Goal: Task Accomplishment & Management: Complete application form

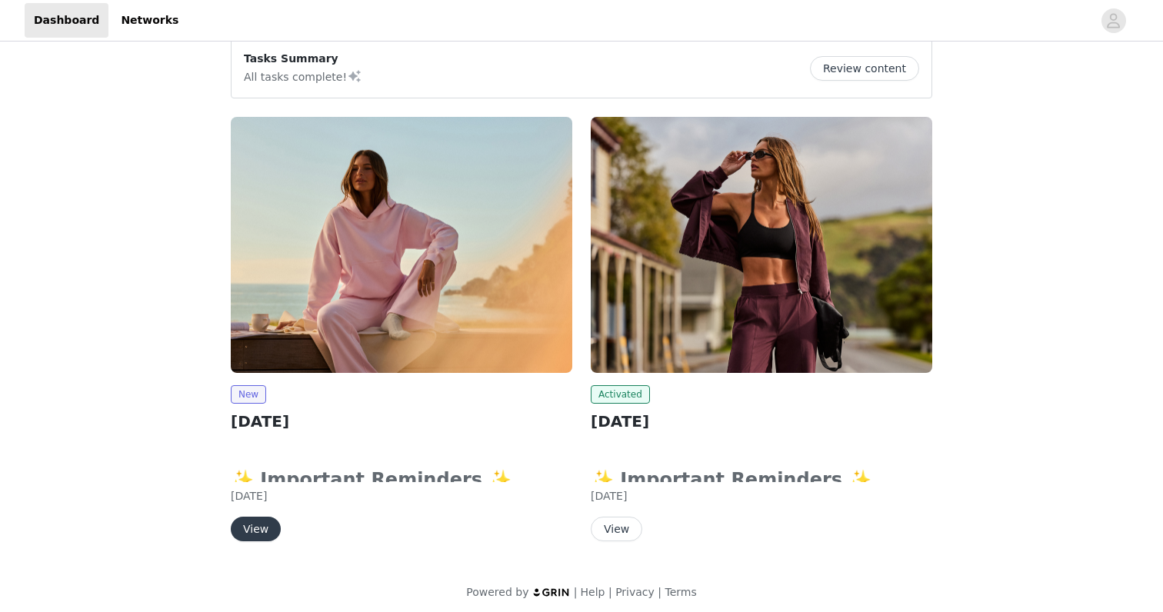
scroll to position [26, 0]
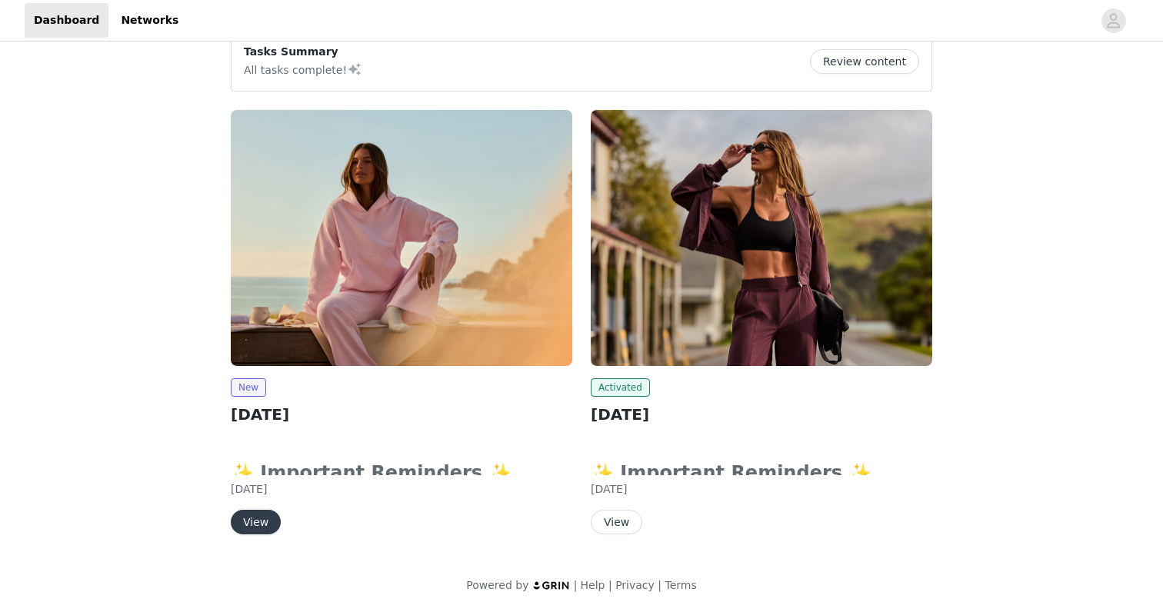
click at [255, 522] on button "View" at bounding box center [256, 522] width 50 height 25
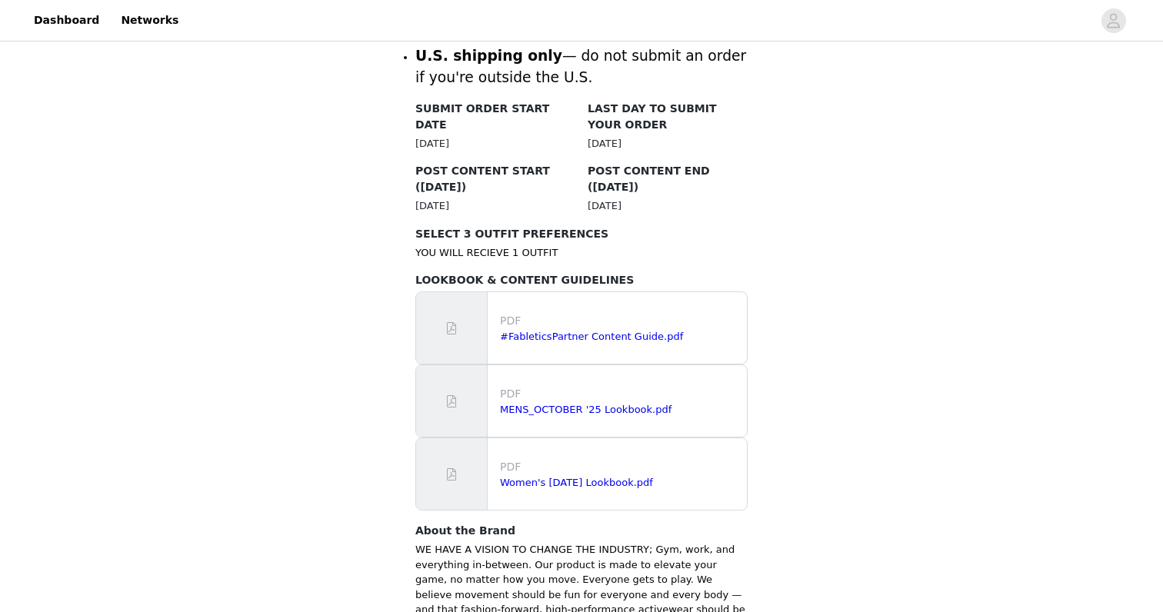
scroll to position [976, 0]
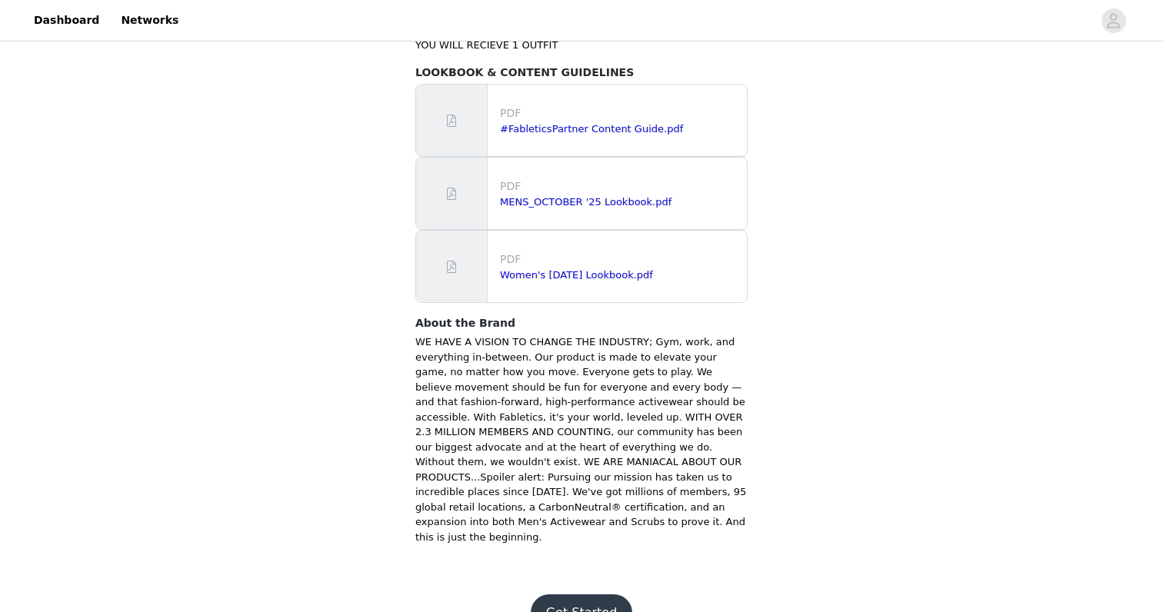
click at [562, 595] on button "Get Started" at bounding box center [582, 613] width 102 height 37
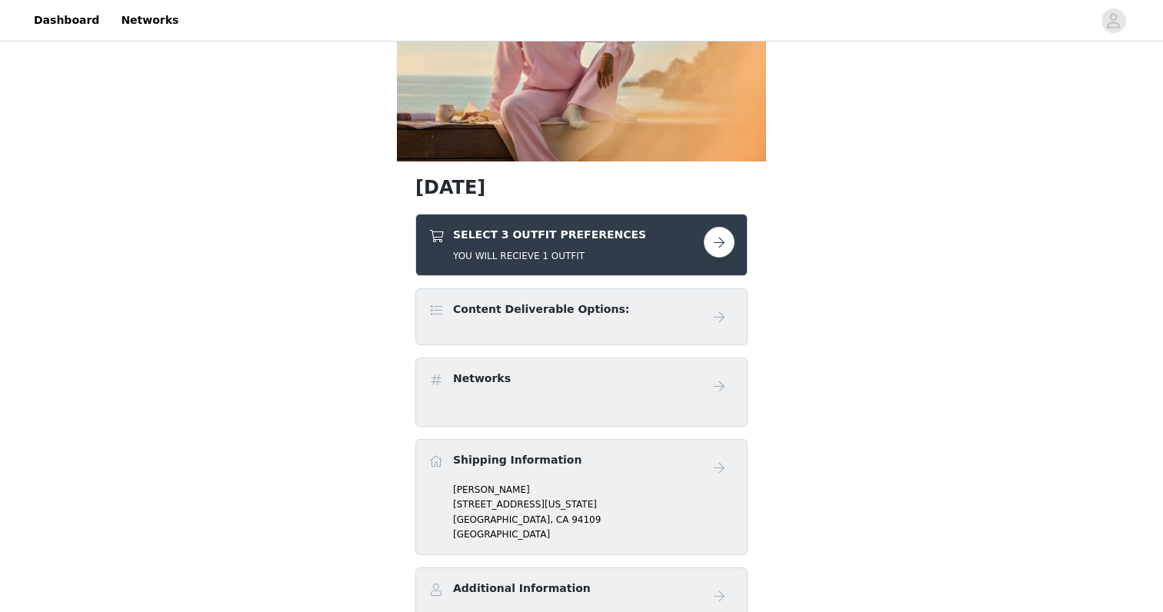
scroll to position [151, 0]
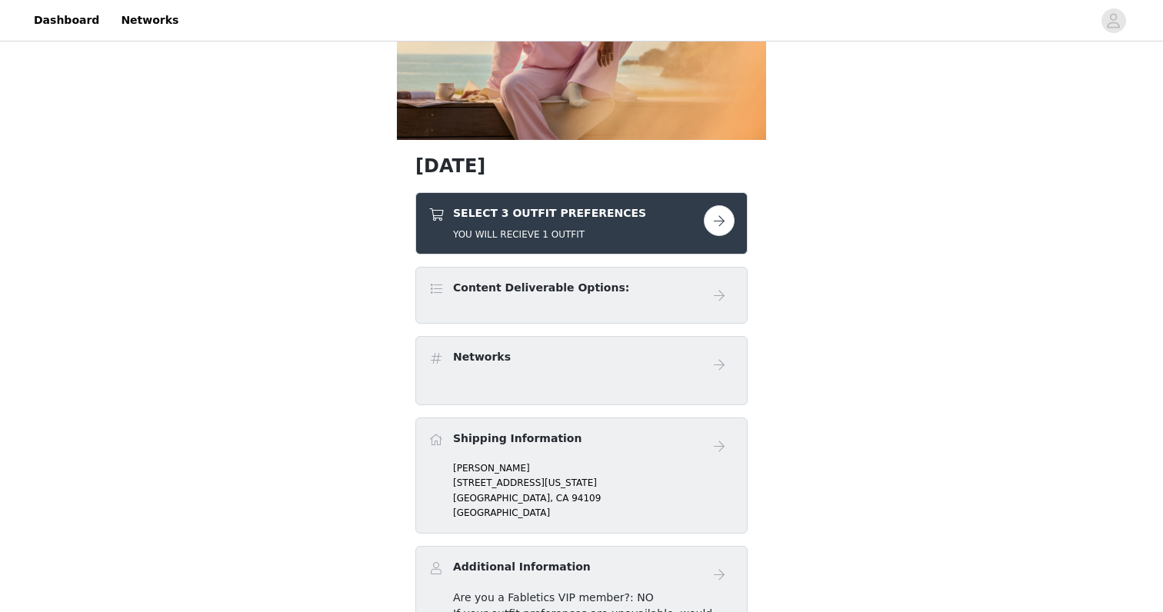
click at [697, 213] on div "SELECT 3 OUTFIT PREFERENCES YOU WILL RECIEVE 1 OUTFIT" at bounding box center [565, 223] width 275 height 36
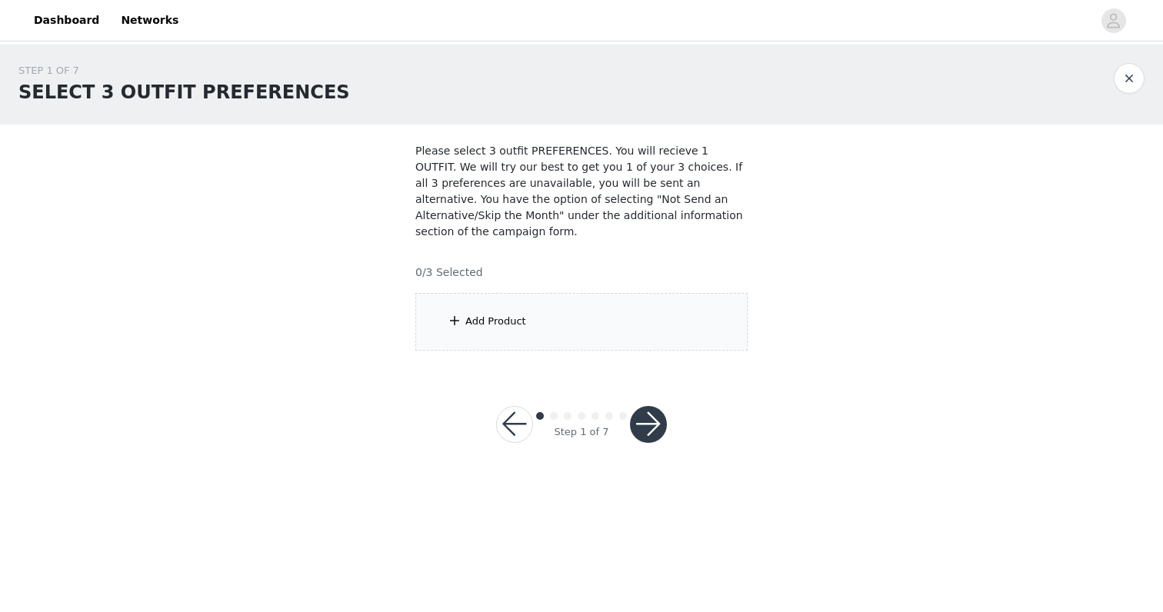
click at [520, 316] on div "Add Product" at bounding box center [495, 321] width 61 height 15
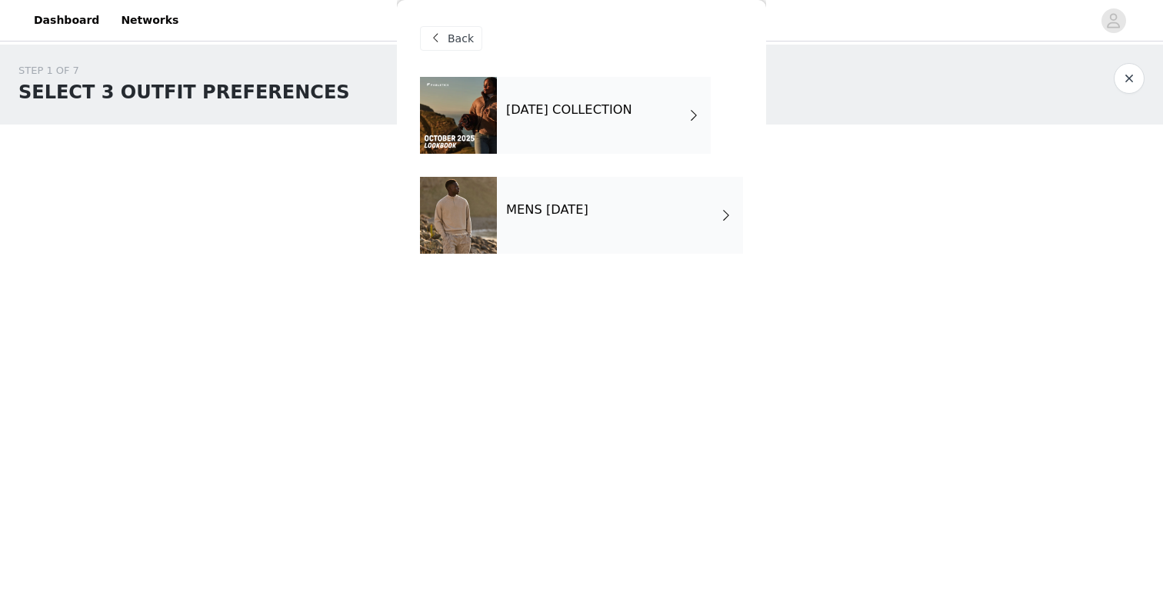
click at [603, 122] on div "[DATE] COLLECTION" at bounding box center [604, 115] width 214 height 77
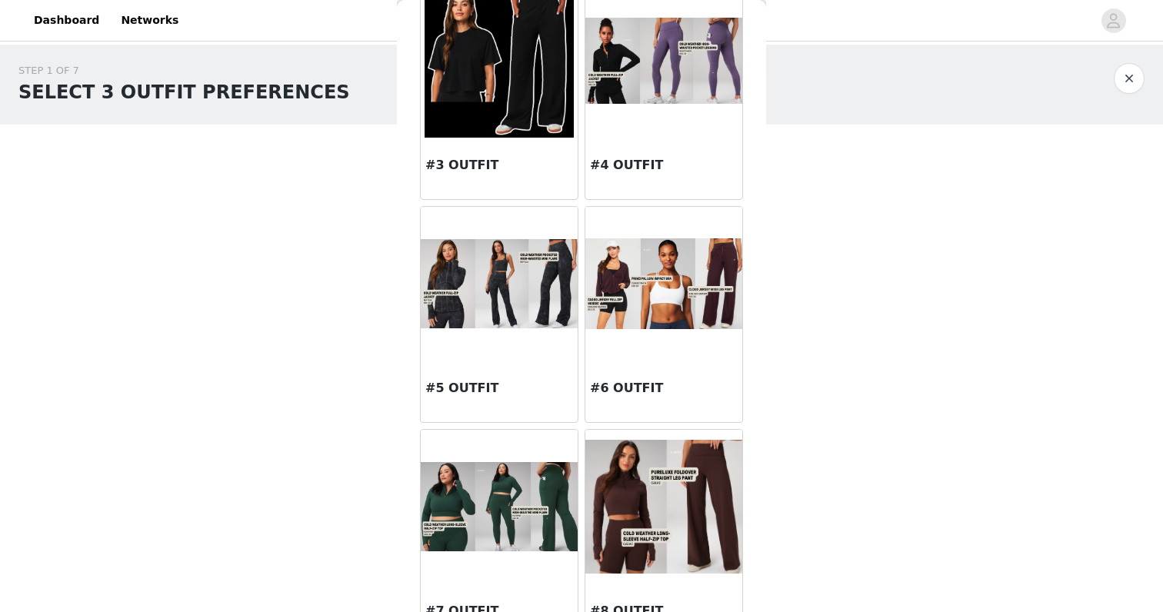
scroll to position [318, 0]
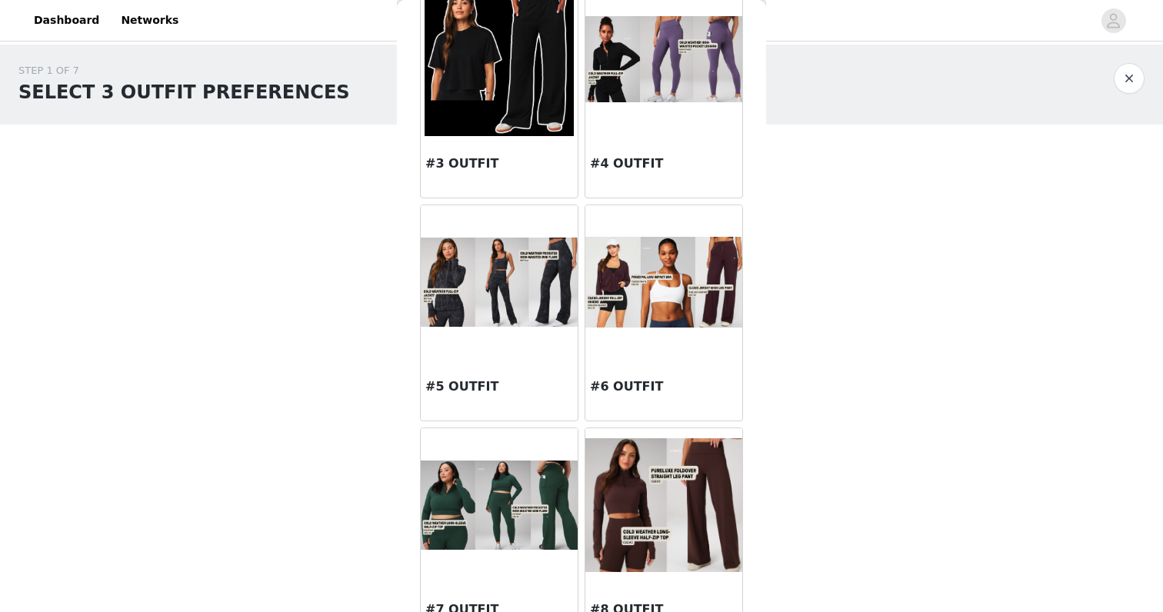
click at [642, 302] on img at bounding box center [663, 282] width 157 height 90
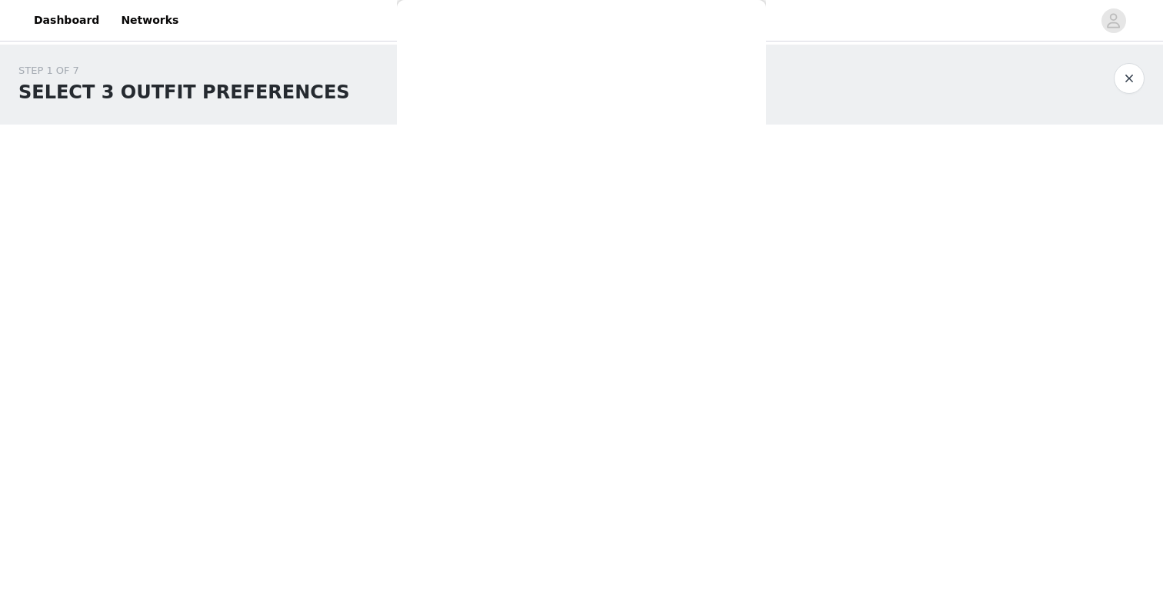
scroll to position [0, 0]
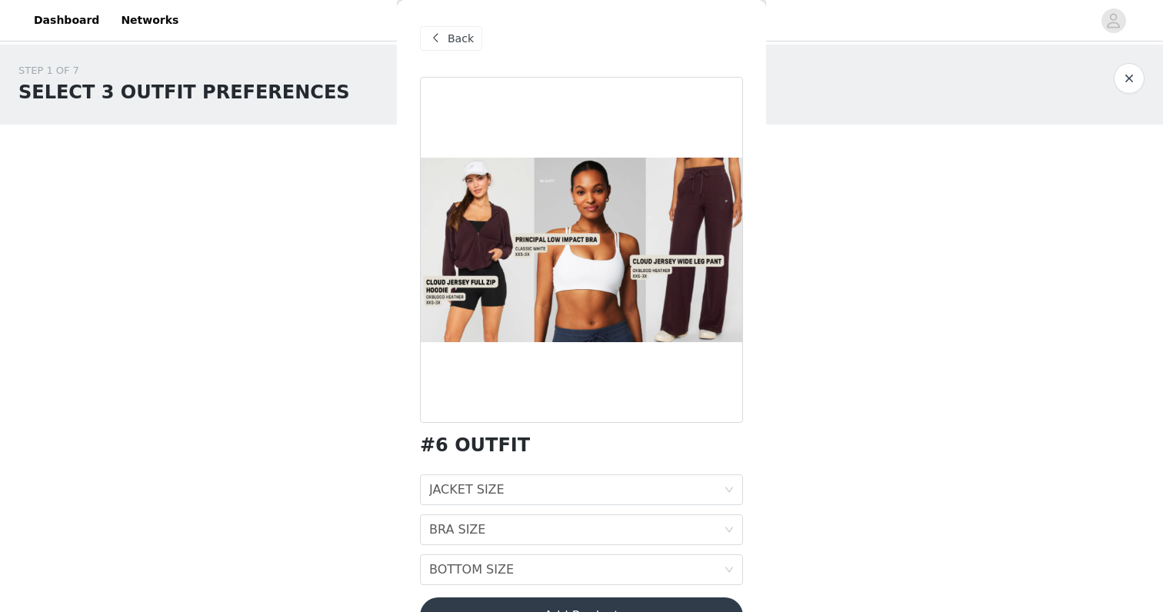
click at [429, 40] on span at bounding box center [435, 38] width 18 height 18
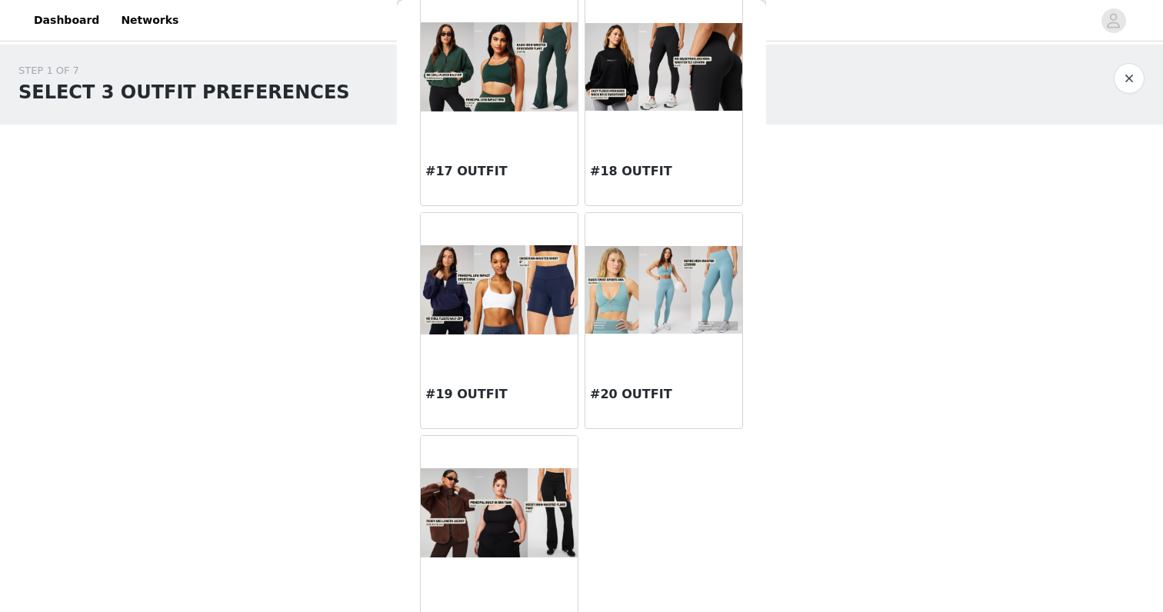
scroll to position [1640, 0]
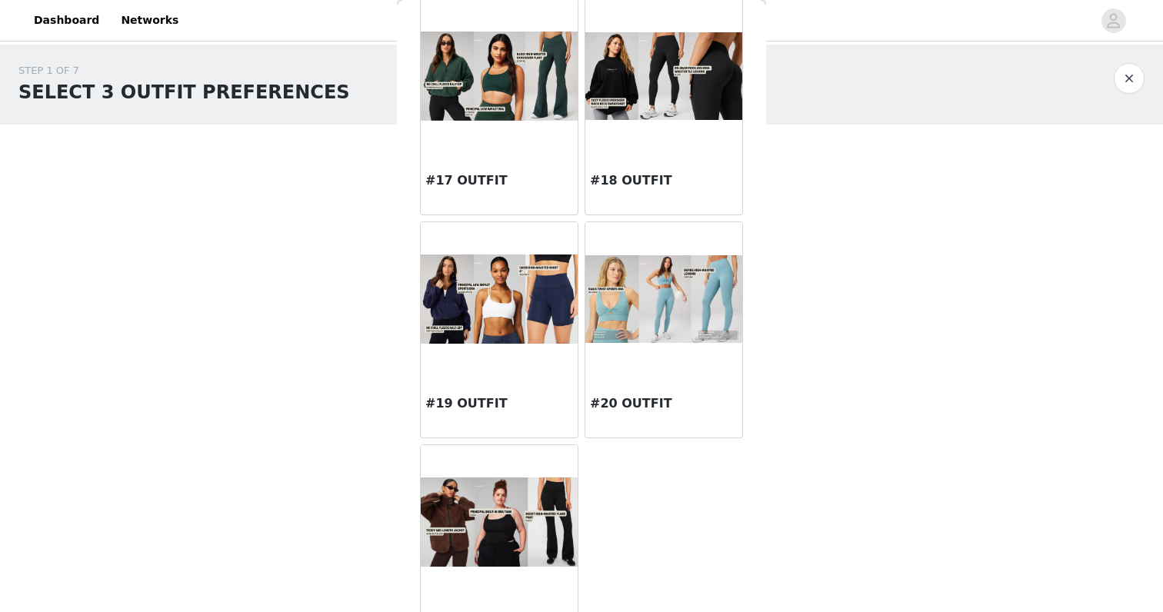
click at [525, 319] on img at bounding box center [499, 299] width 157 height 88
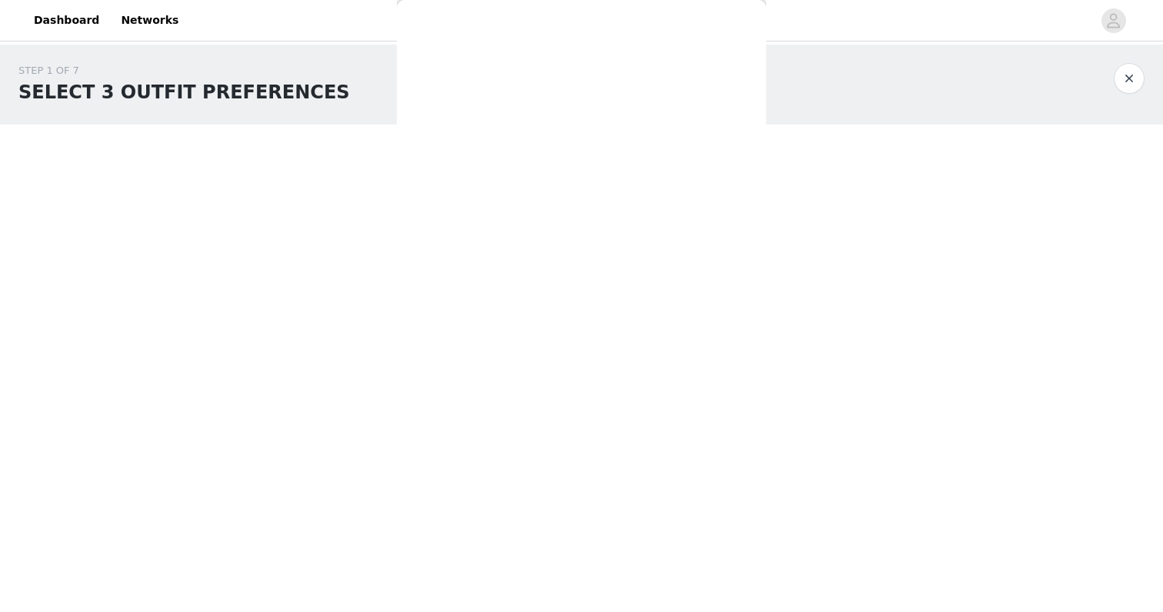
scroll to position [0, 0]
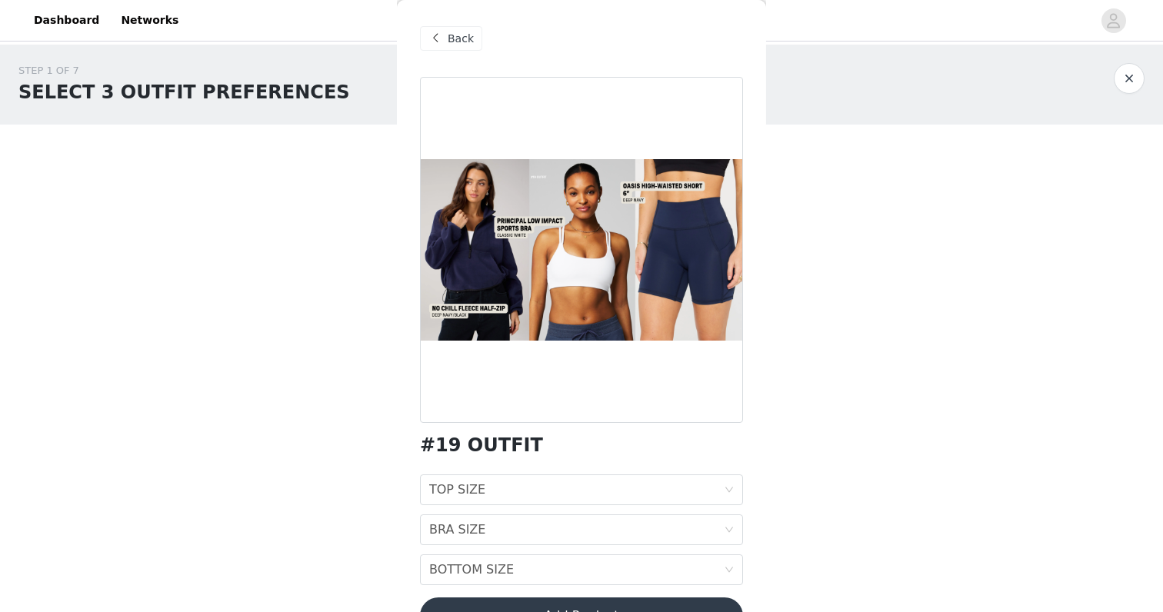
click at [432, 40] on span at bounding box center [435, 38] width 18 height 18
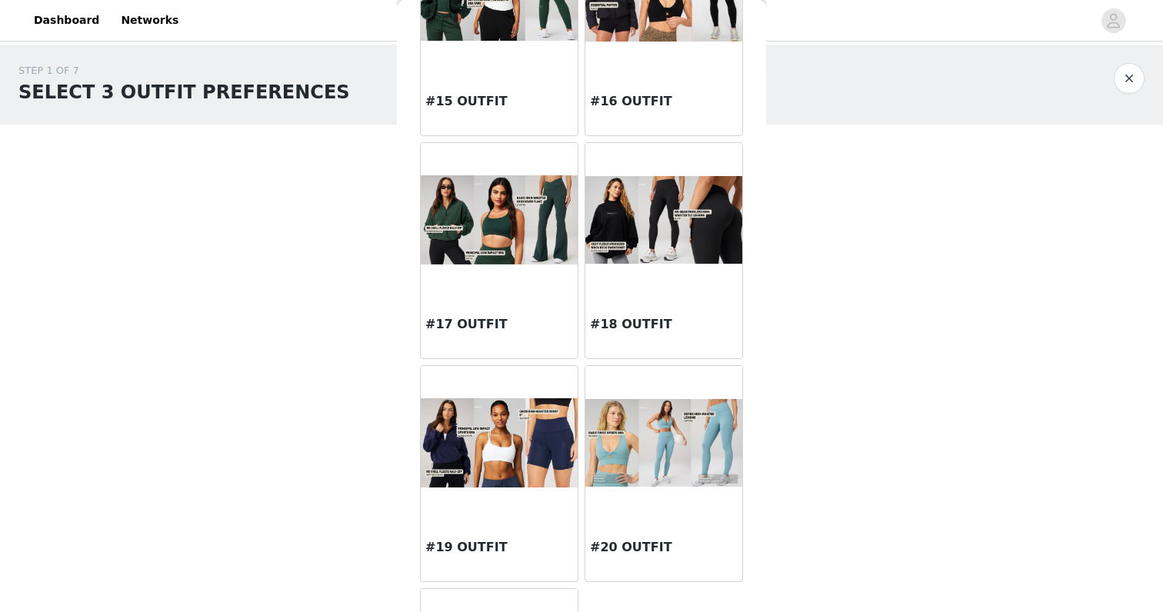
scroll to position [1488, 0]
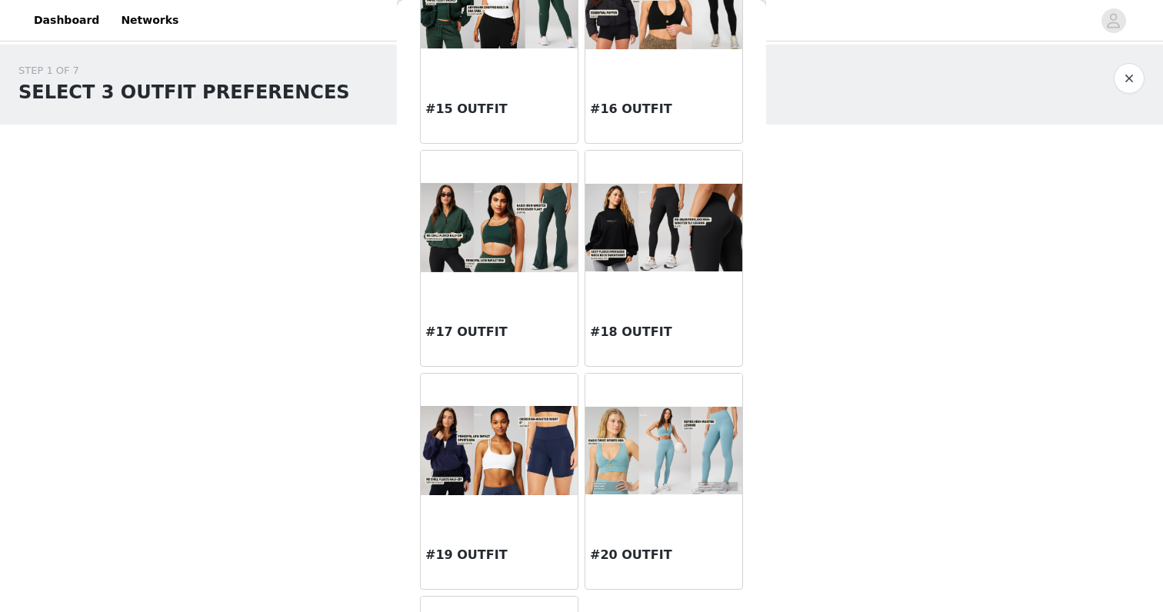
click at [671, 252] on img at bounding box center [663, 228] width 157 height 88
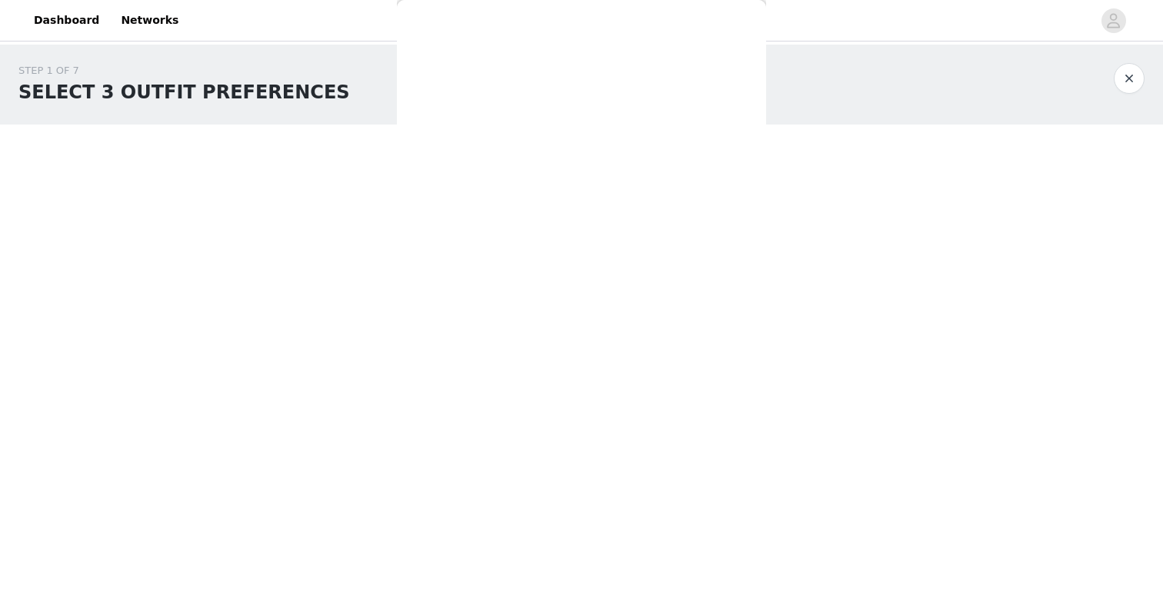
scroll to position [0, 0]
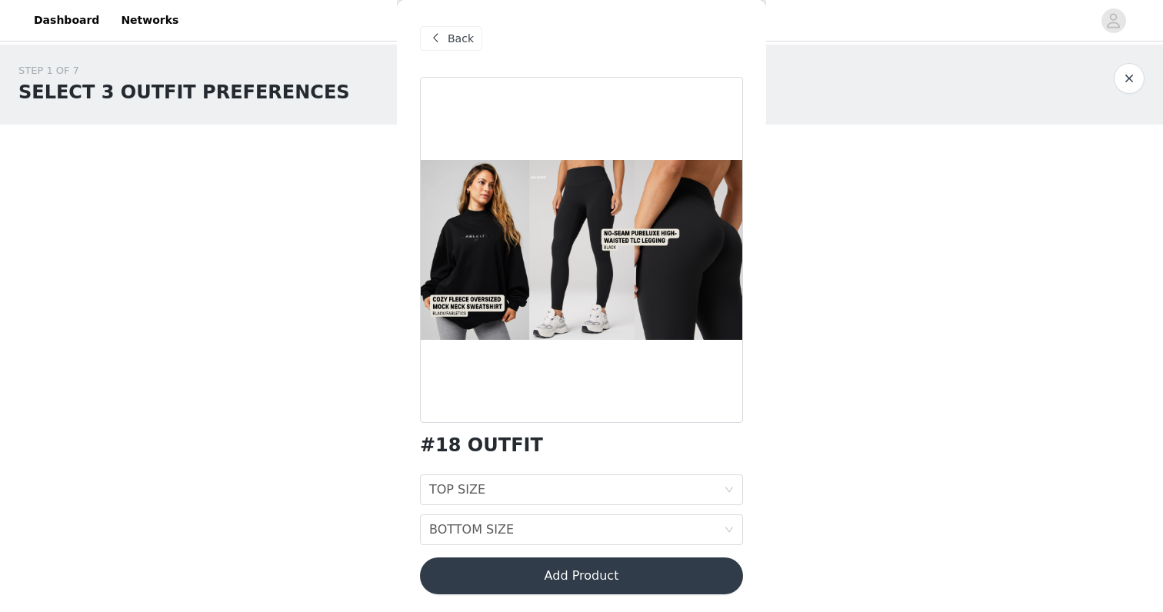
click at [442, 32] on span at bounding box center [435, 38] width 18 height 18
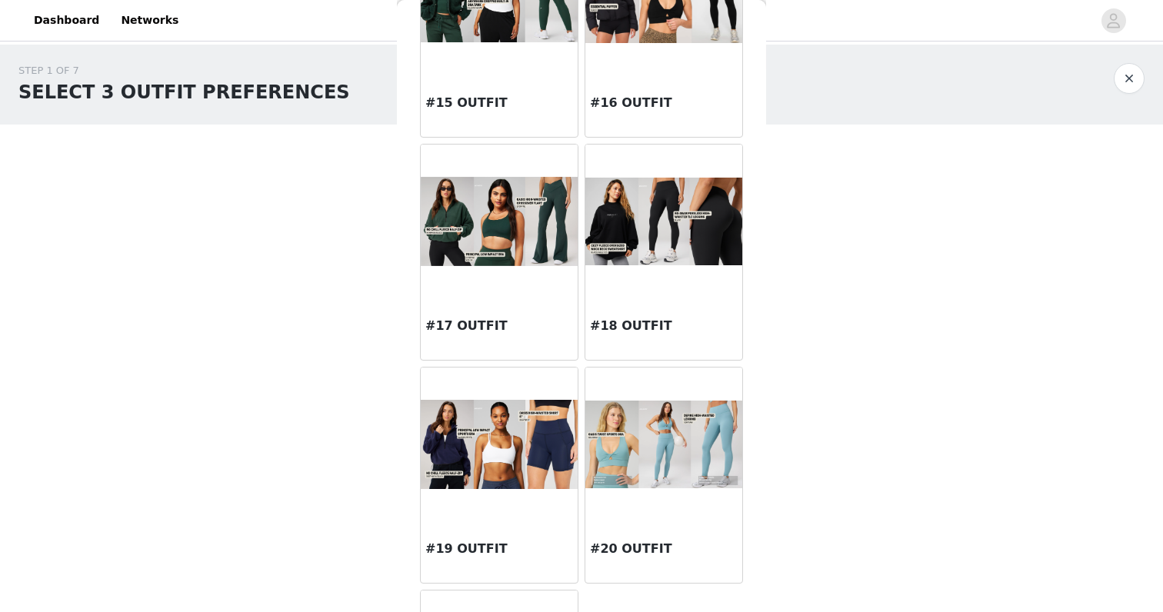
scroll to position [1471, 0]
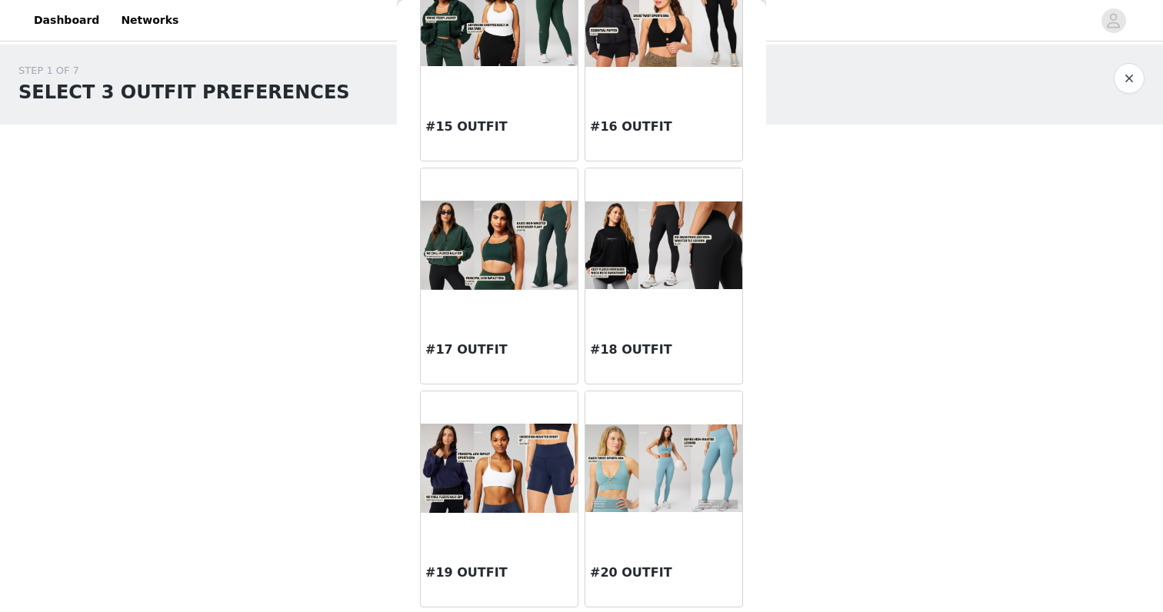
click at [506, 265] on img at bounding box center [499, 245] width 157 height 88
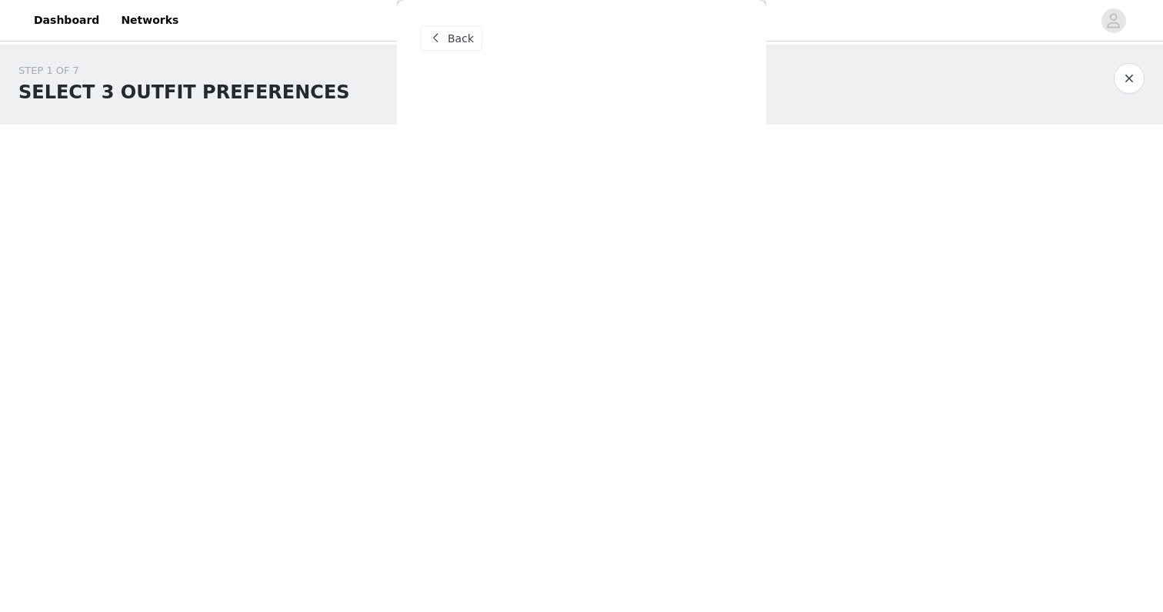
scroll to position [0, 0]
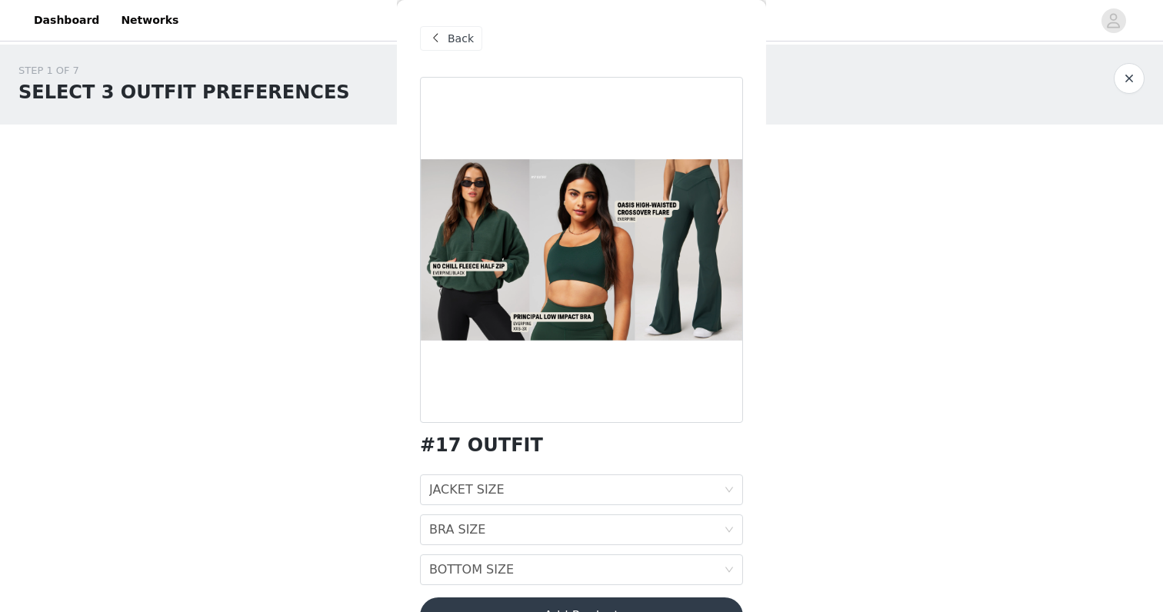
click at [448, 37] on span "Back" at bounding box center [461, 39] width 26 height 16
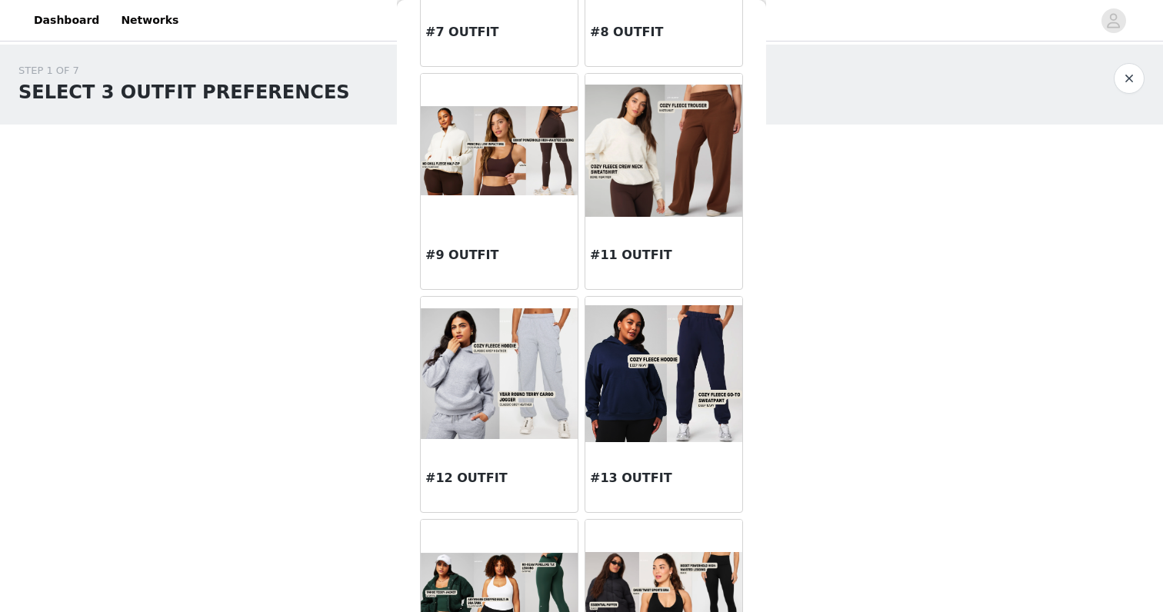
scroll to position [865, 0]
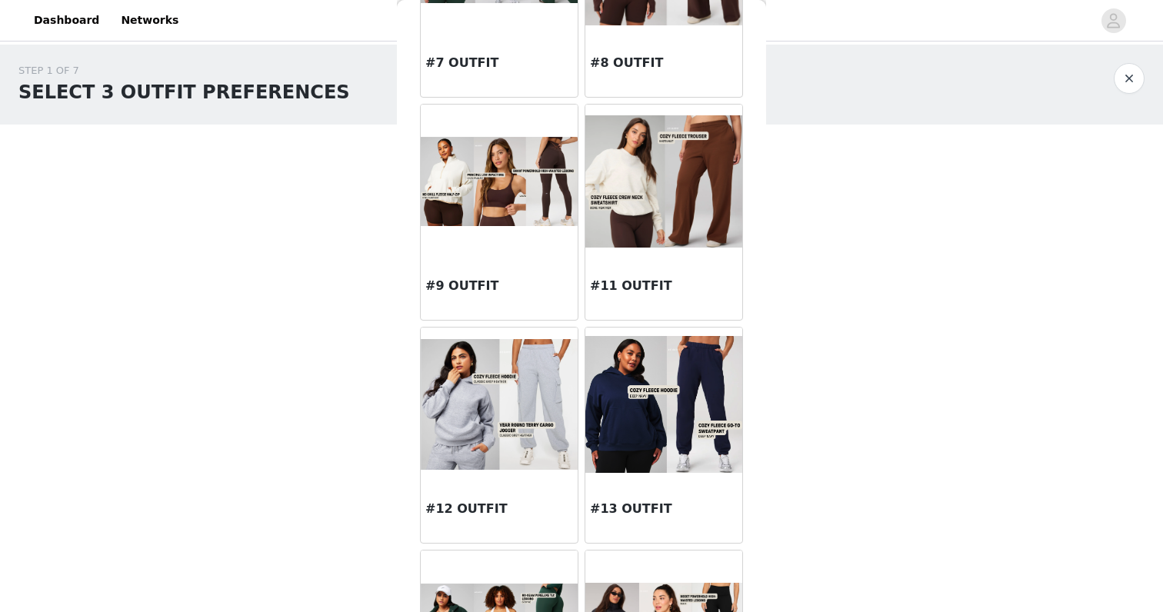
click at [641, 248] on img at bounding box center [663, 181] width 157 height 133
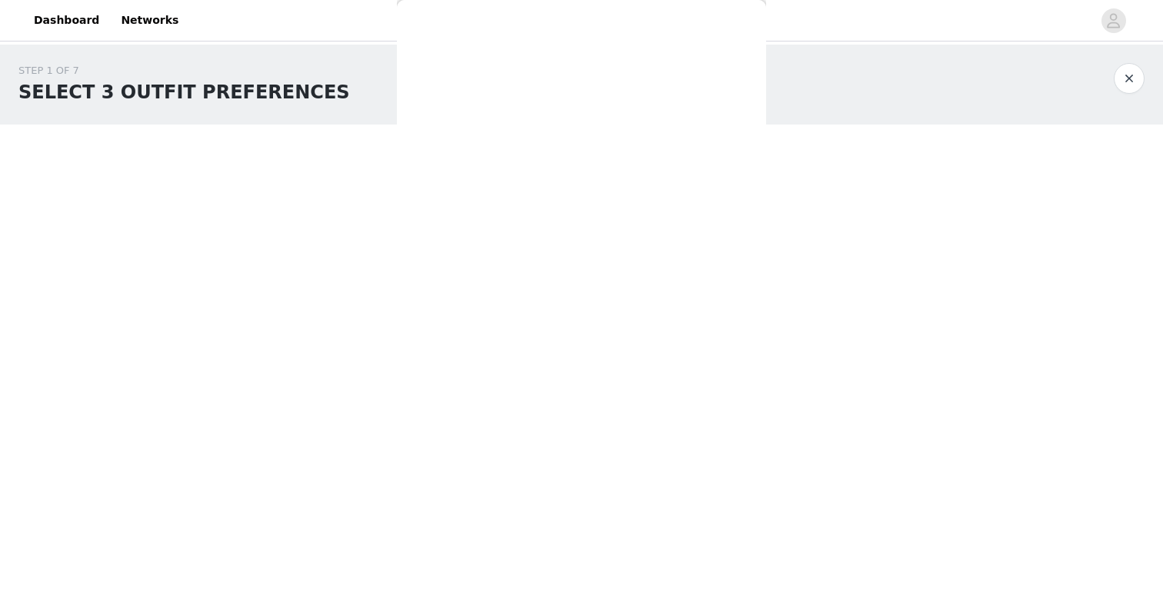
scroll to position [0, 0]
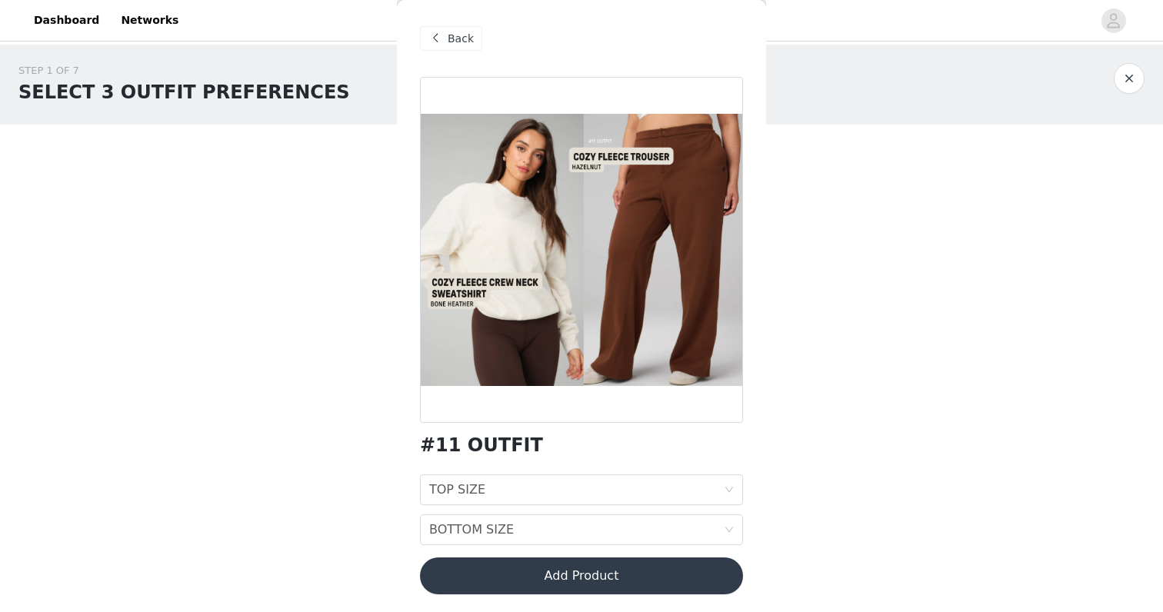
click at [446, 48] on div "Back" at bounding box center [451, 38] width 62 height 25
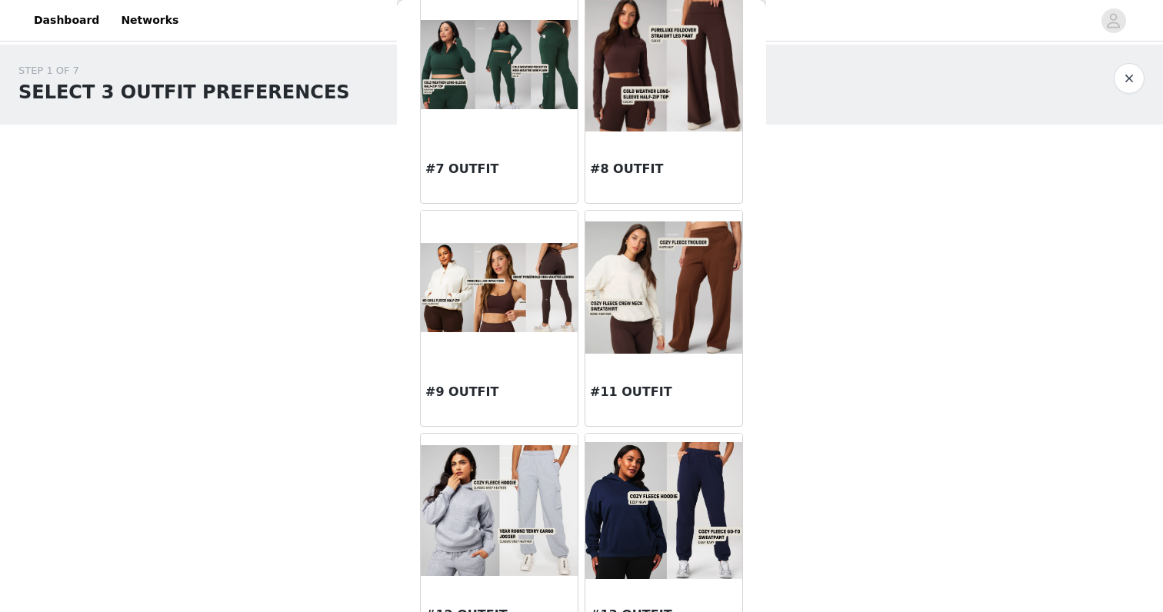
scroll to position [761, 0]
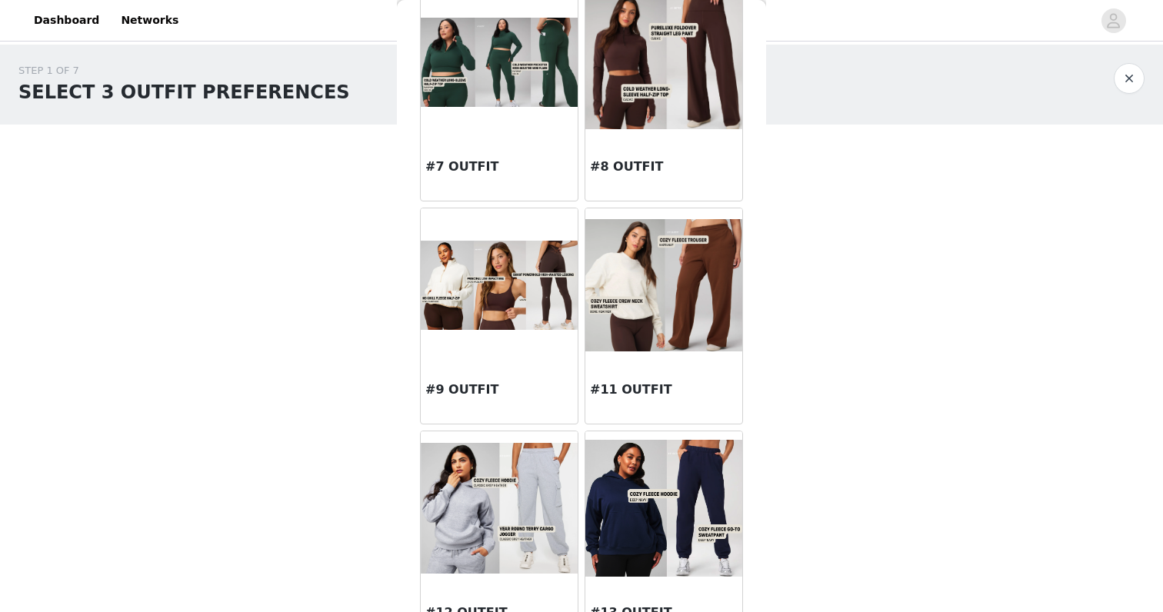
click at [515, 298] on img at bounding box center [499, 285] width 157 height 88
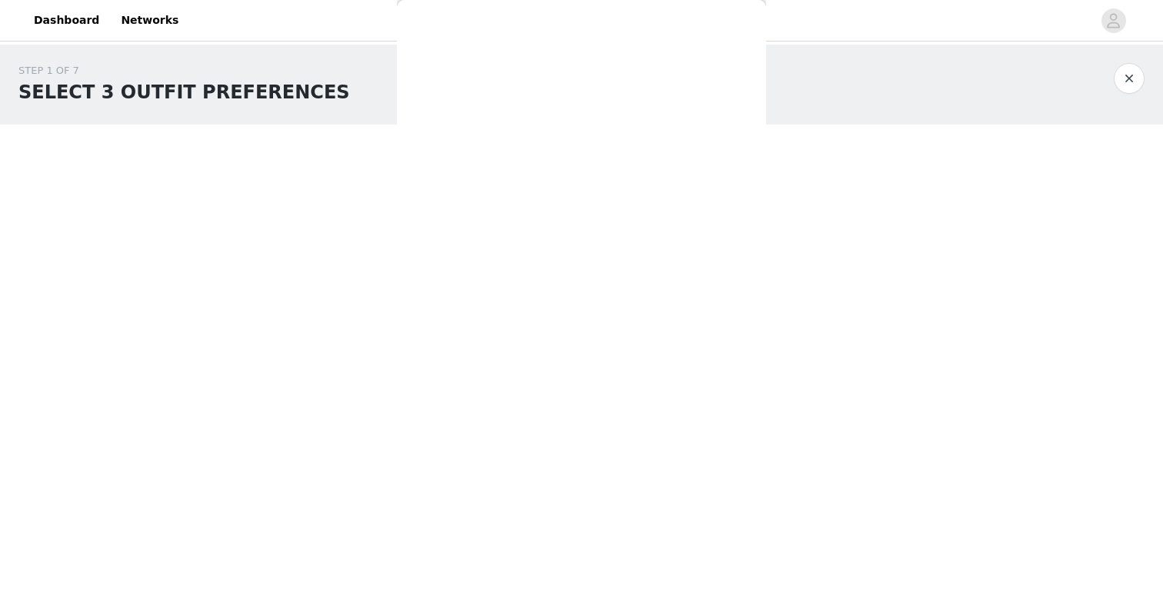
scroll to position [0, 0]
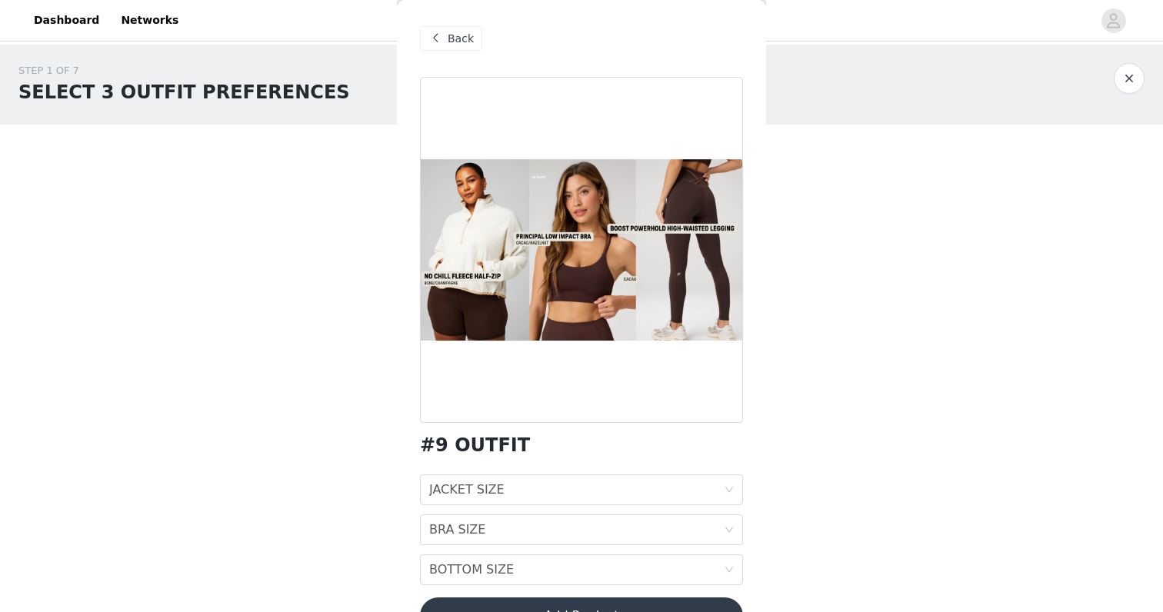
click at [438, 40] on span at bounding box center [435, 38] width 18 height 18
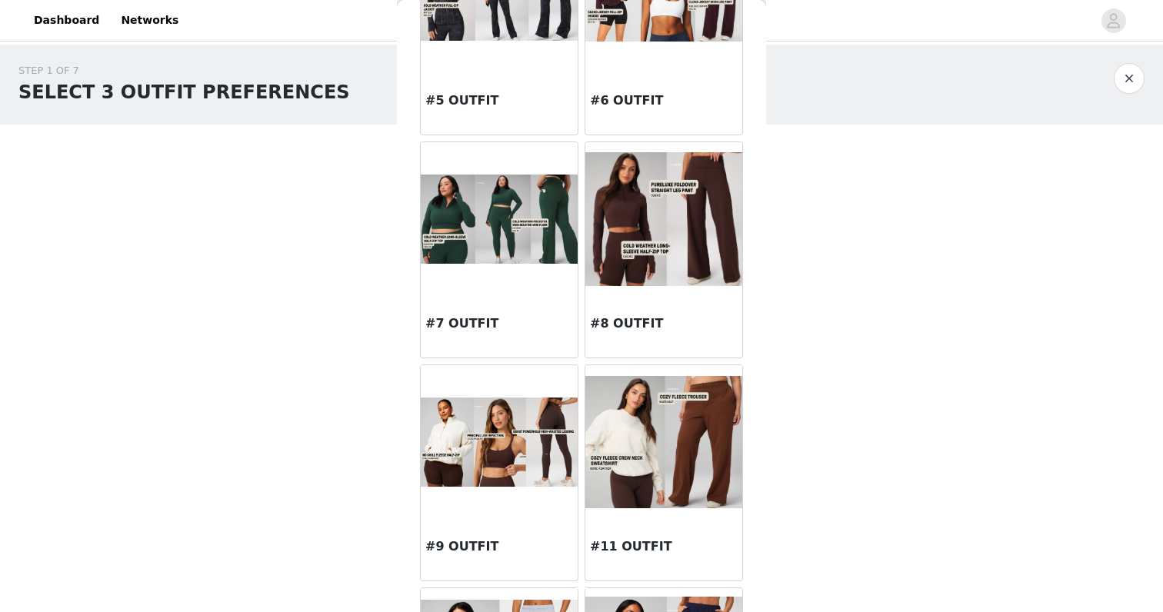
scroll to position [588, 0]
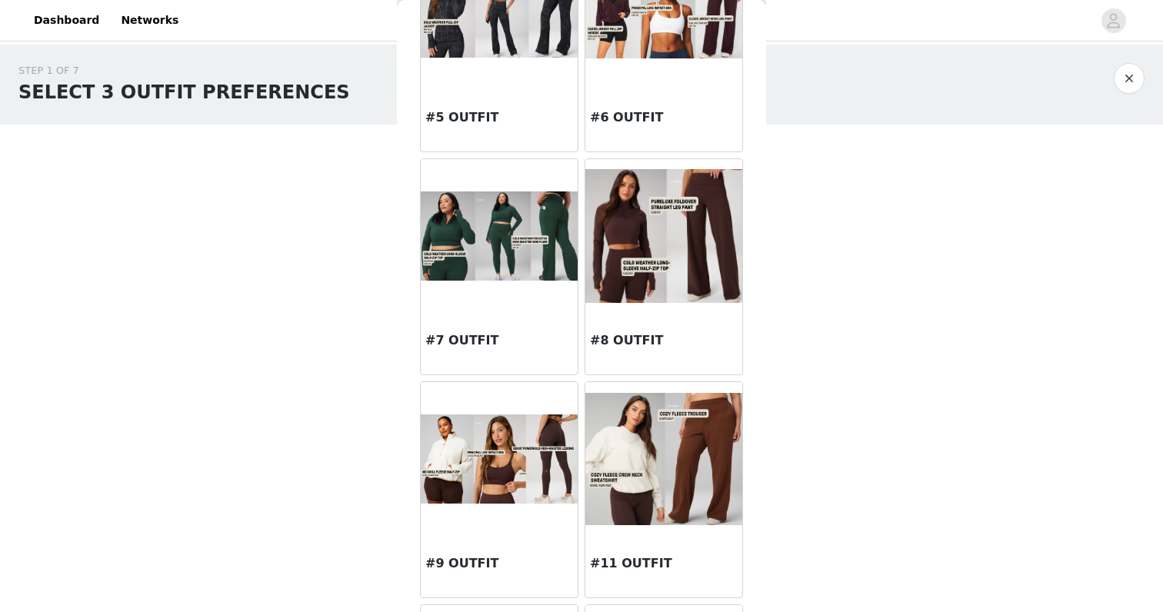
click at [665, 240] on img at bounding box center [663, 236] width 157 height 134
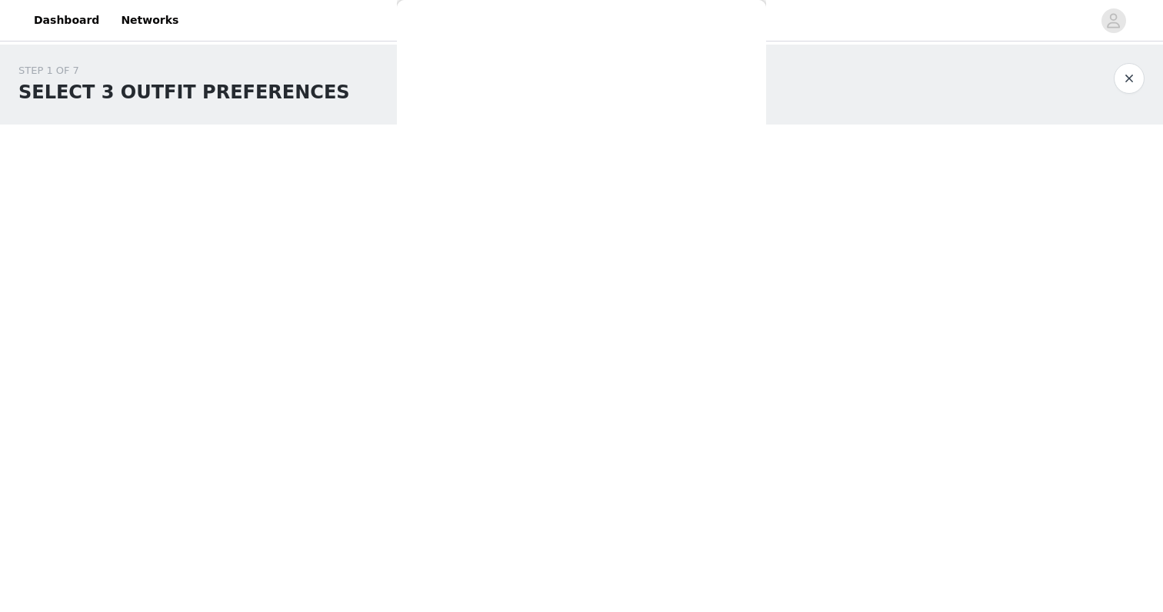
scroll to position [0, 0]
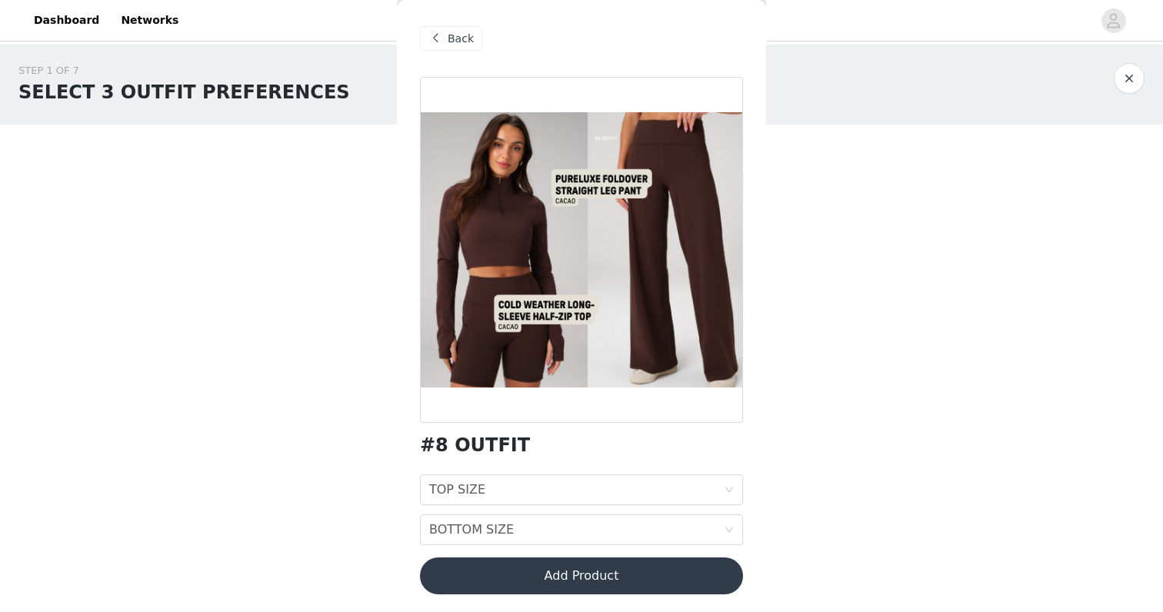
click at [449, 33] on span "Back" at bounding box center [461, 39] width 26 height 16
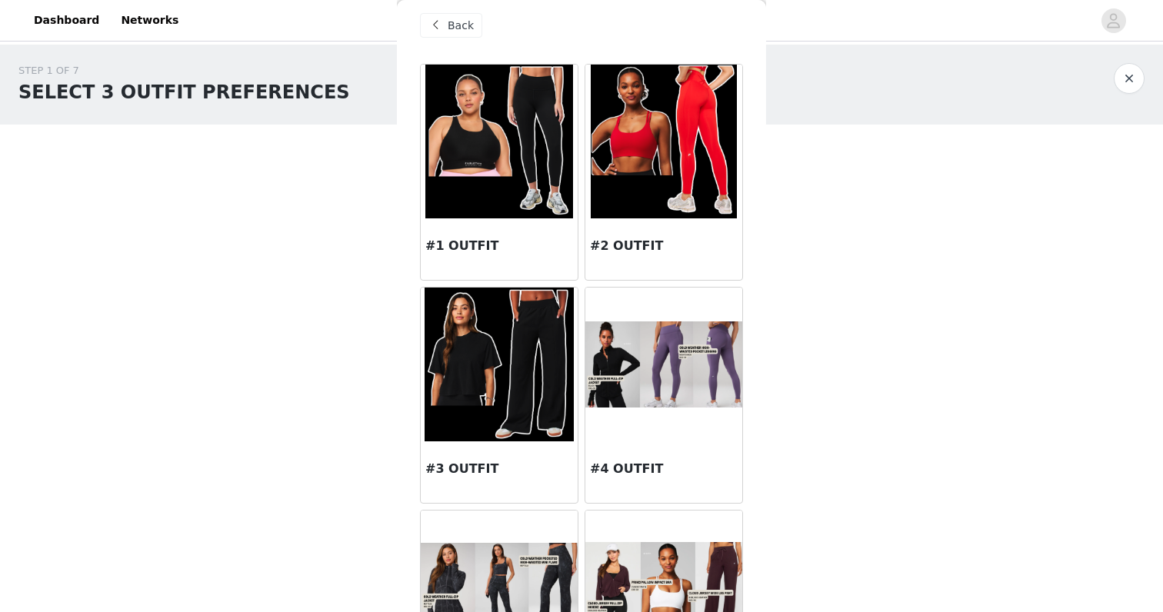
scroll to position [21, 0]
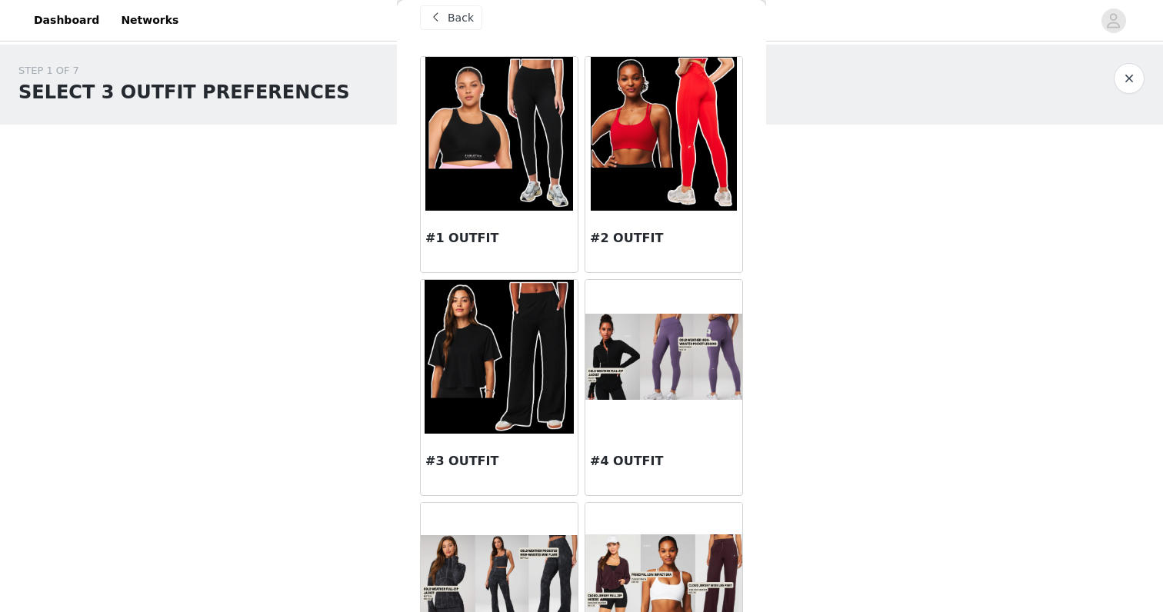
click at [641, 376] on img at bounding box center [663, 357] width 157 height 87
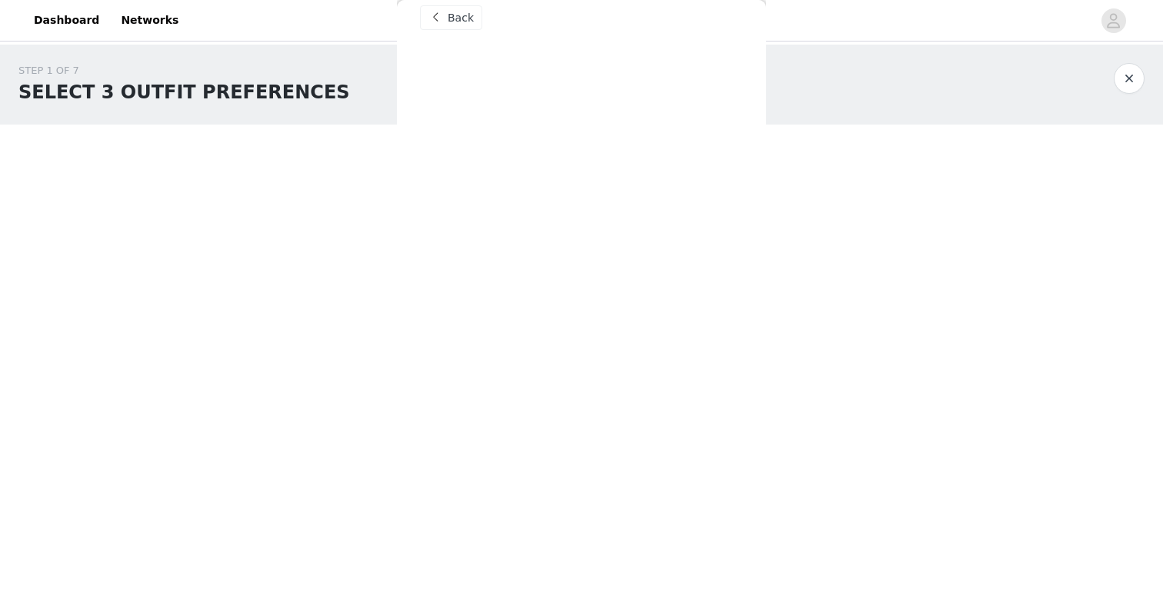
scroll to position [0, 0]
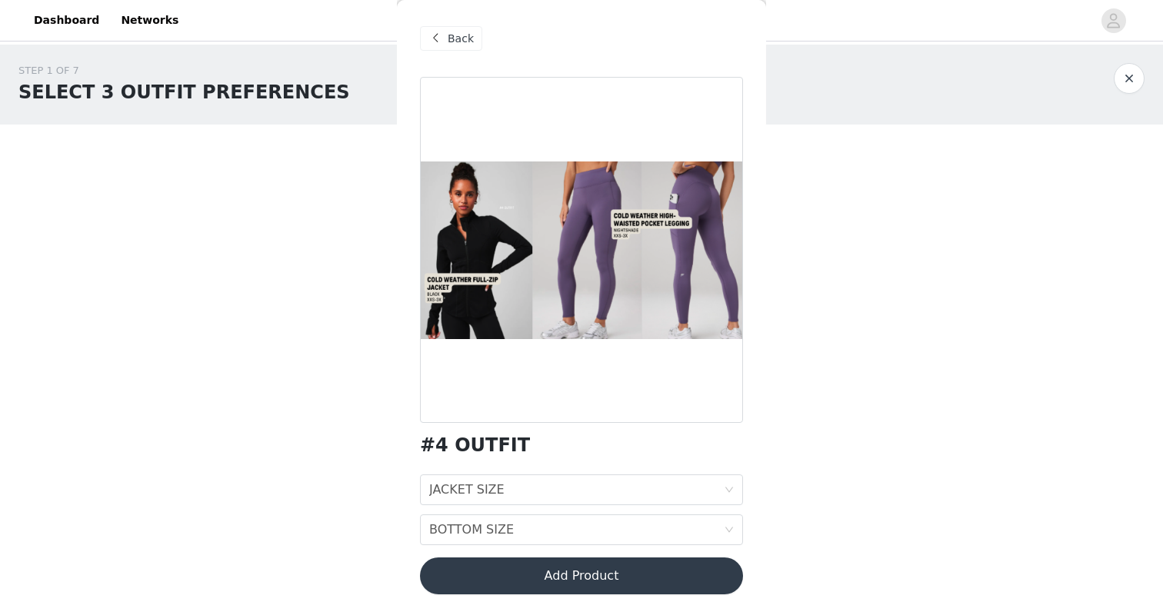
click at [442, 37] on span at bounding box center [435, 38] width 18 height 18
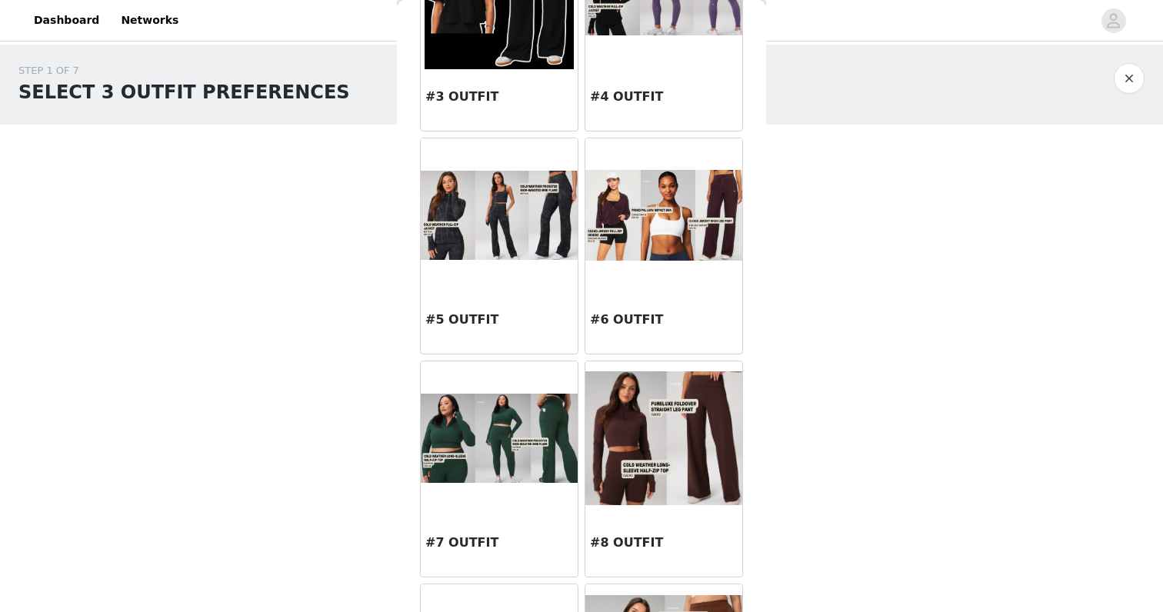
scroll to position [408, 0]
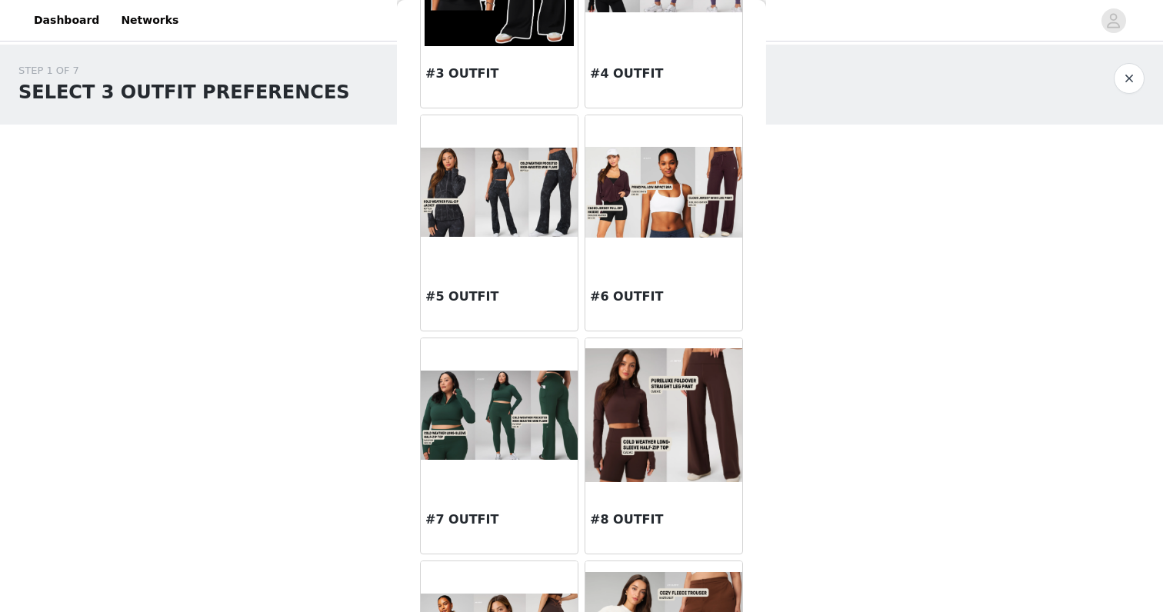
click at [535, 442] on img at bounding box center [499, 415] width 157 height 89
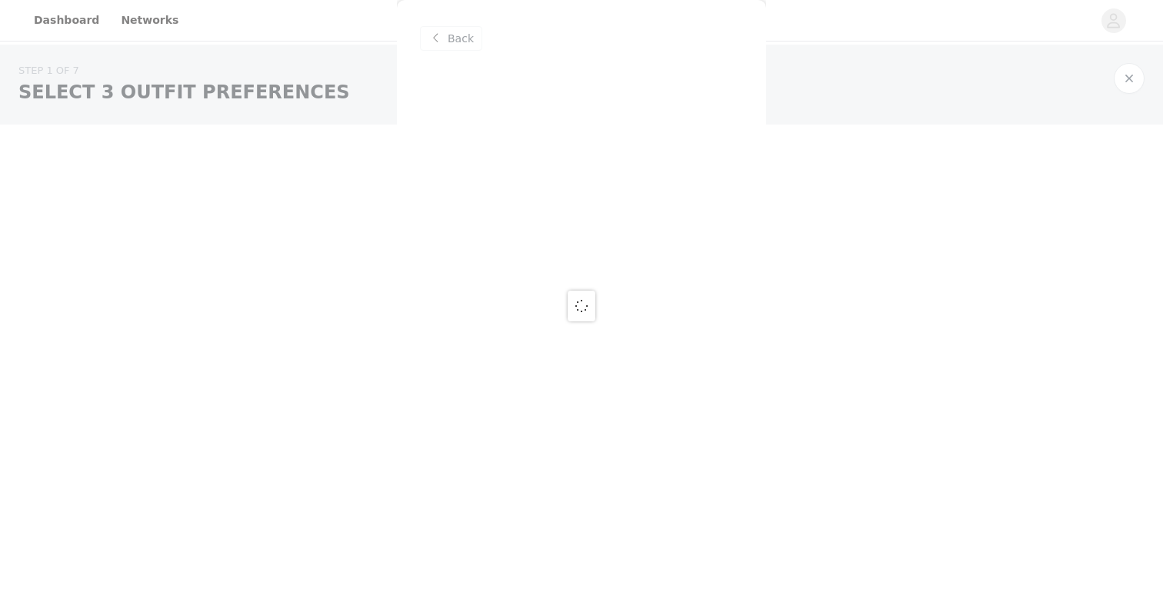
scroll to position [0, 0]
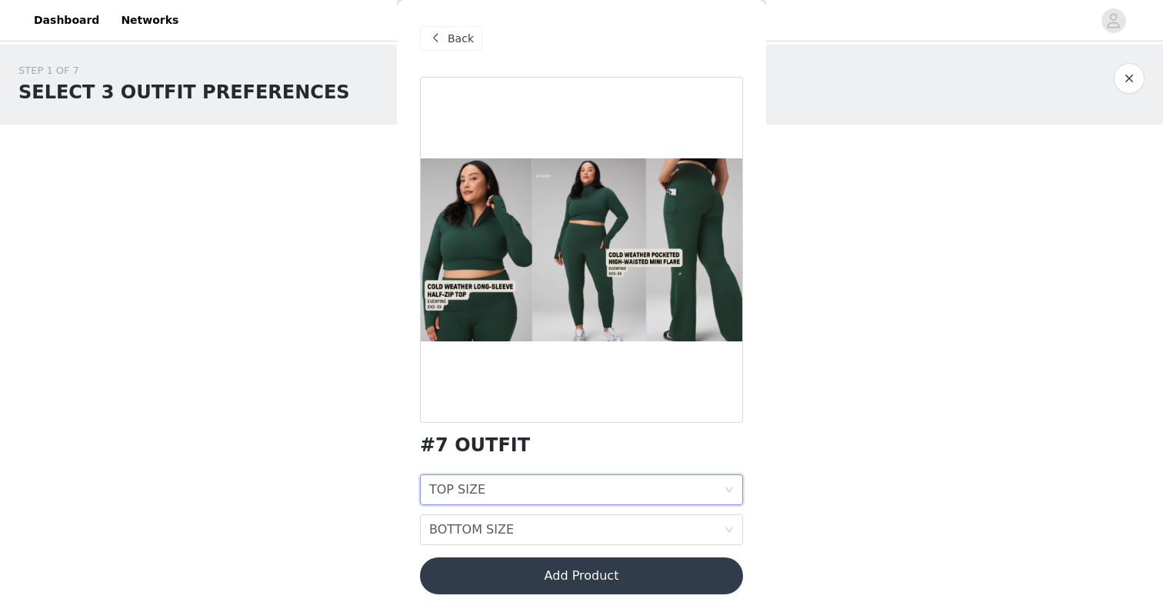
click at [470, 498] on div "TOP SIZE" at bounding box center [457, 489] width 56 height 29
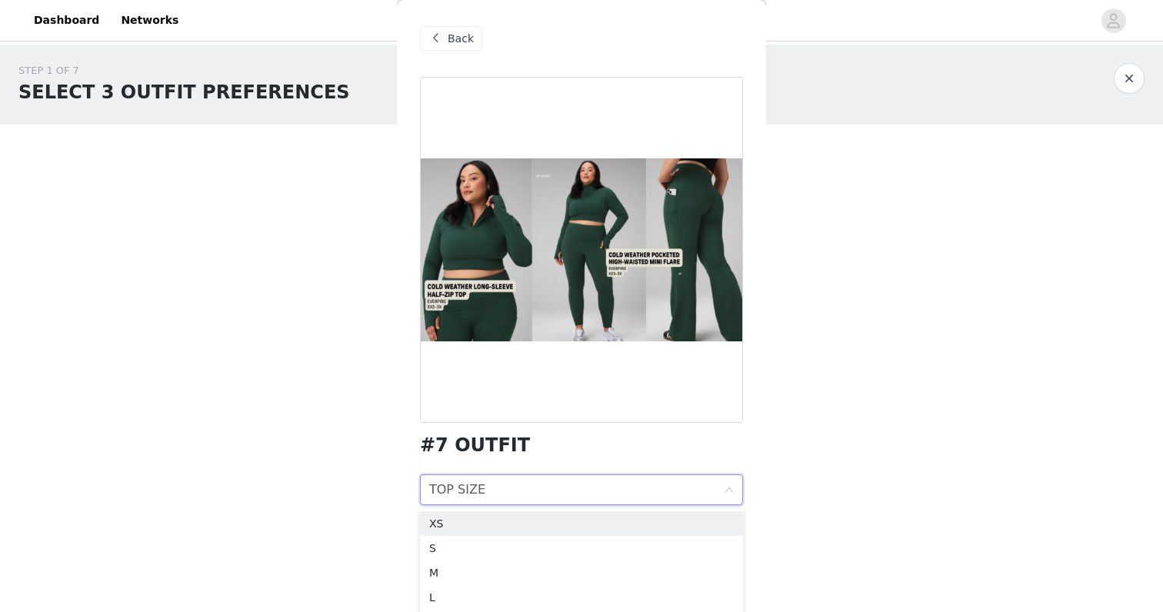
click at [439, 31] on span at bounding box center [435, 38] width 18 height 18
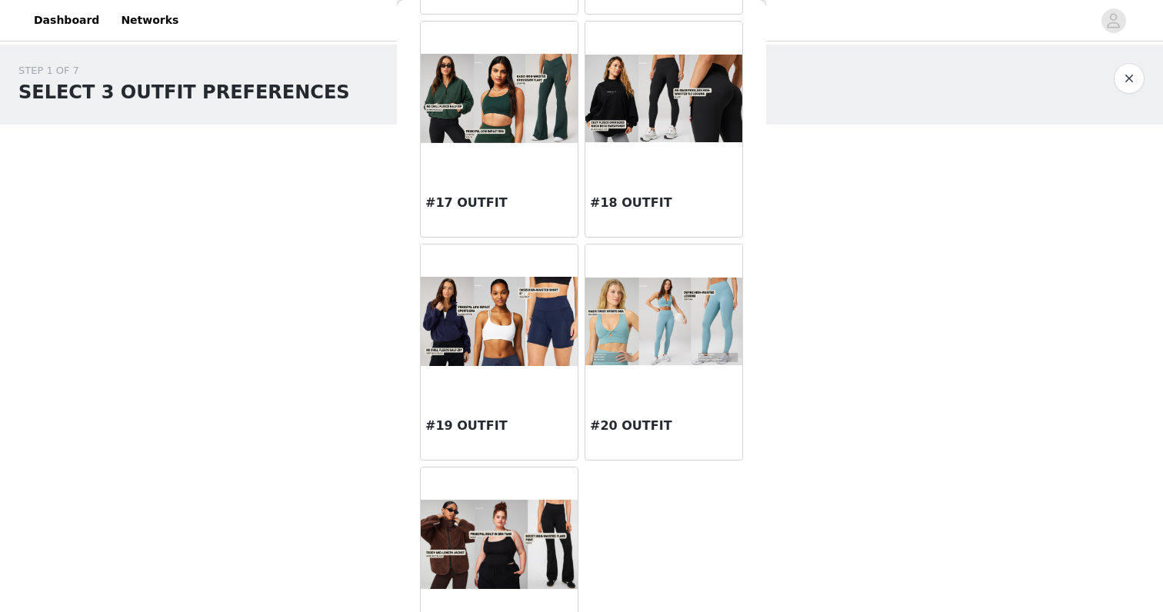
scroll to position [1692, 0]
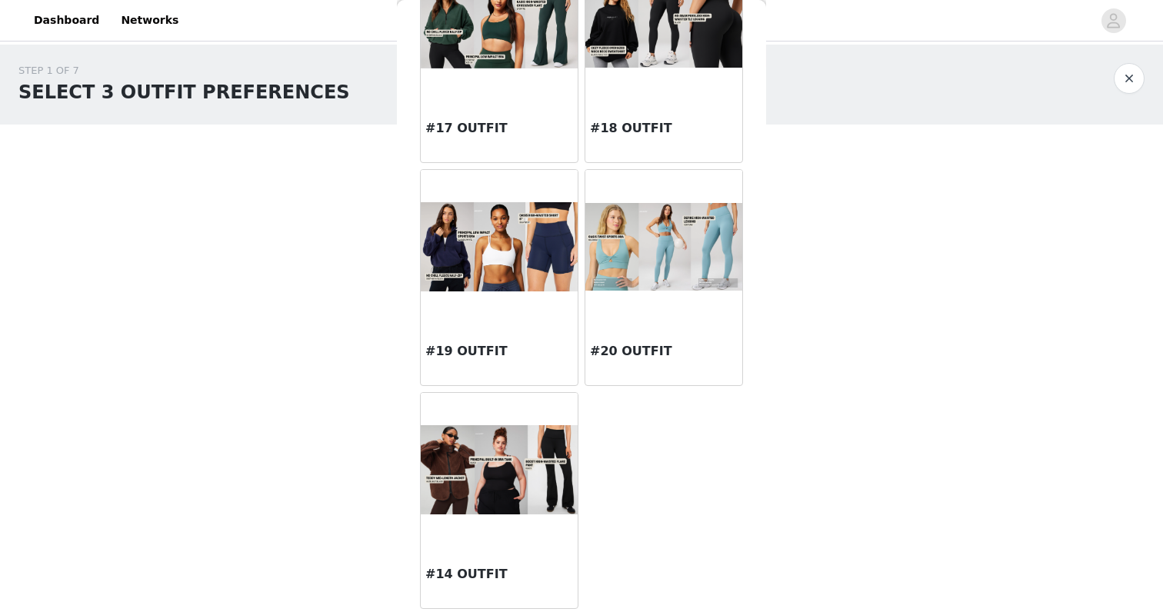
click at [522, 452] on img at bounding box center [499, 470] width 157 height 90
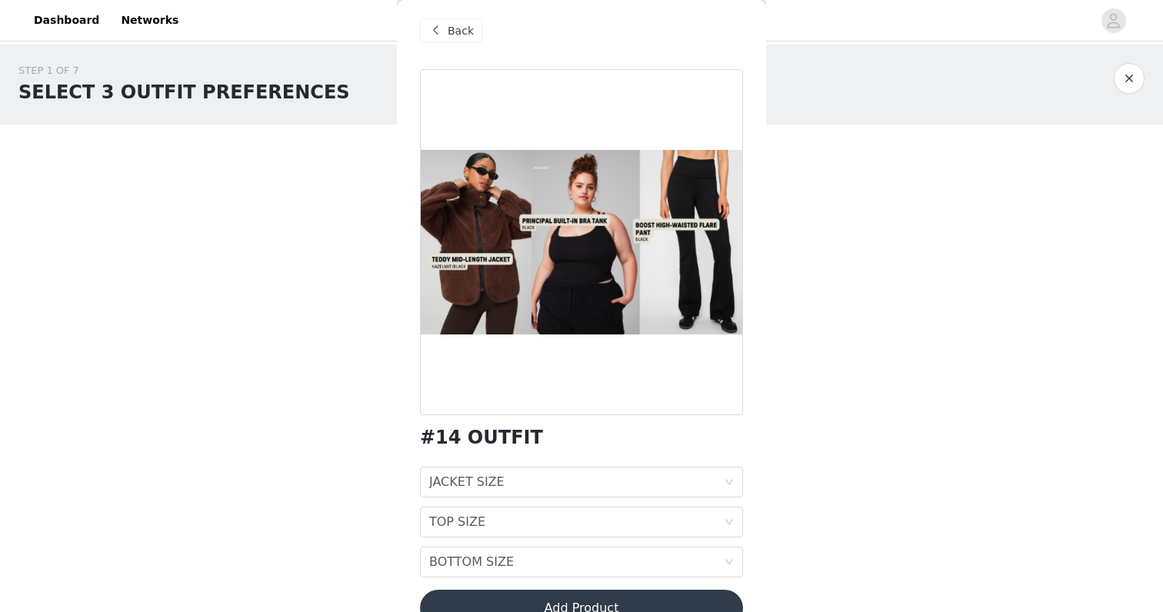
scroll to position [8, 0]
click at [435, 32] on span at bounding box center [435, 30] width 18 height 18
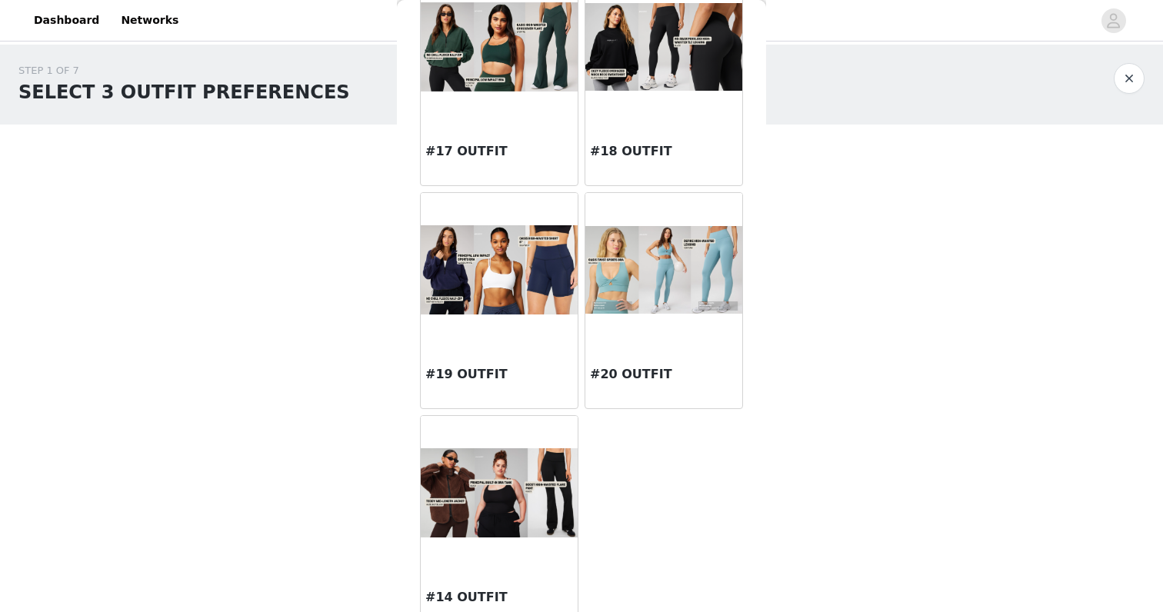
scroll to position [1626, 0]
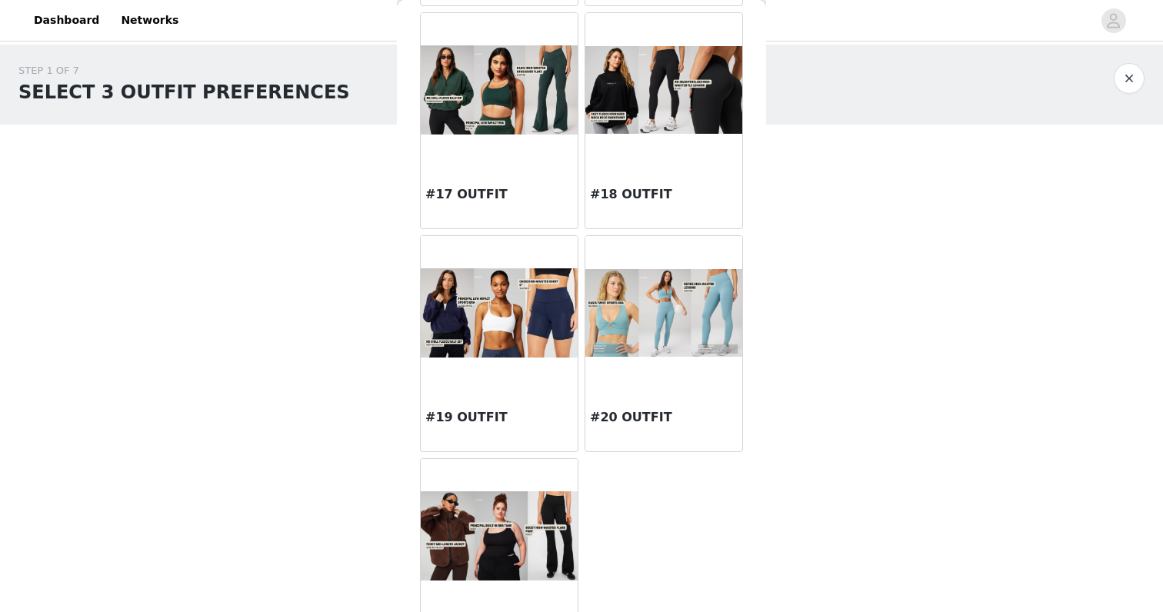
click at [539, 332] on img at bounding box center [499, 312] width 157 height 88
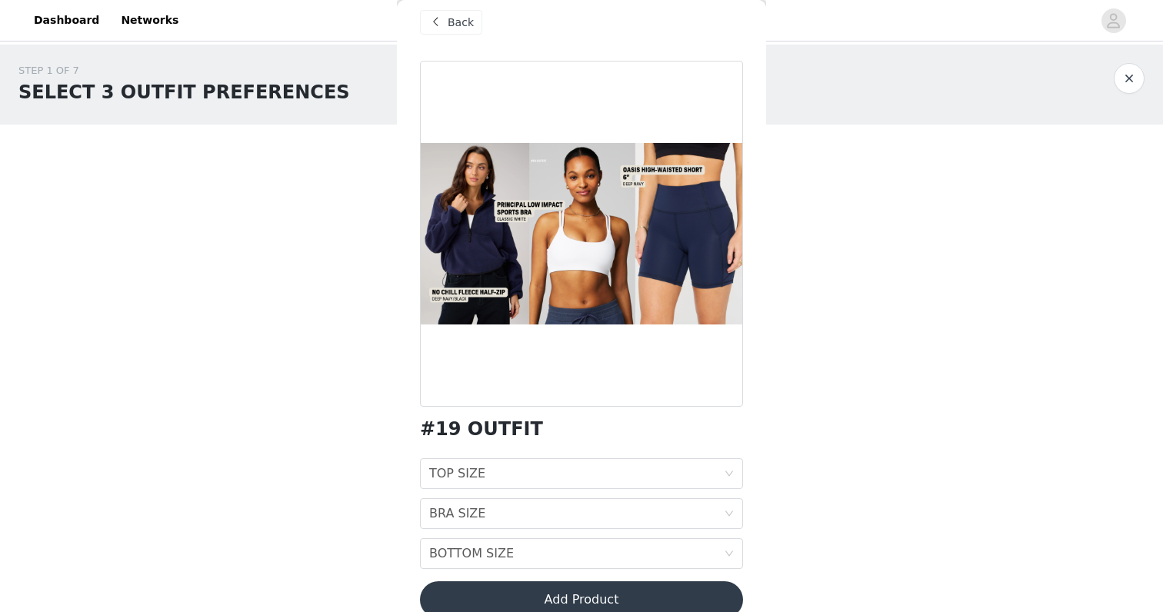
scroll to position [0, 0]
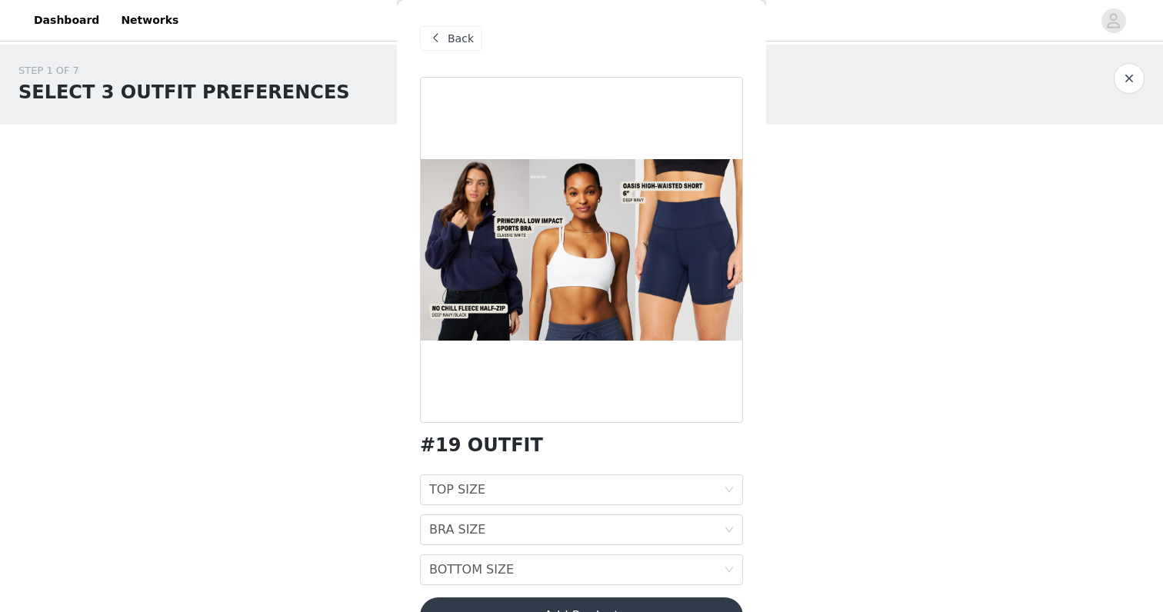
click at [452, 48] on div "Back" at bounding box center [451, 38] width 62 height 25
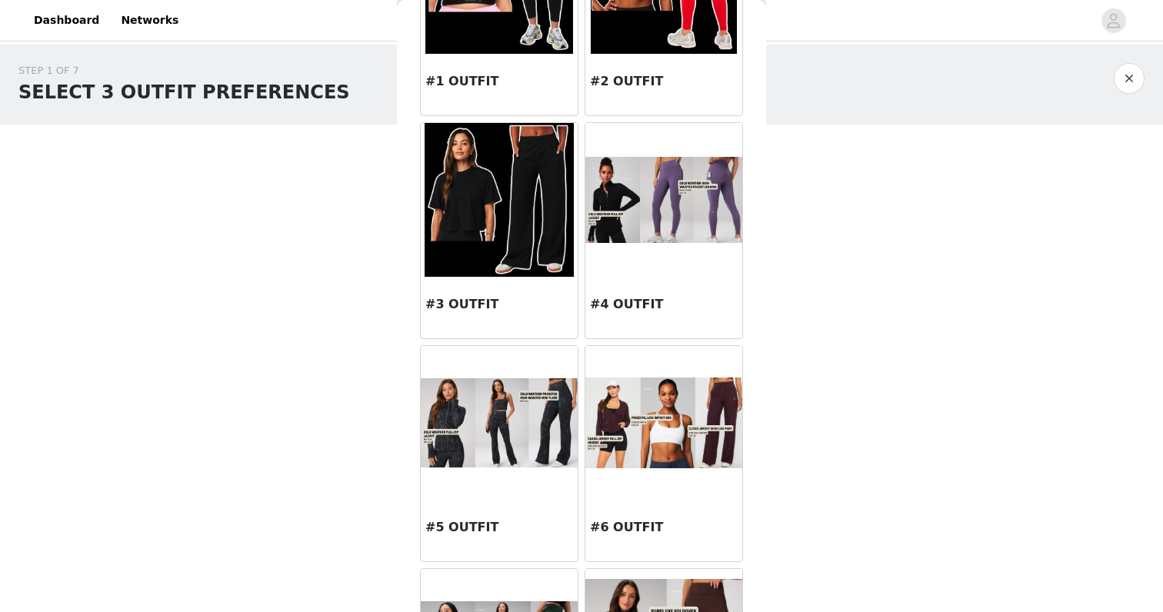
scroll to position [189, 0]
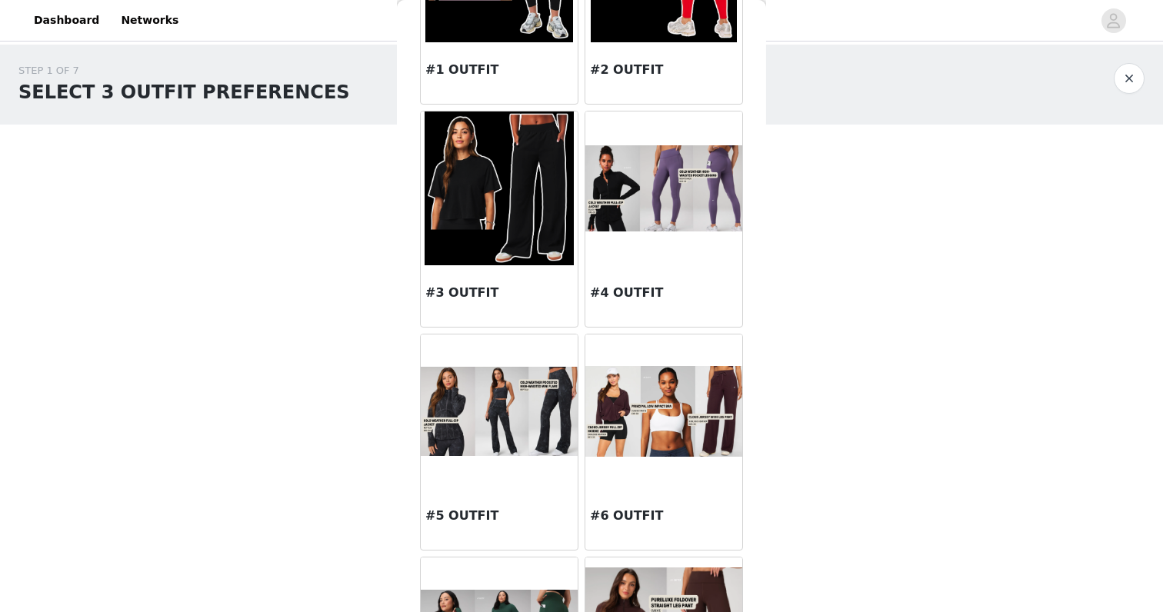
click at [542, 430] on img at bounding box center [499, 411] width 157 height 89
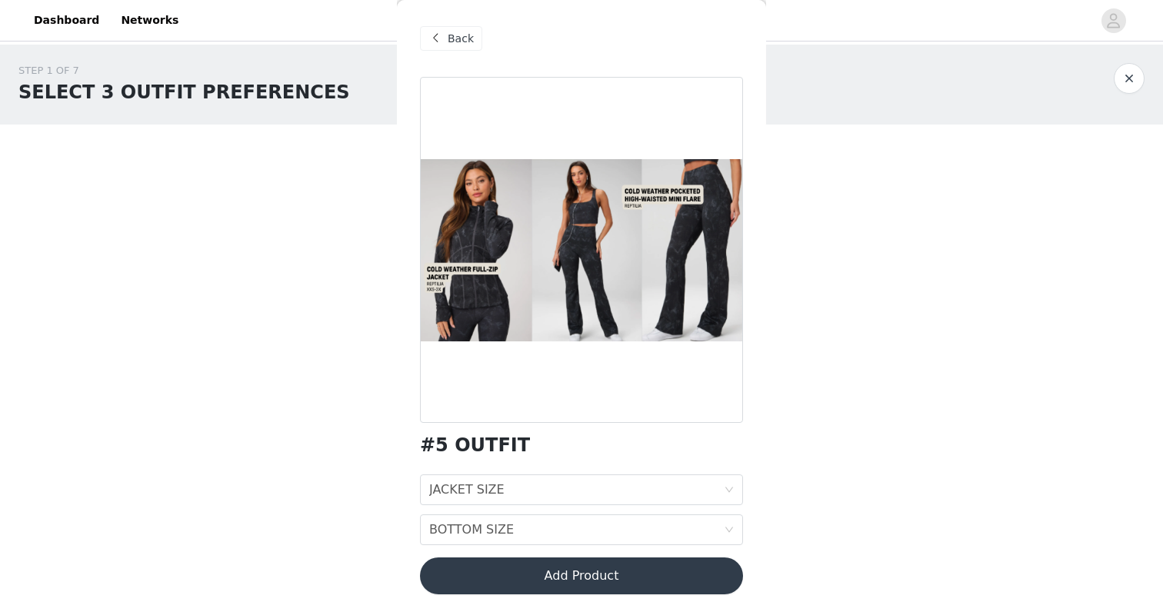
scroll to position [1, 0]
click at [432, 38] on span at bounding box center [435, 37] width 18 height 18
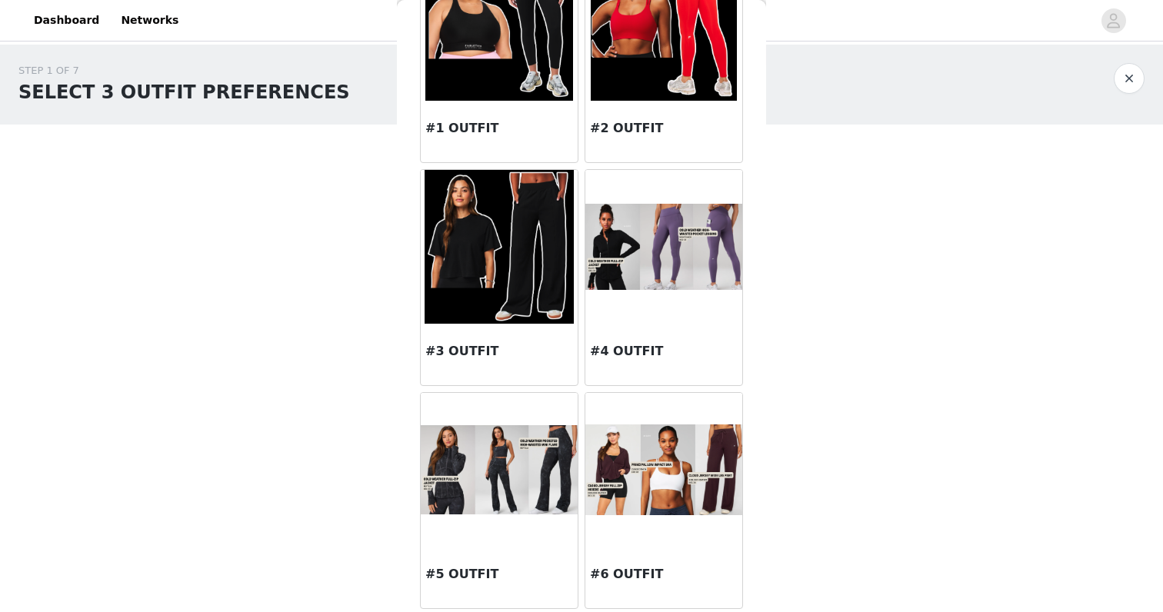
scroll to position [183, 0]
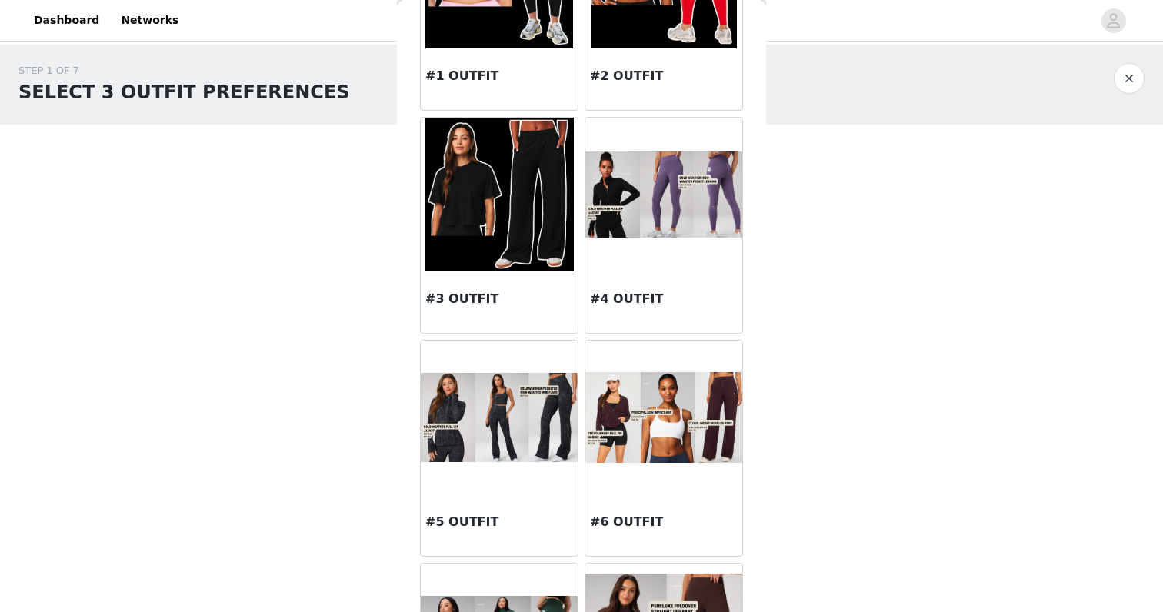
click at [625, 225] on img at bounding box center [663, 195] width 157 height 87
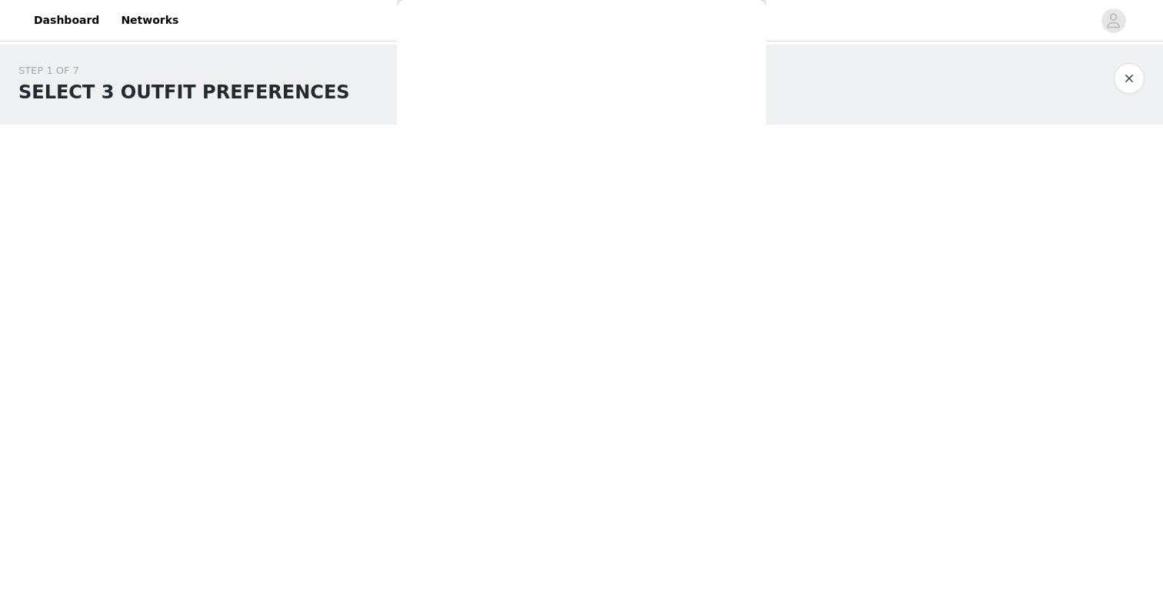
scroll to position [1, 0]
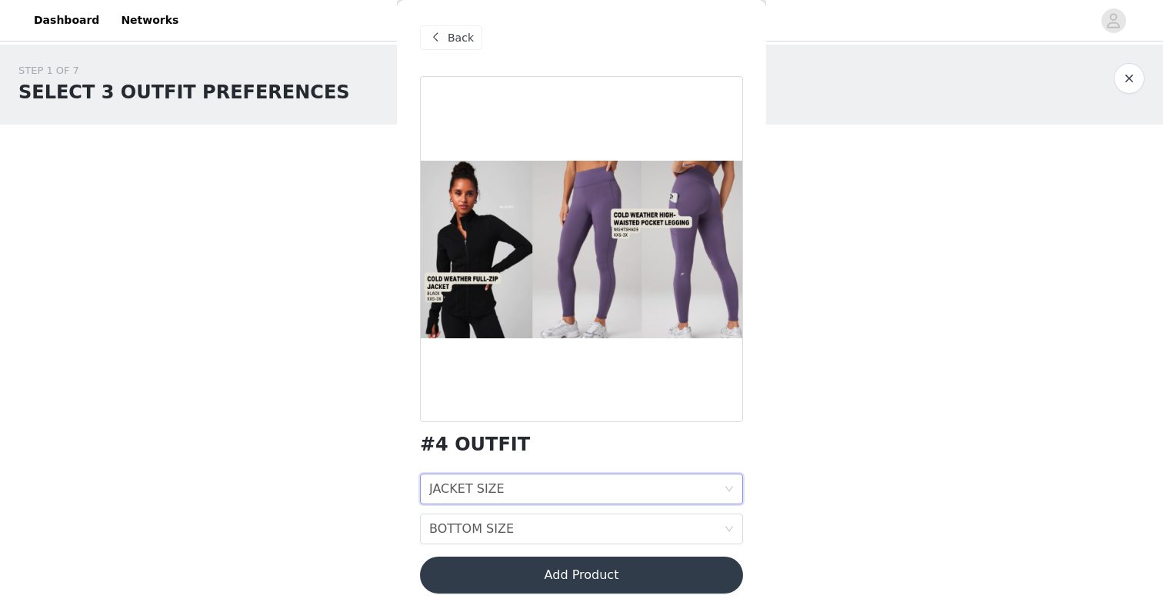
click at [555, 486] on div "JACKET SIZE JACKET SIZE" at bounding box center [576, 489] width 295 height 29
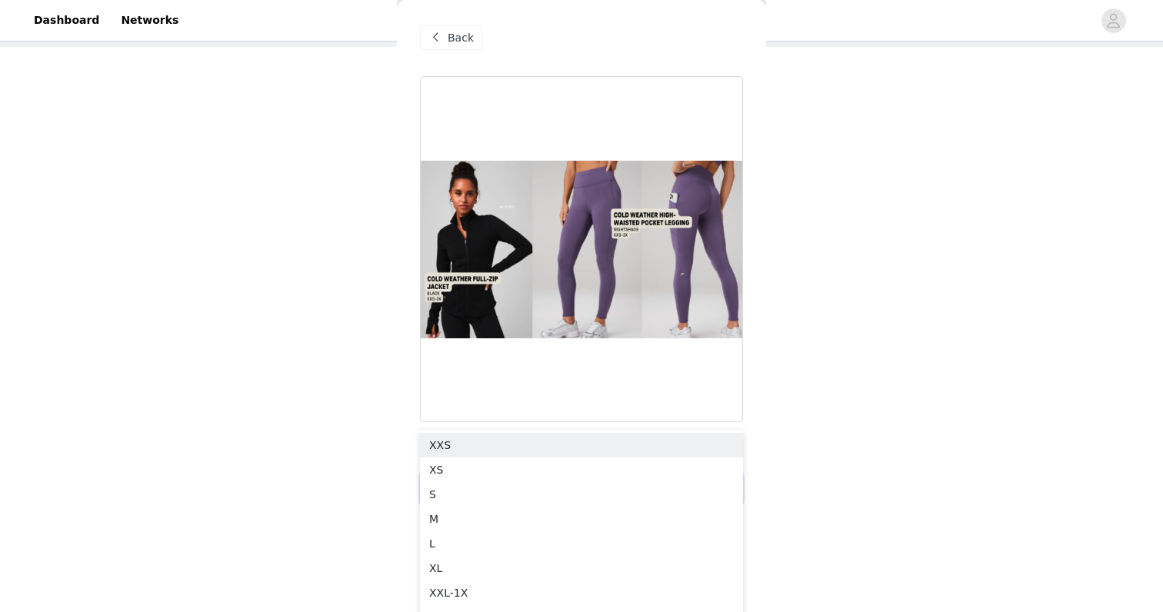
scroll to position [83, 0]
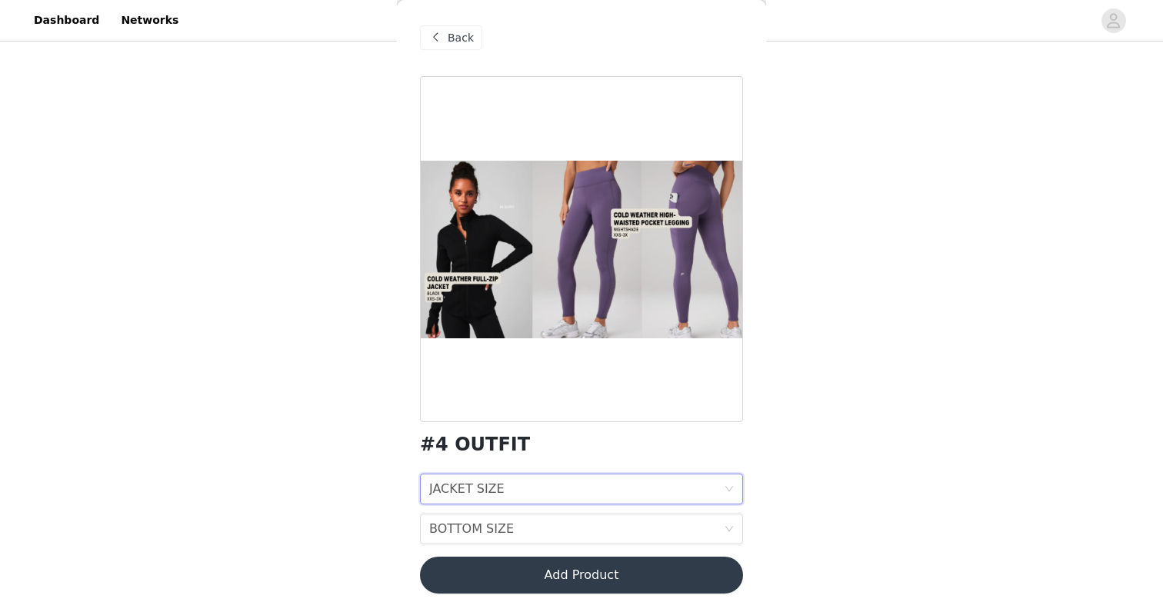
click at [451, 41] on span "Back" at bounding box center [461, 38] width 26 height 16
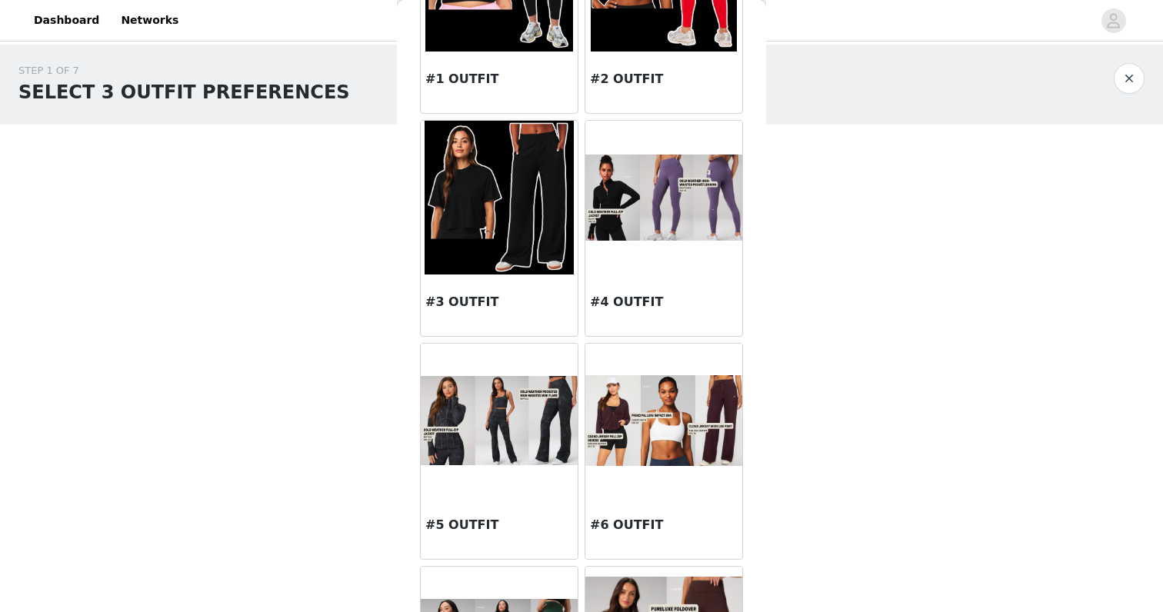
scroll to position [321, 0]
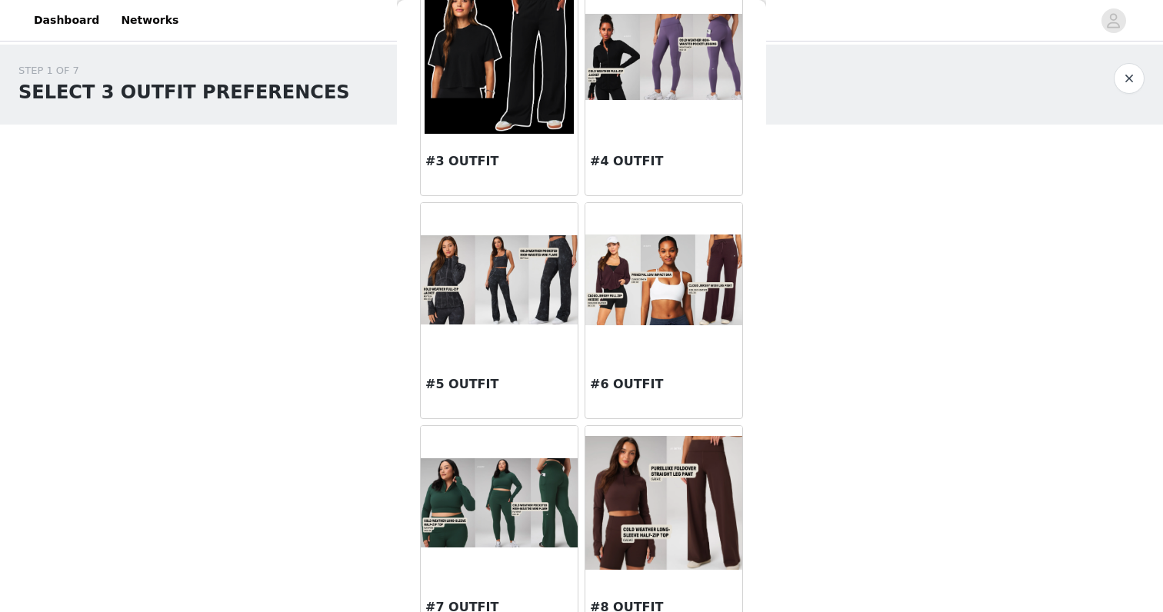
click at [655, 306] on img at bounding box center [663, 280] width 157 height 90
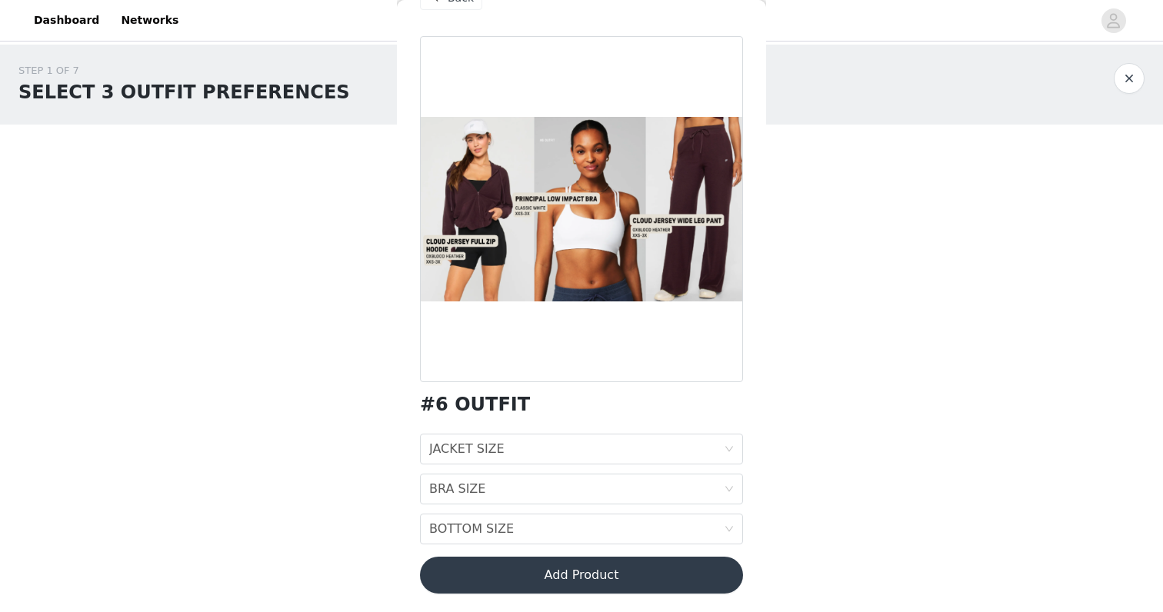
scroll to position [2, 0]
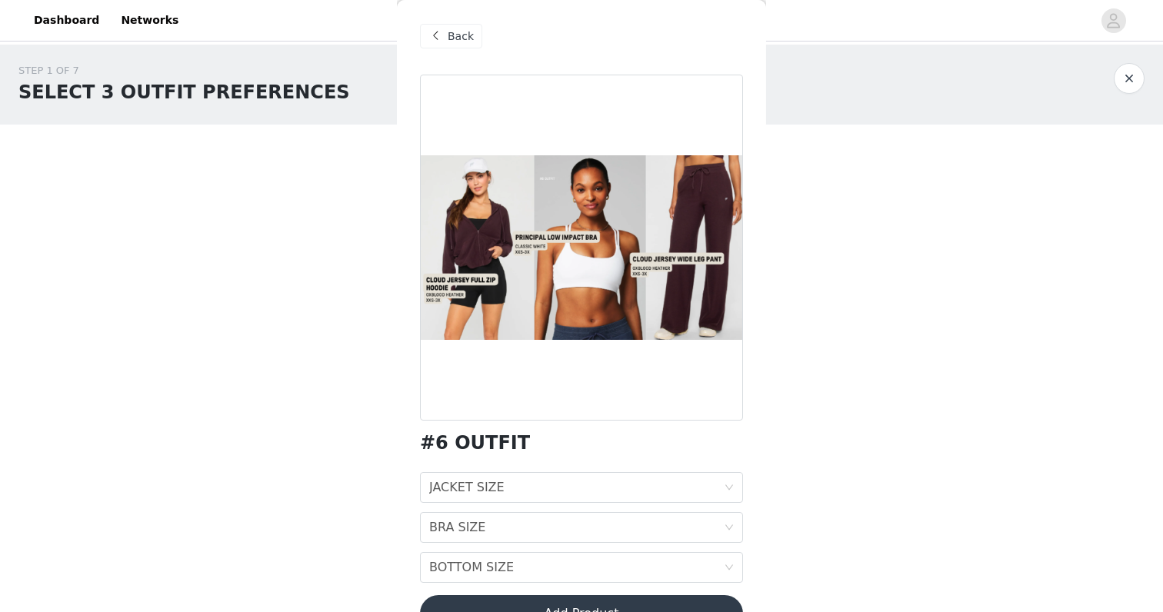
click at [438, 35] on span at bounding box center [435, 36] width 18 height 18
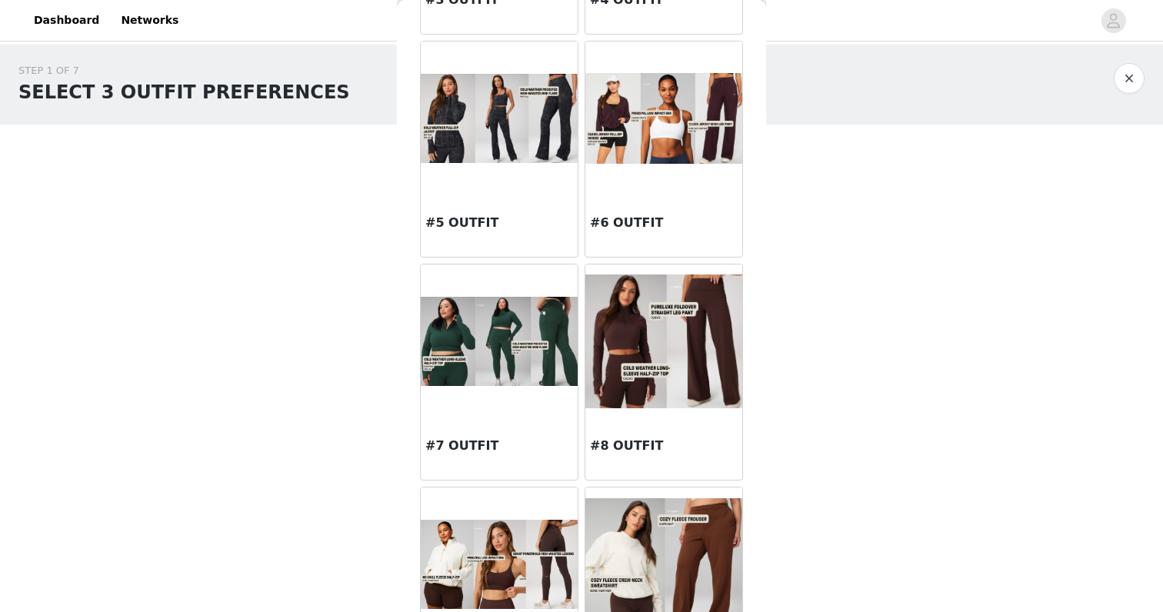
scroll to position [485, 0]
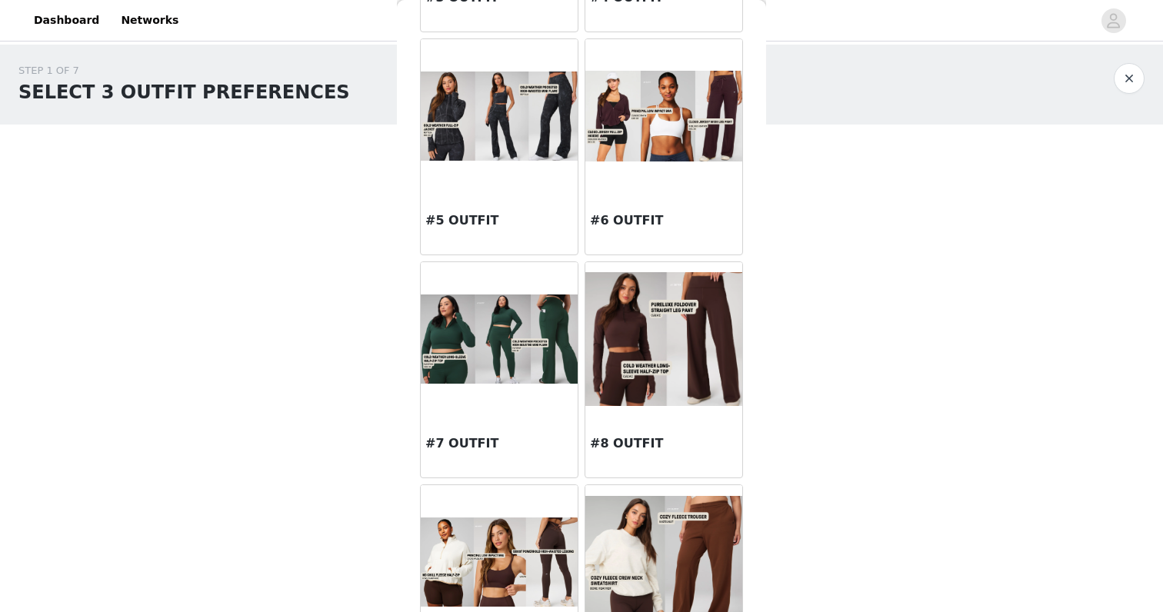
click at [515, 364] on img at bounding box center [499, 339] width 157 height 89
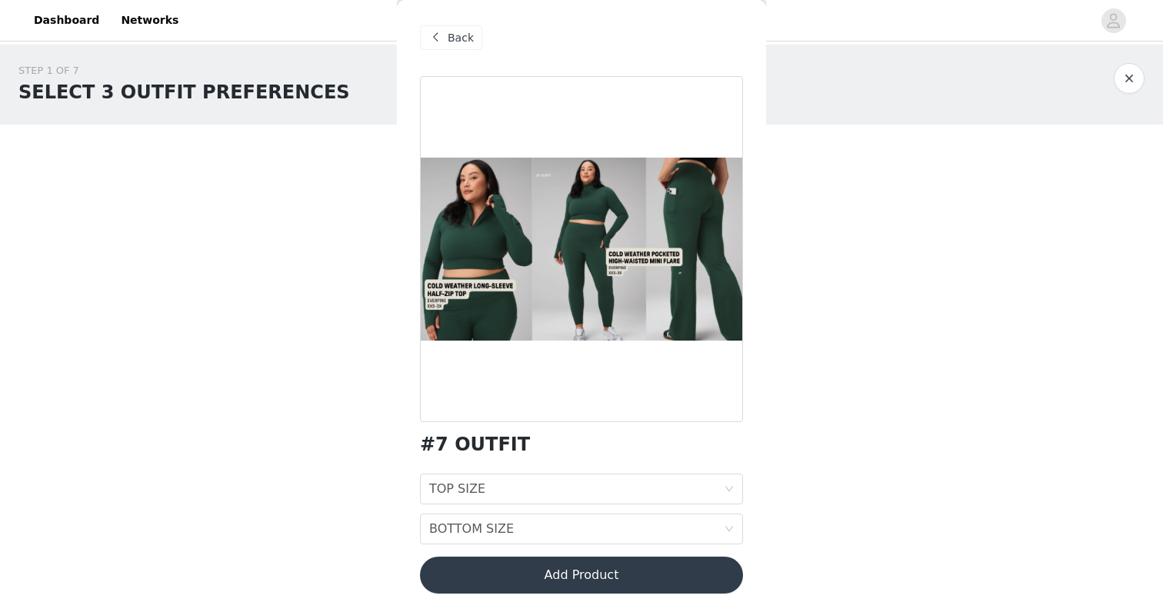
scroll to position [1, 0]
click at [528, 518] on div "BOTTOM SIZE BOTTOM SIZE" at bounding box center [576, 529] width 295 height 29
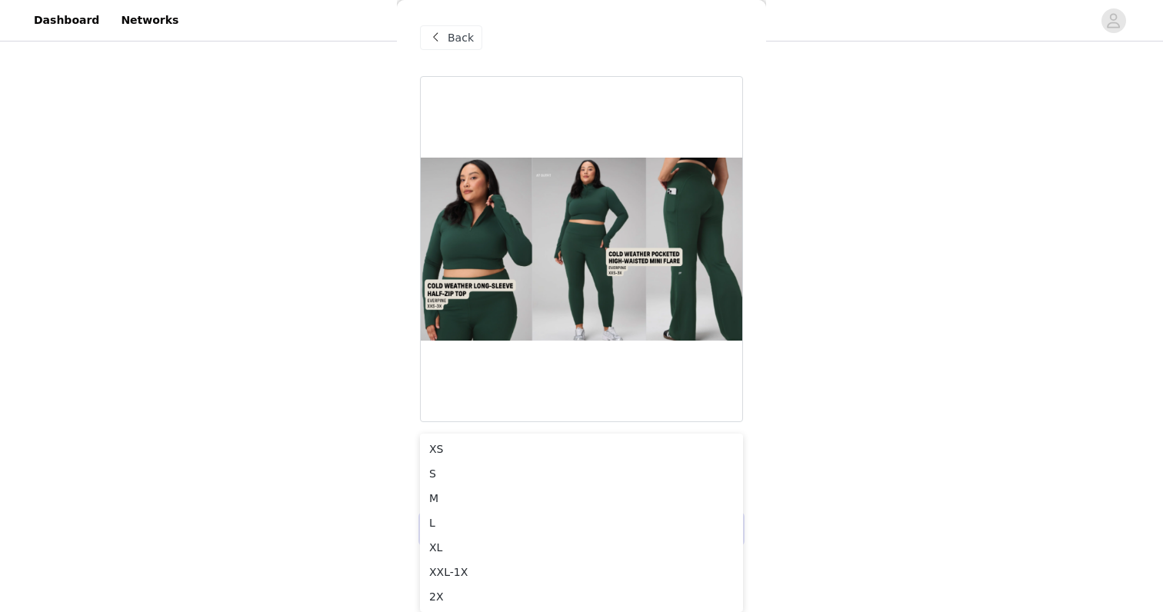
click at [378, 393] on body "Dashboard Networks STEP 1 OF 7 SELECT 3 OUTFIT PREFERENCES Please select 3 outf…" at bounding box center [581, 192] width 1163 height 612
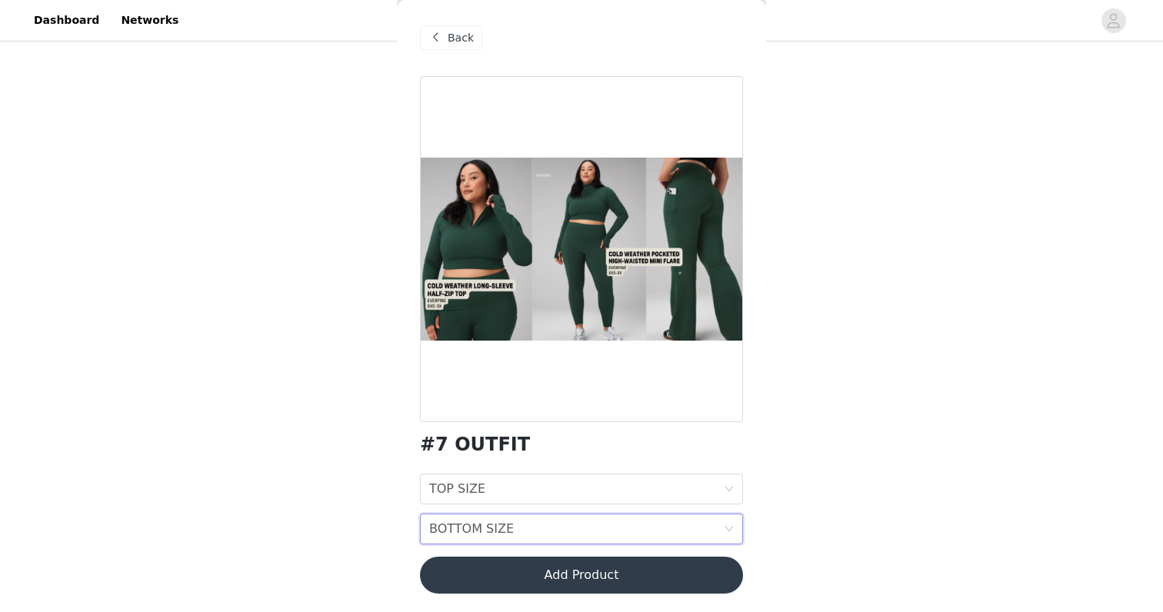
scroll to position [0, 0]
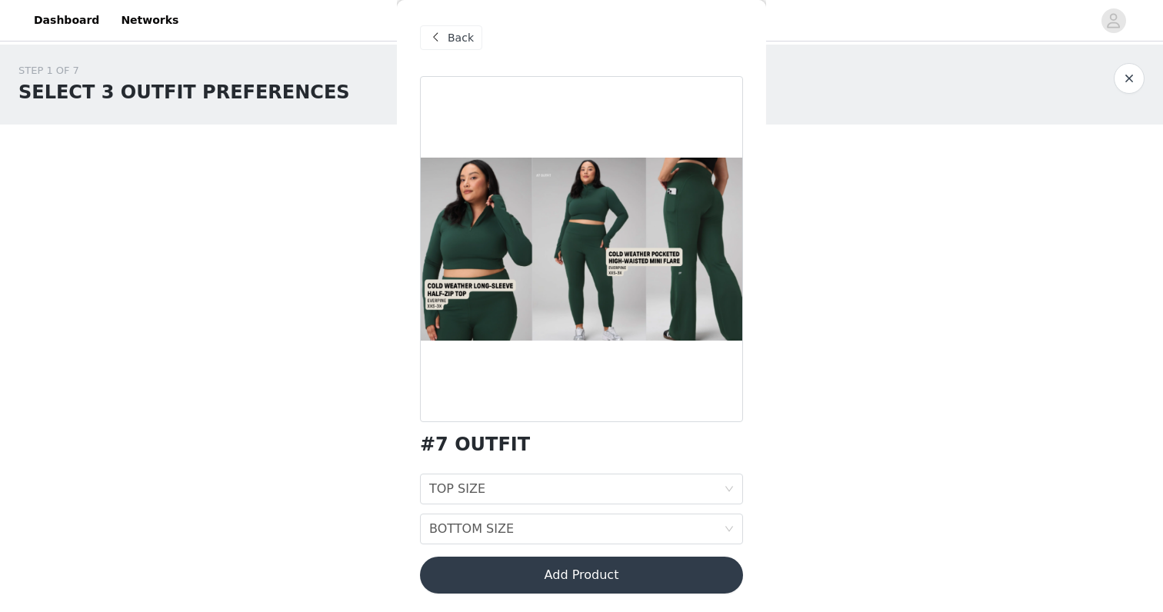
click at [442, 45] on span at bounding box center [435, 37] width 18 height 18
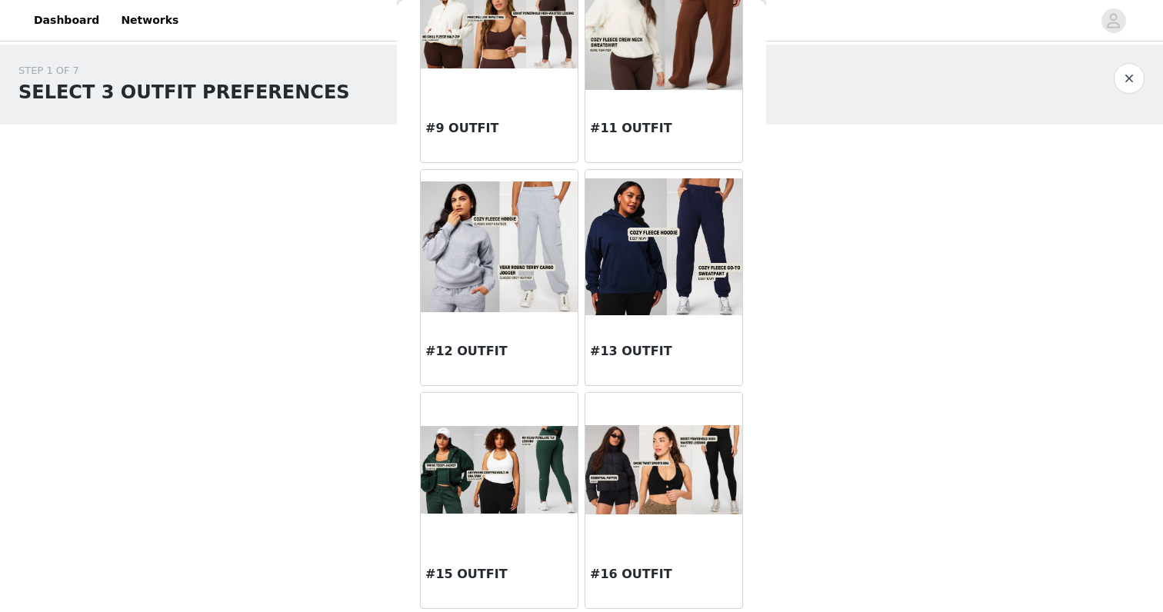
scroll to position [1008, 0]
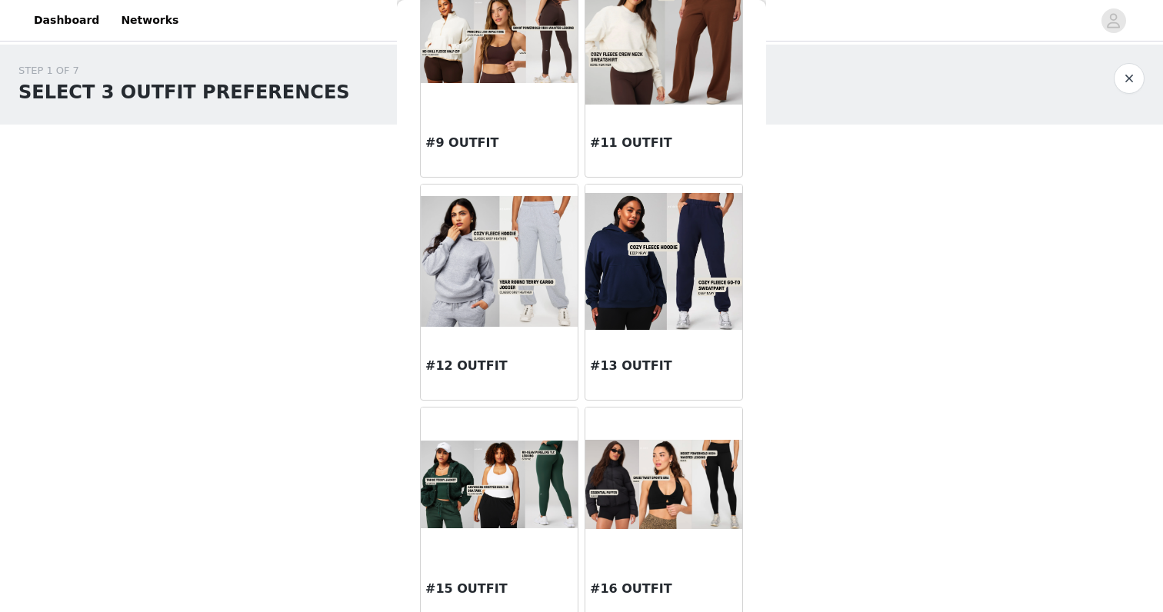
click at [649, 298] on img at bounding box center [663, 261] width 157 height 136
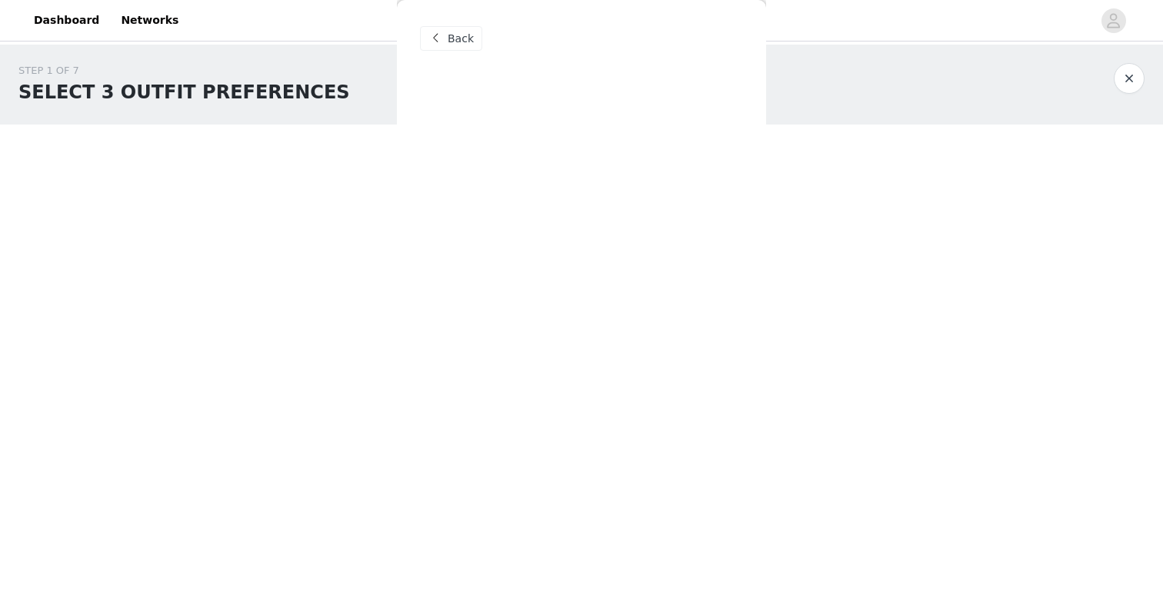
scroll to position [0, 0]
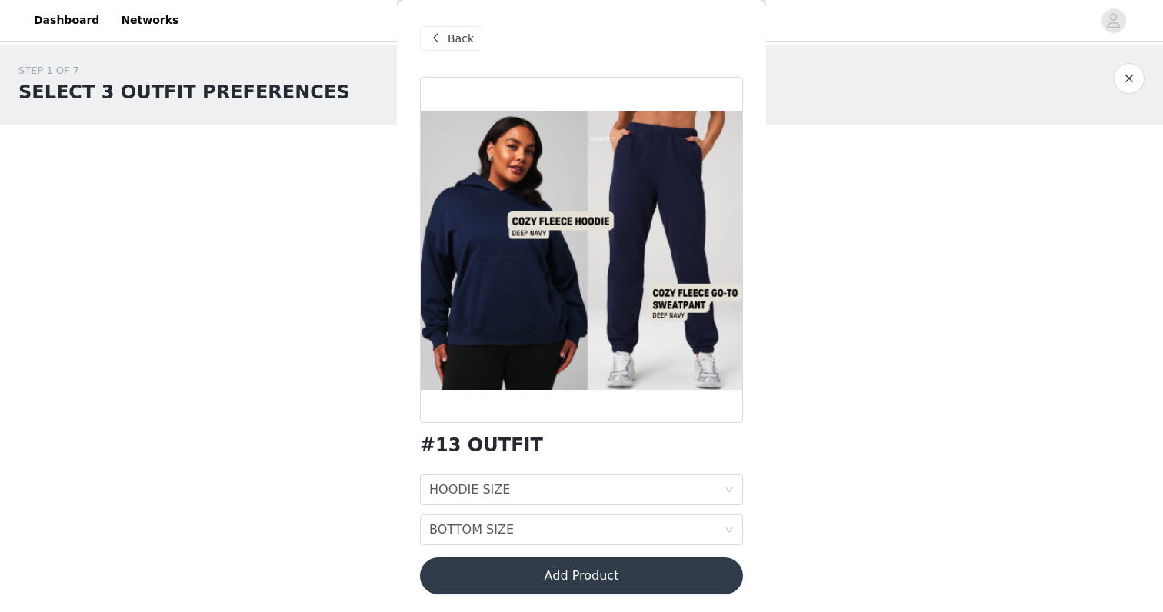
click at [448, 41] on span "Back" at bounding box center [461, 39] width 26 height 16
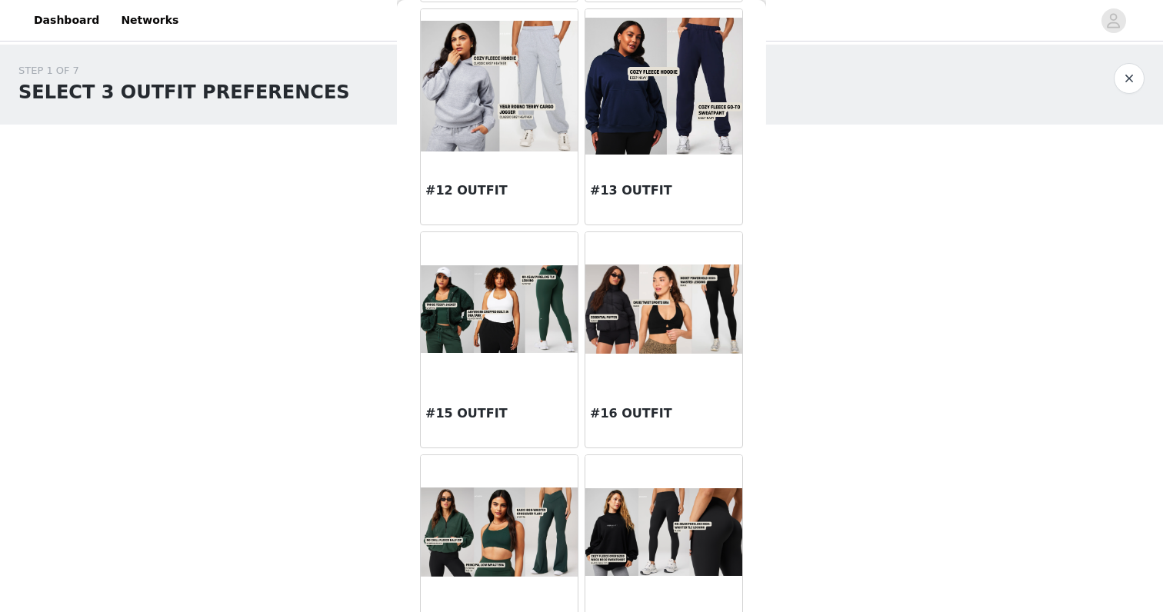
scroll to position [1282, 0]
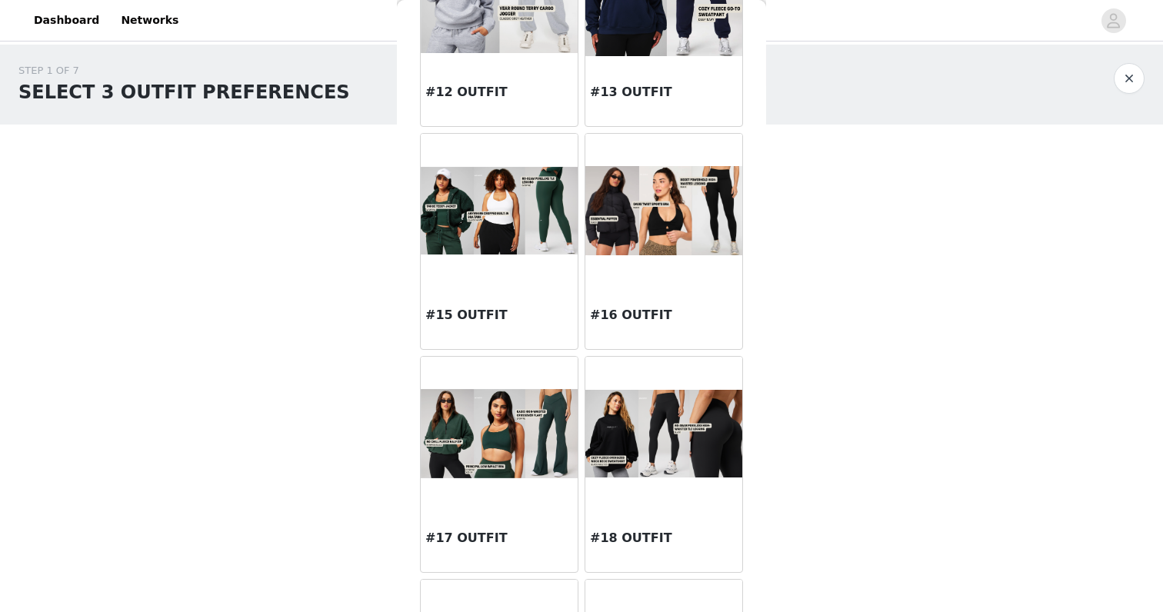
click at [609, 228] on img at bounding box center [663, 210] width 157 height 89
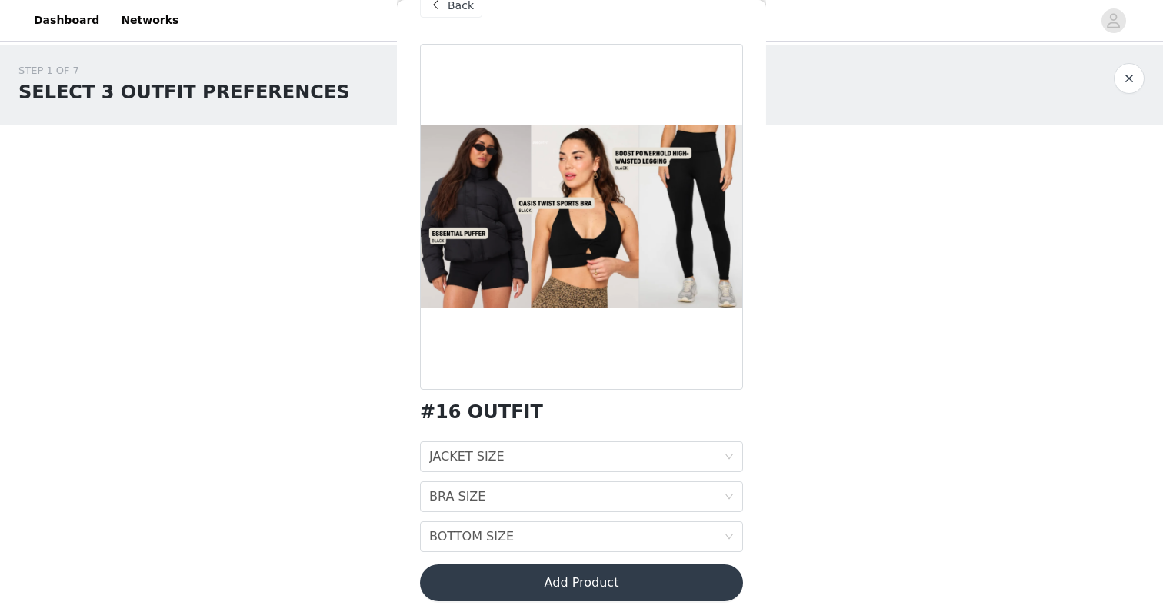
scroll to position [35, 0]
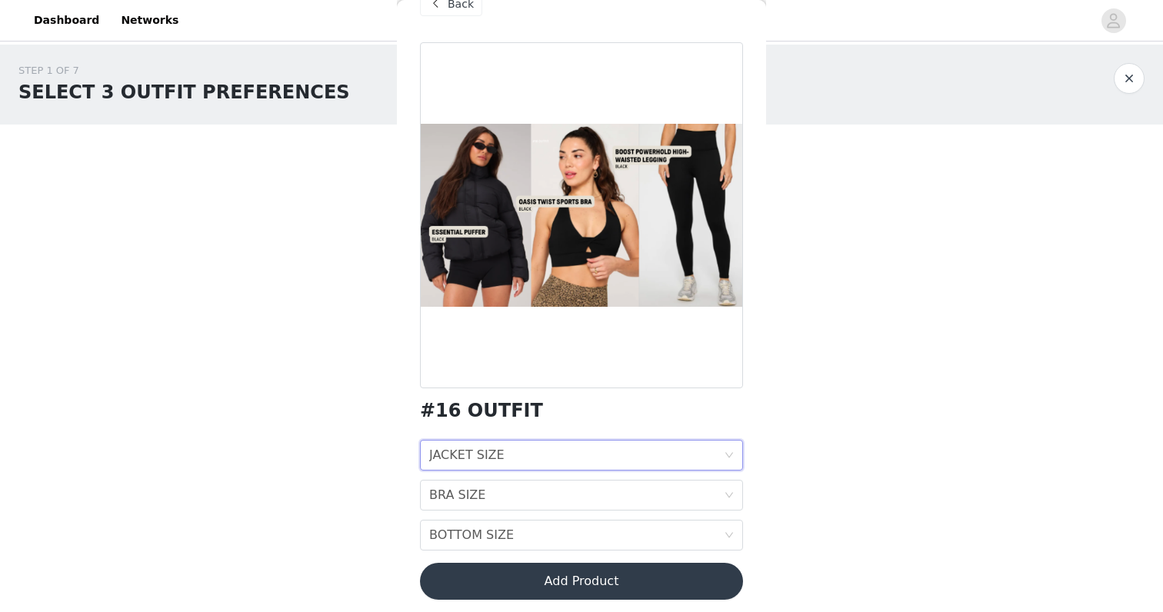
click at [516, 464] on div "JACKET SIZE JACKET SIZE" at bounding box center [576, 455] width 295 height 29
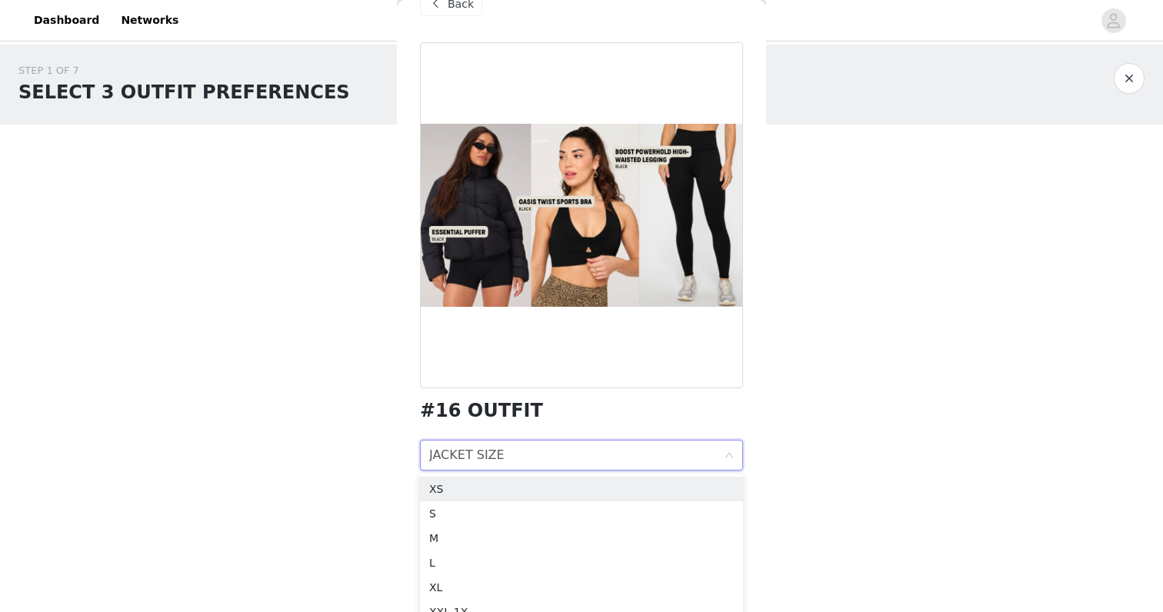
scroll to position [41, 0]
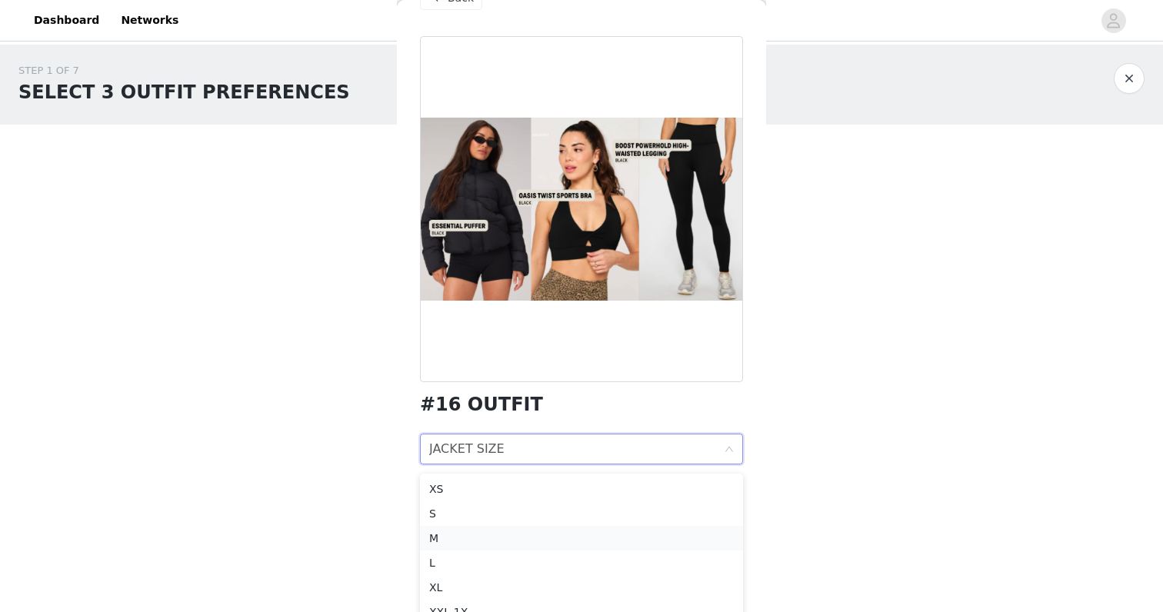
click at [513, 535] on div "M" at bounding box center [581, 538] width 305 height 17
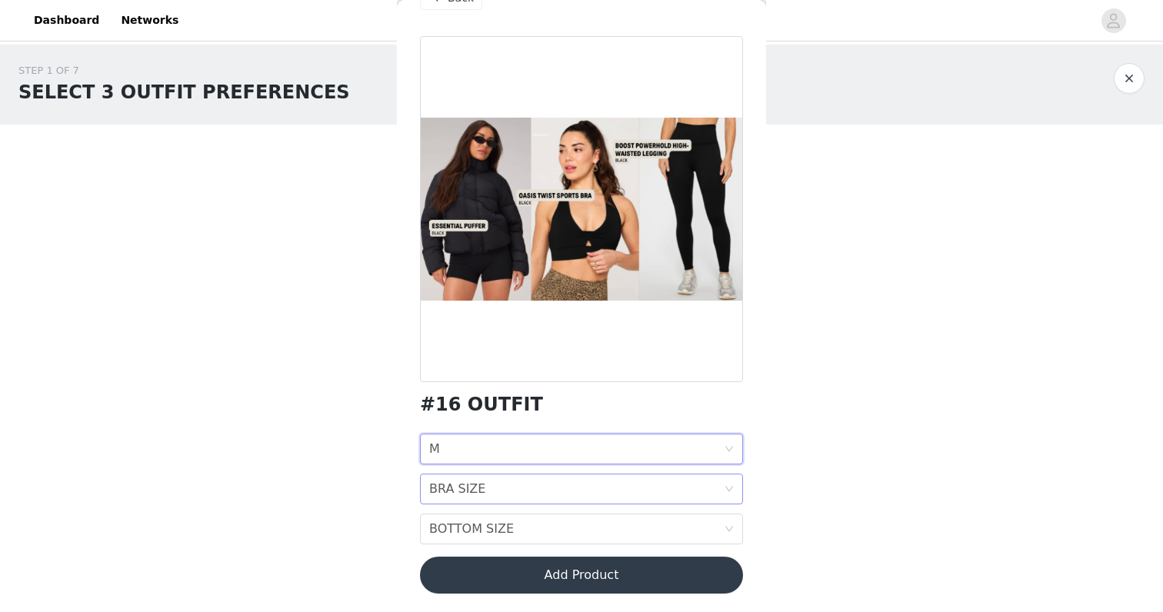
click at [513, 491] on div "BRA SIZE BRA SIZE" at bounding box center [576, 489] width 295 height 29
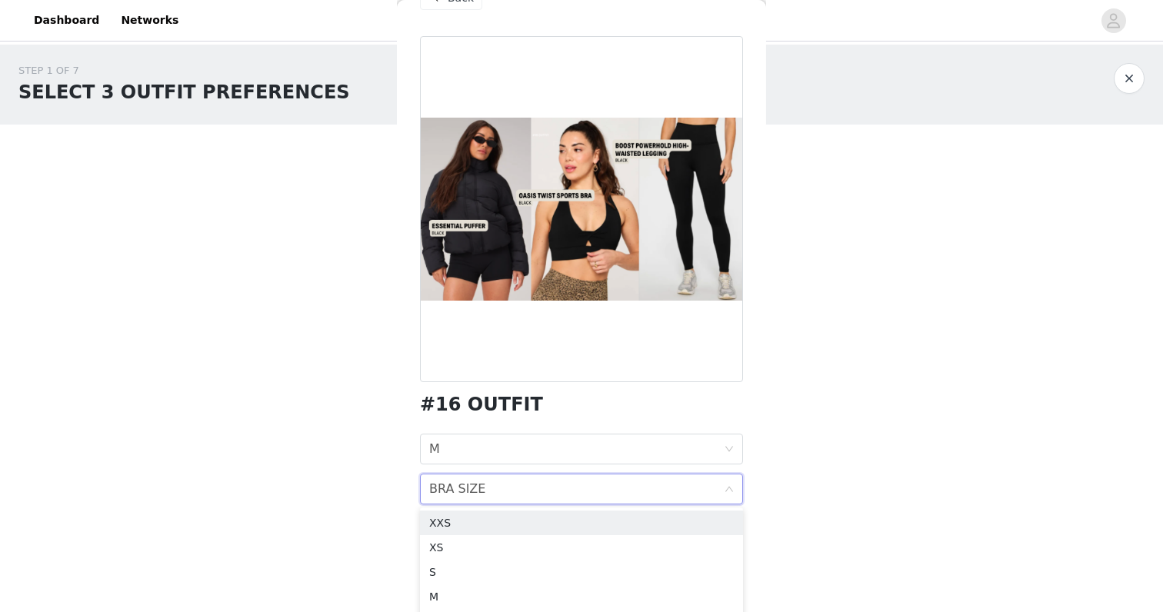
scroll to position [28, 0]
click at [499, 562] on div "M" at bounding box center [581, 569] width 305 height 17
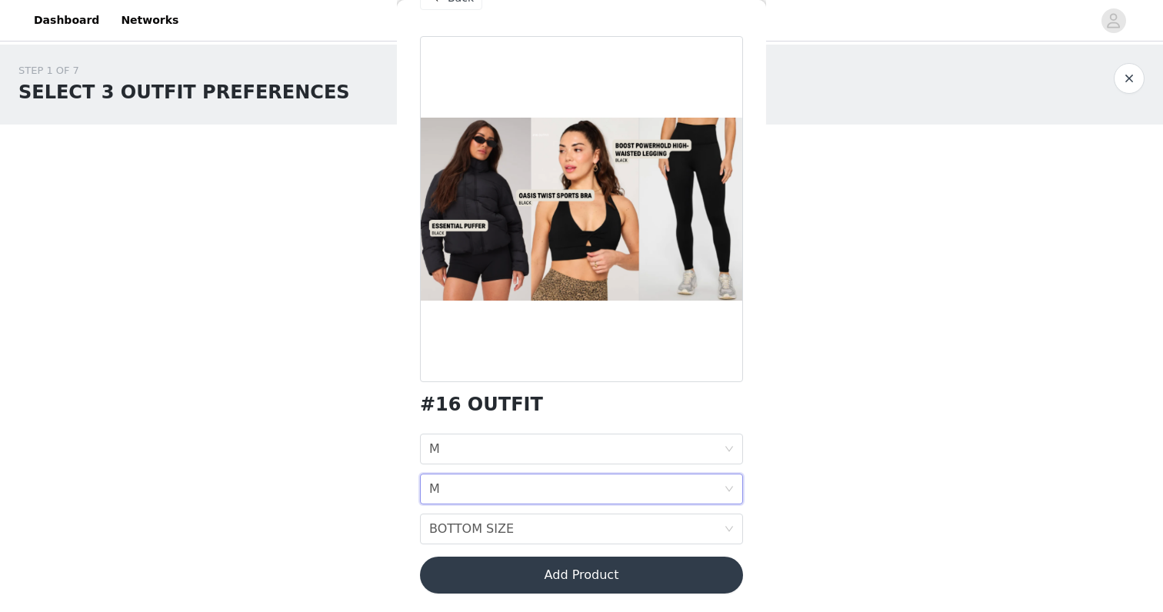
scroll to position [0, 0]
click at [510, 529] on div "BOTTOM SIZE BOTTOM SIZE" at bounding box center [576, 529] width 295 height 29
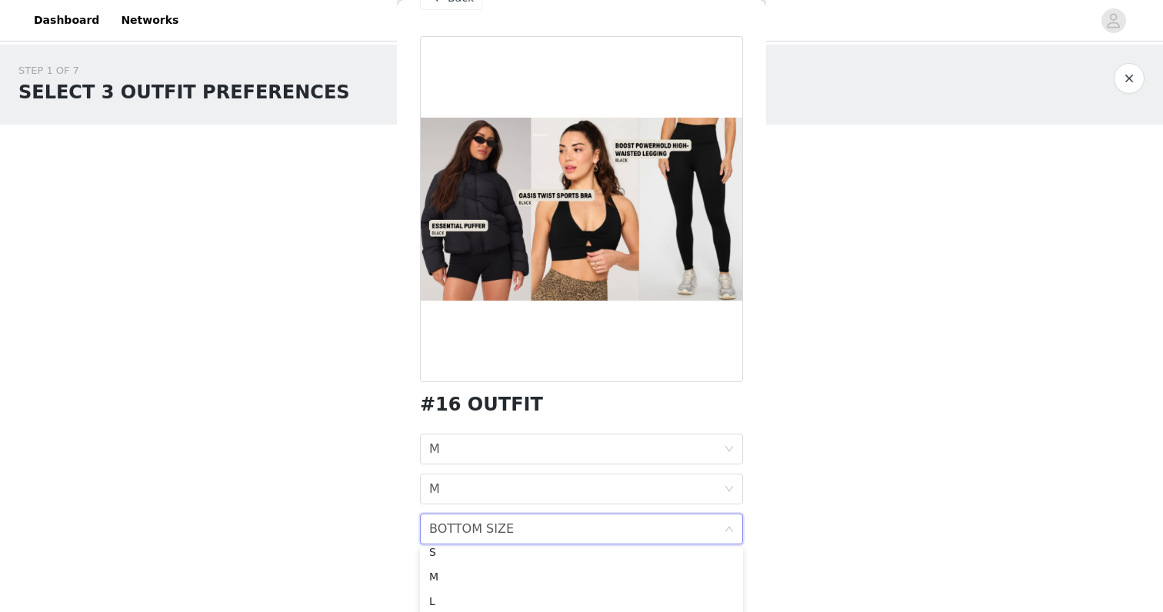
scroll to position [52, 0]
click at [506, 575] on li "M" at bounding box center [581, 584] width 323 height 25
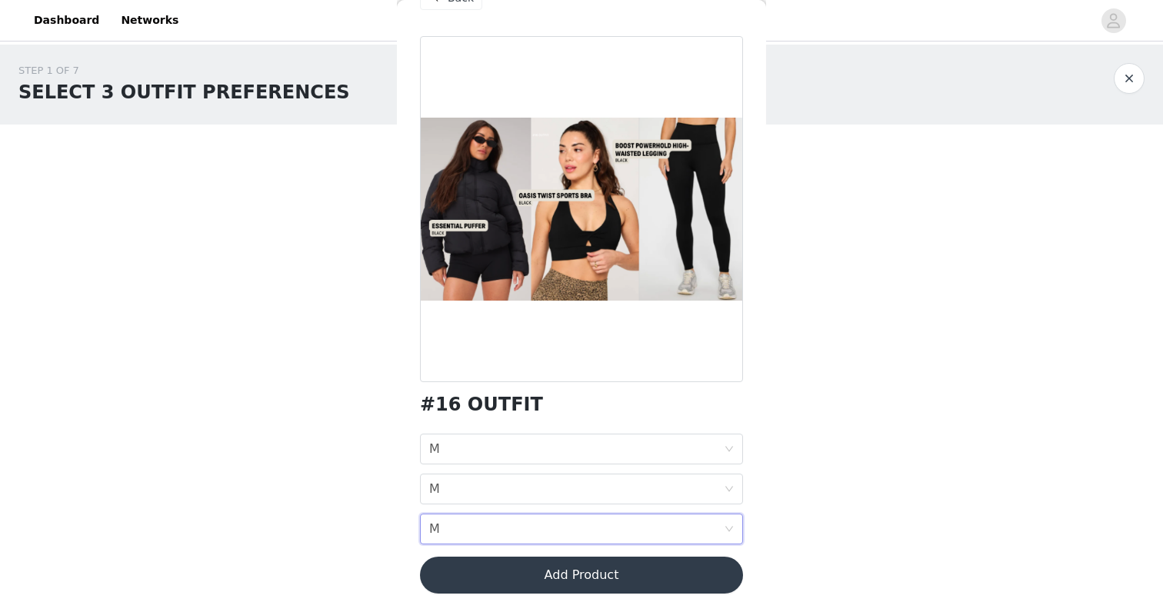
click at [529, 577] on button "Add Product" at bounding box center [581, 575] width 323 height 37
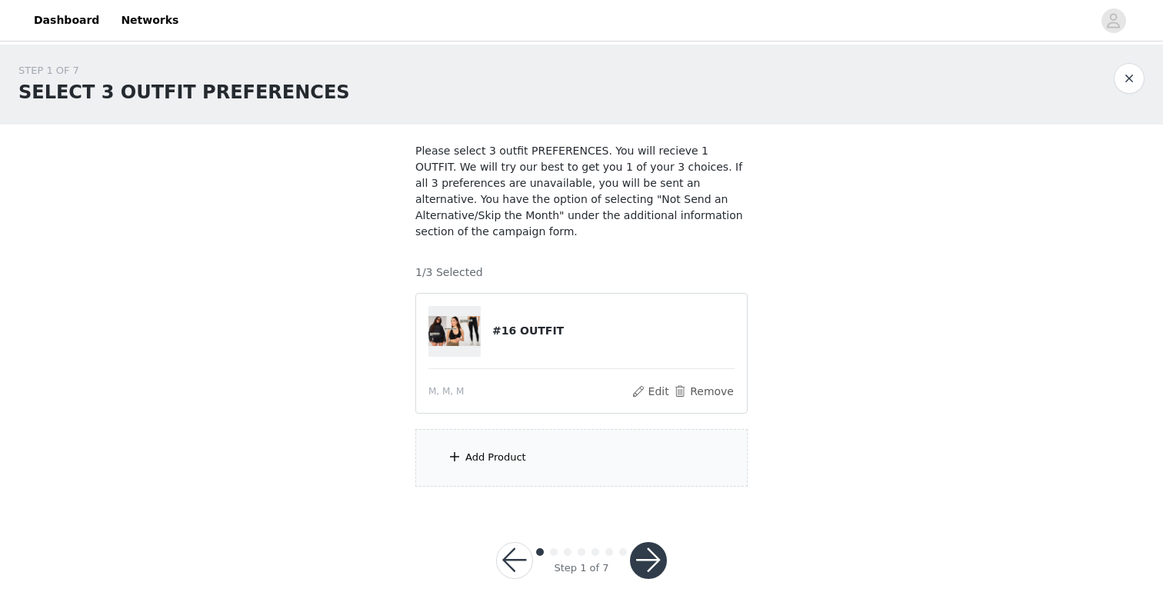
scroll to position [3, 0]
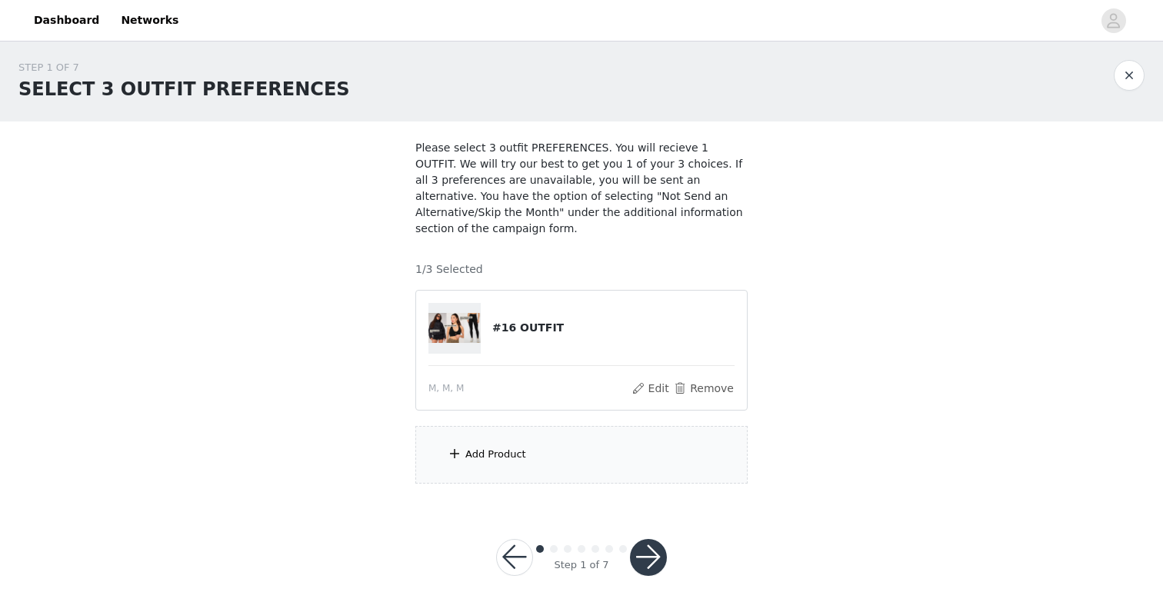
click at [537, 445] on div "Add Product" at bounding box center [581, 455] width 332 height 58
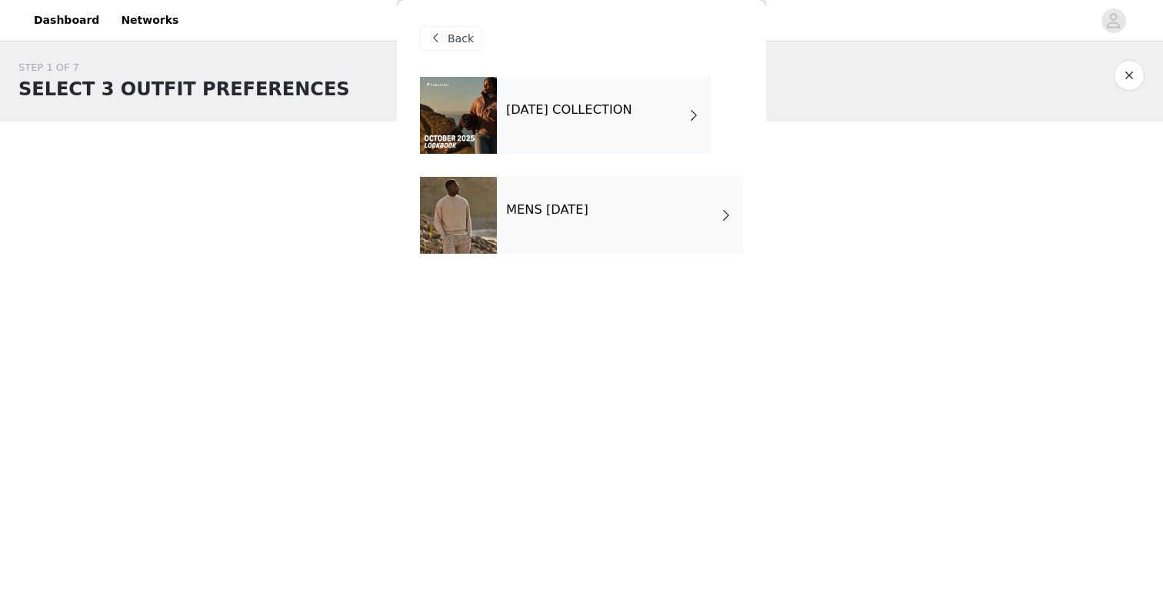
click at [563, 133] on div "[DATE] COLLECTION" at bounding box center [604, 115] width 214 height 77
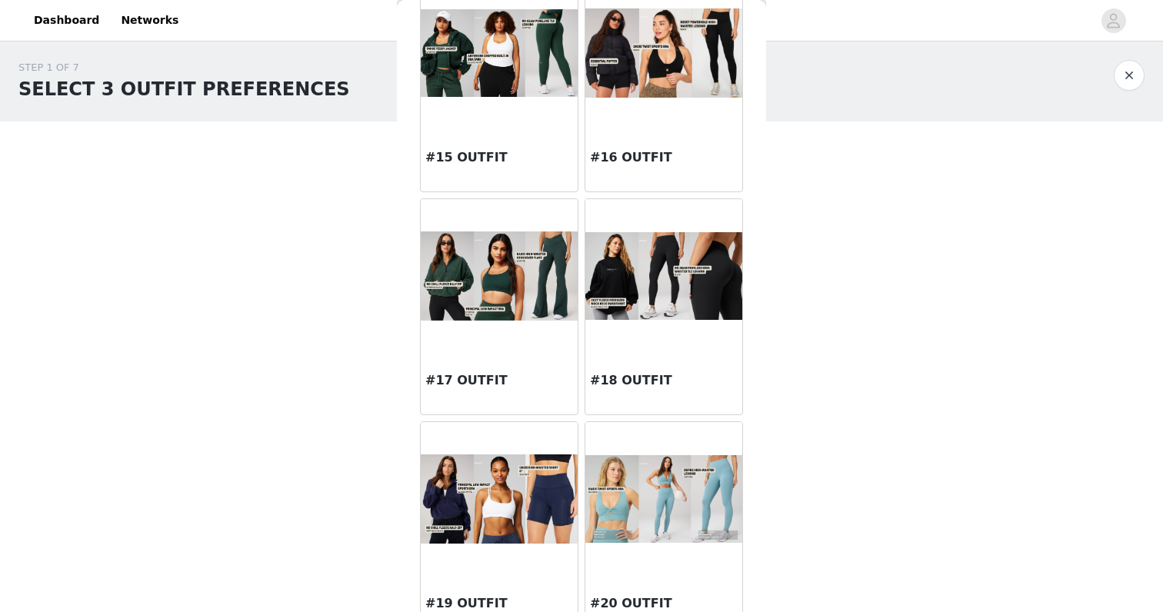
scroll to position [1592, 0]
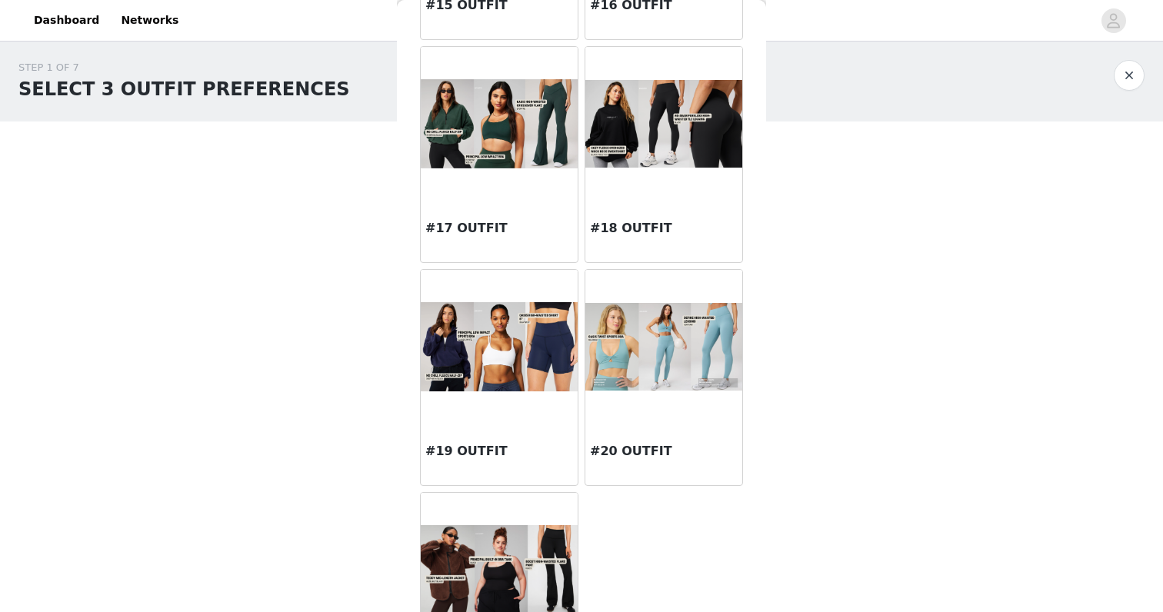
click at [519, 343] on img at bounding box center [499, 346] width 157 height 88
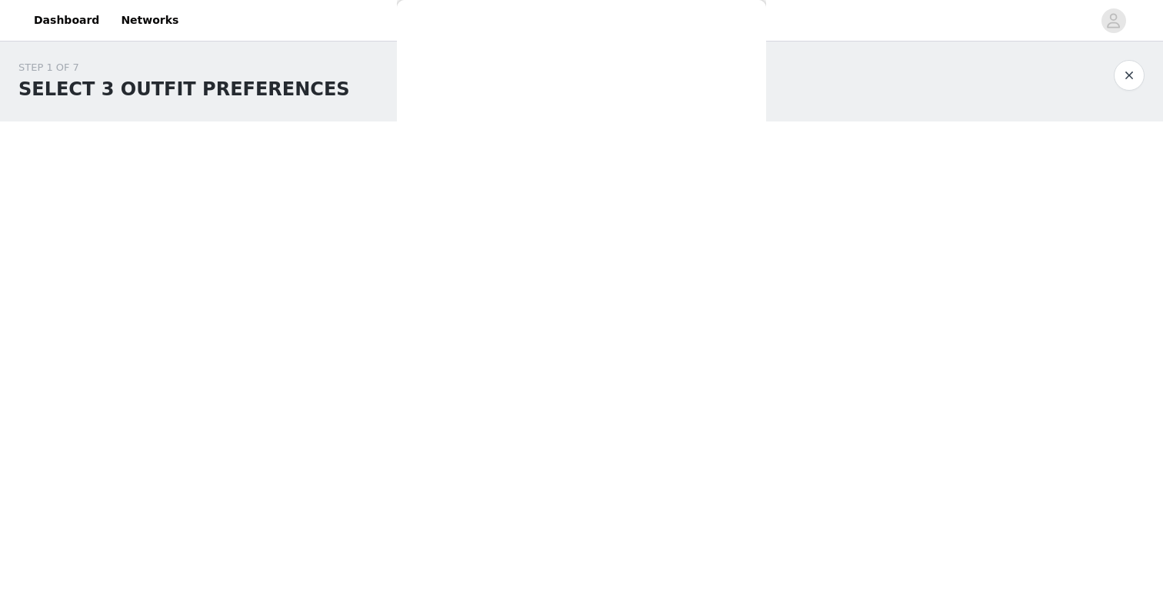
scroll to position [41, 0]
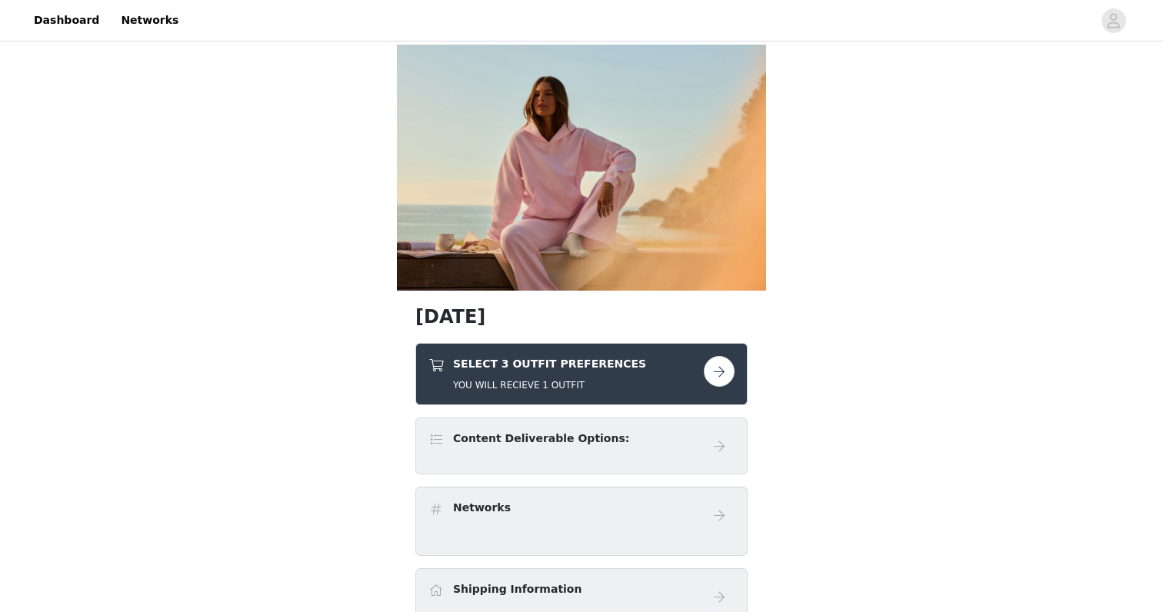
click at [459, 370] on h4 "SELECT 3 OUTFIT PREFERENCES" at bounding box center [549, 364] width 193 height 16
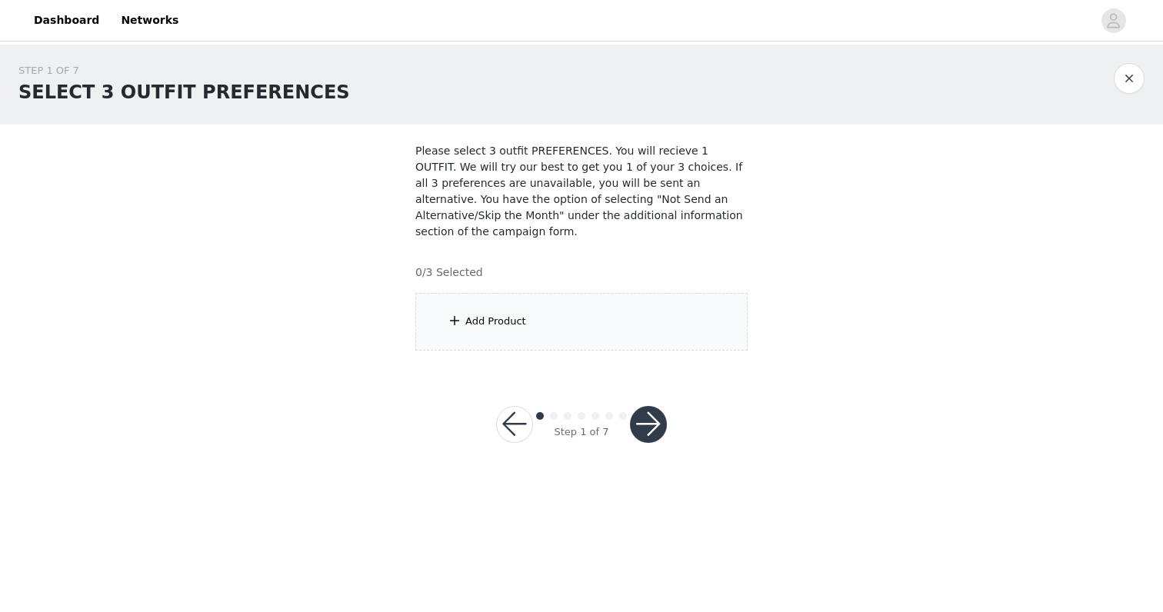
click at [468, 326] on div "Add Product" at bounding box center [495, 321] width 61 height 15
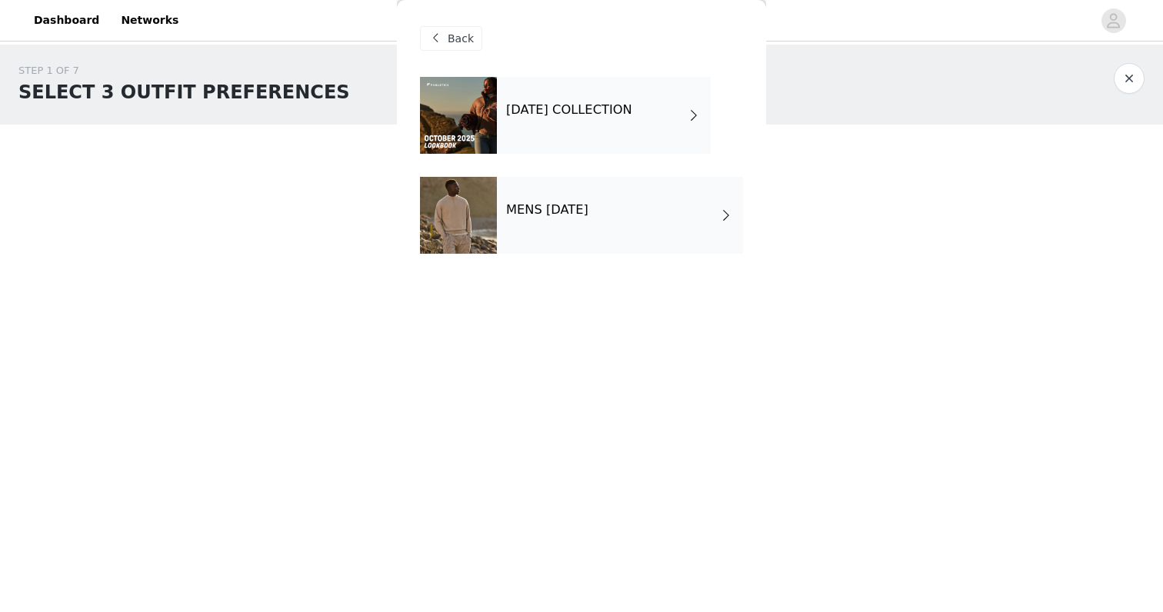
click at [503, 128] on div "[DATE] COLLECTION" at bounding box center [604, 115] width 214 height 77
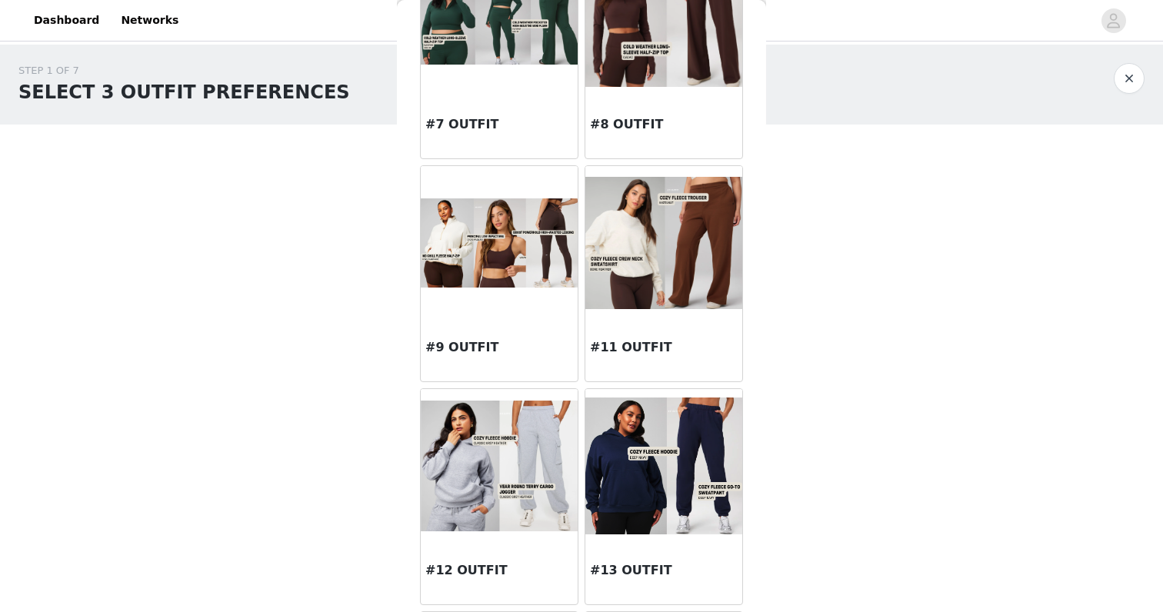
scroll to position [802, 0]
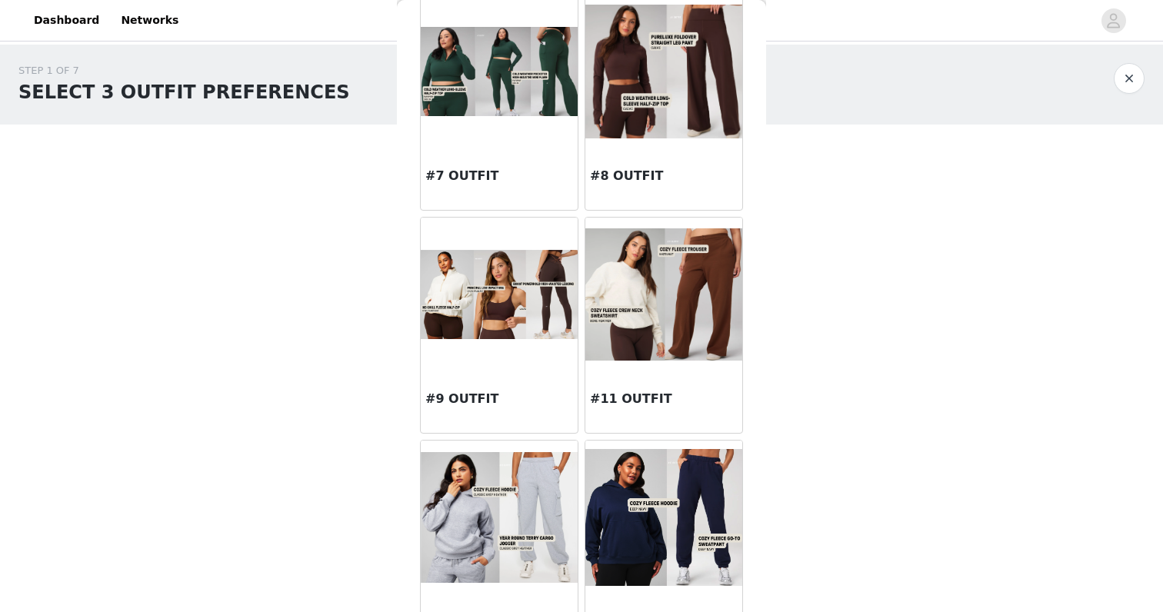
click at [511, 263] on img at bounding box center [499, 294] width 157 height 88
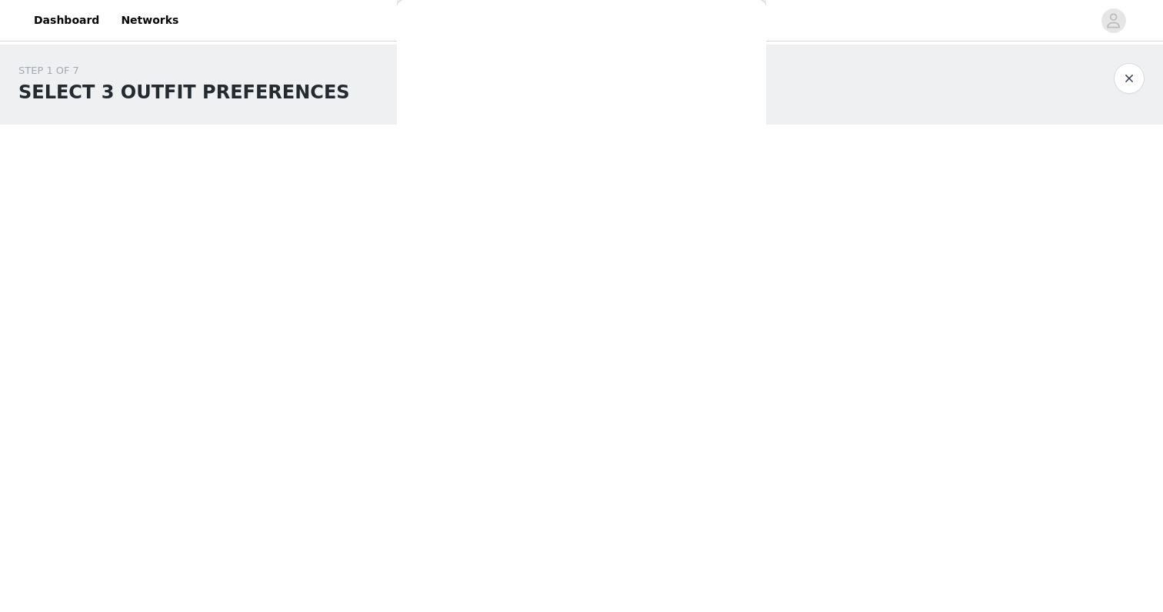
scroll to position [41, 0]
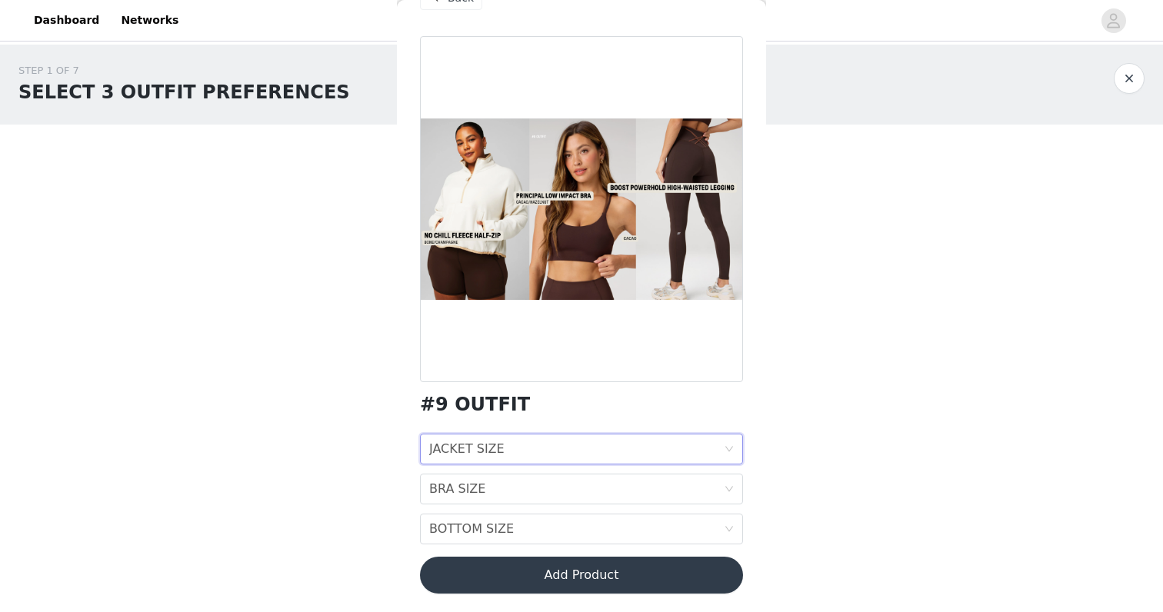
click at [567, 444] on div "JACKET SIZE JACKET SIZE" at bounding box center [576, 449] width 295 height 29
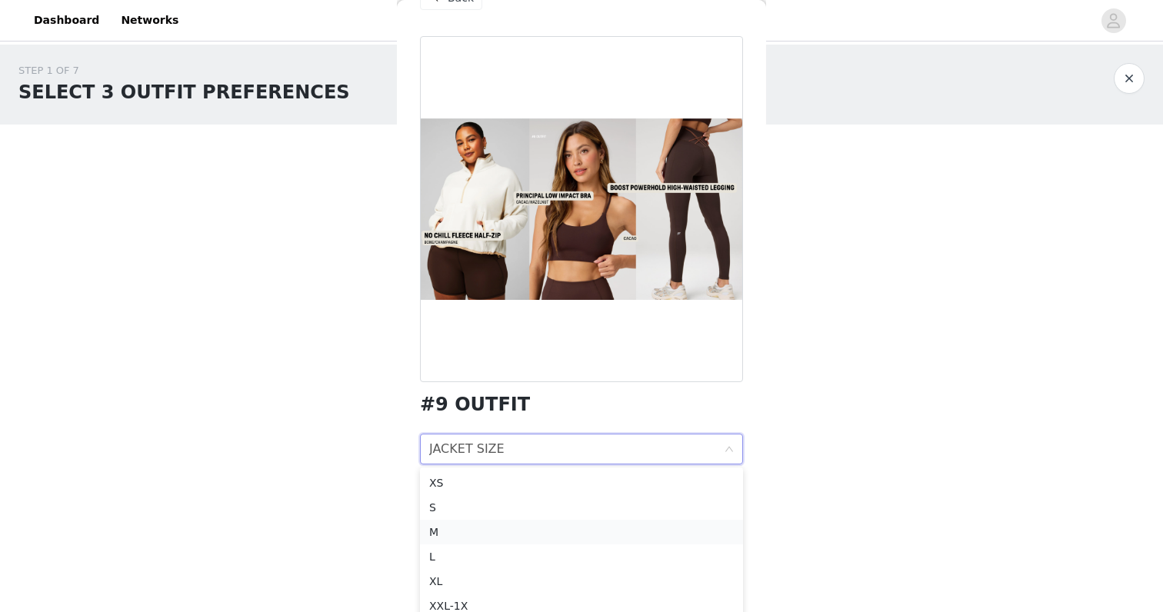
click at [556, 533] on div "M" at bounding box center [581, 532] width 305 height 17
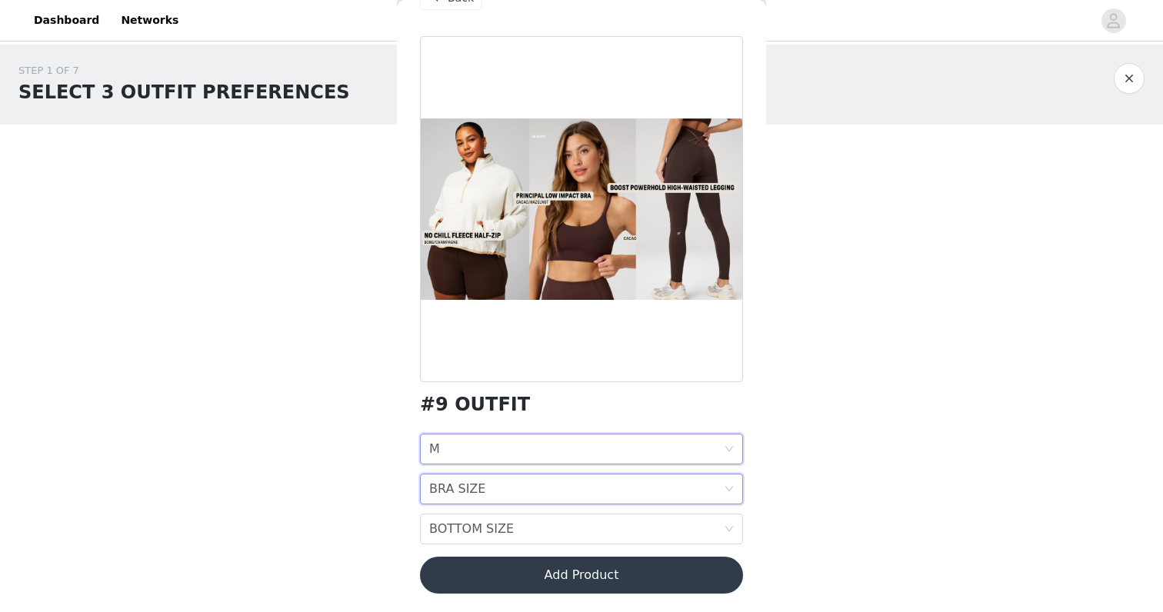
click at [555, 494] on div "BRA SIZE BRA SIZE" at bounding box center [576, 489] width 295 height 29
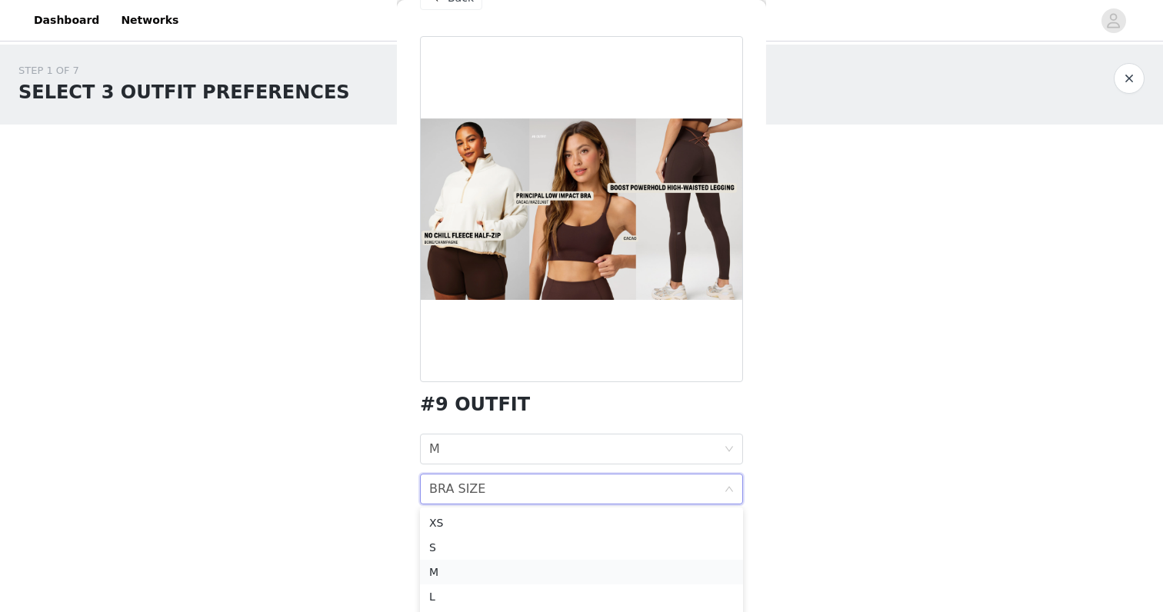
click at [538, 577] on div "M" at bounding box center [581, 572] width 305 height 17
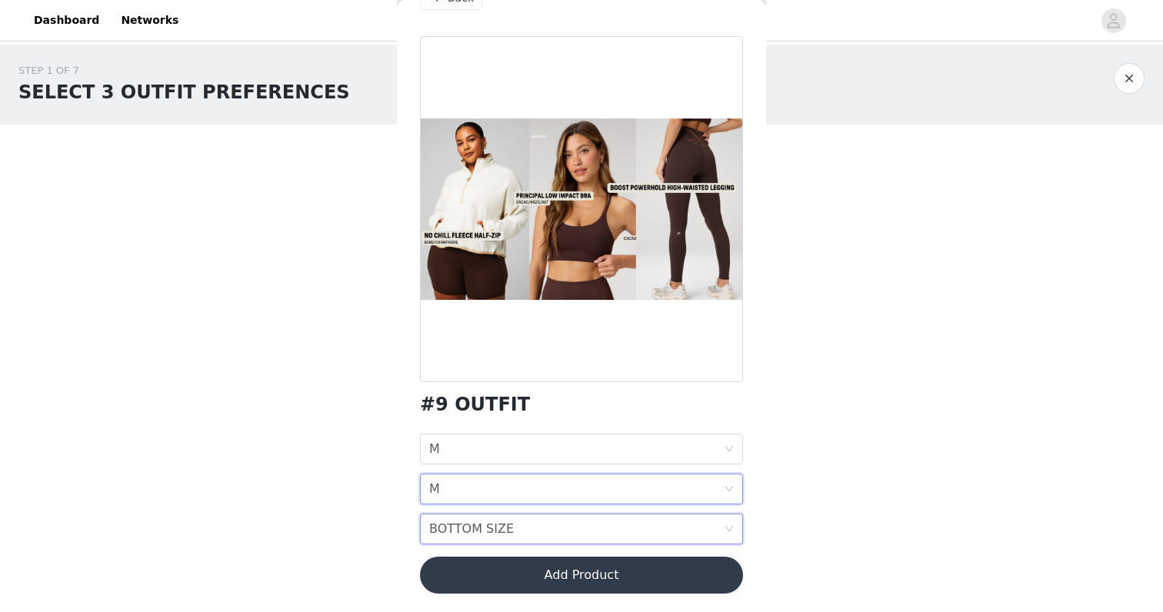
click at [539, 537] on div "BOTTOM SIZE BOTTOM SIZE" at bounding box center [576, 529] width 295 height 29
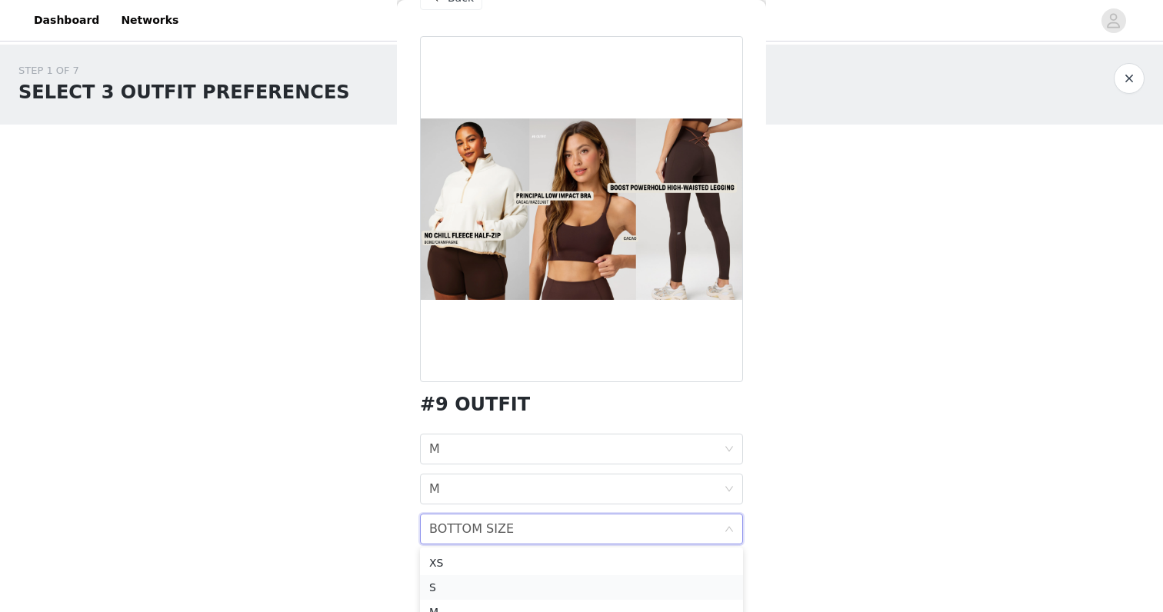
scroll to position [38, 0]
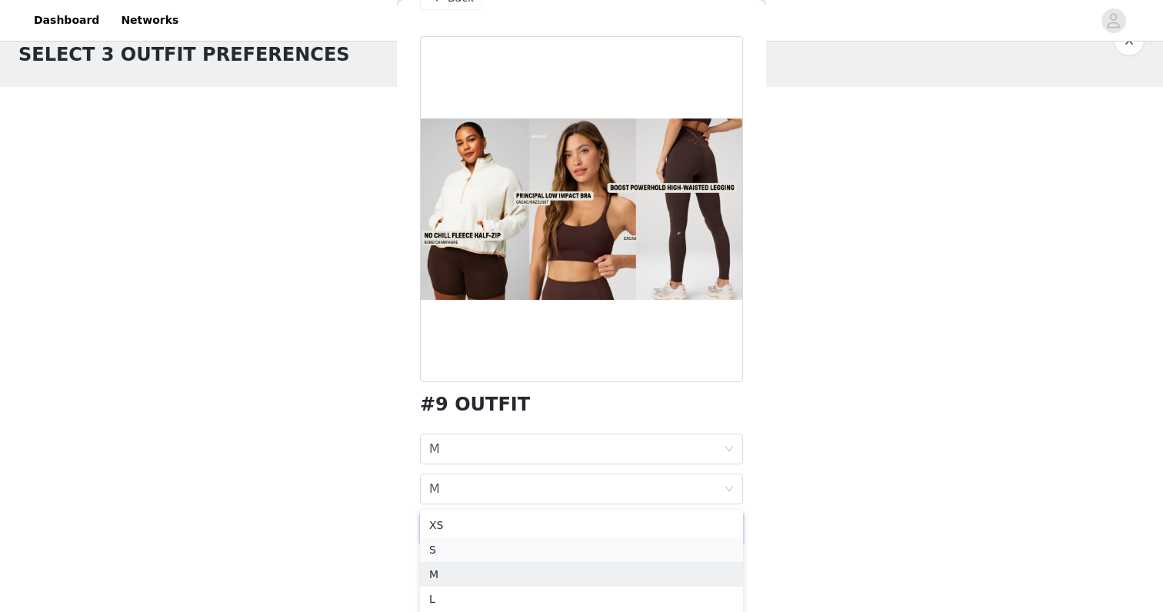
click at [515, 581] on div "M" at bounding box center [581, 574] width 305 height 17
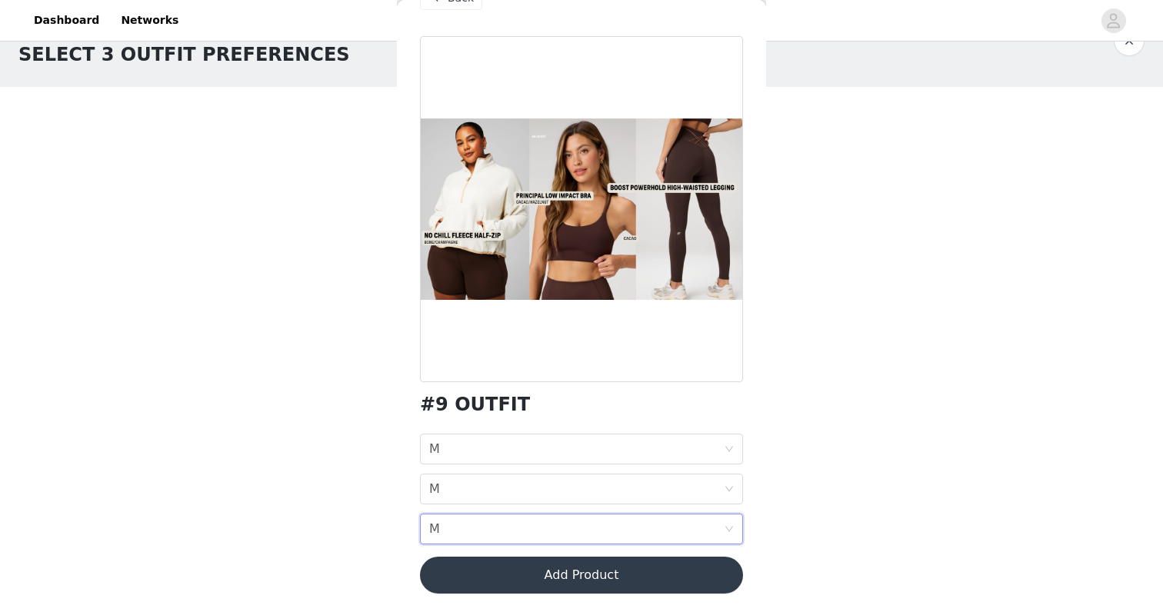
scroll to position [0, 0]
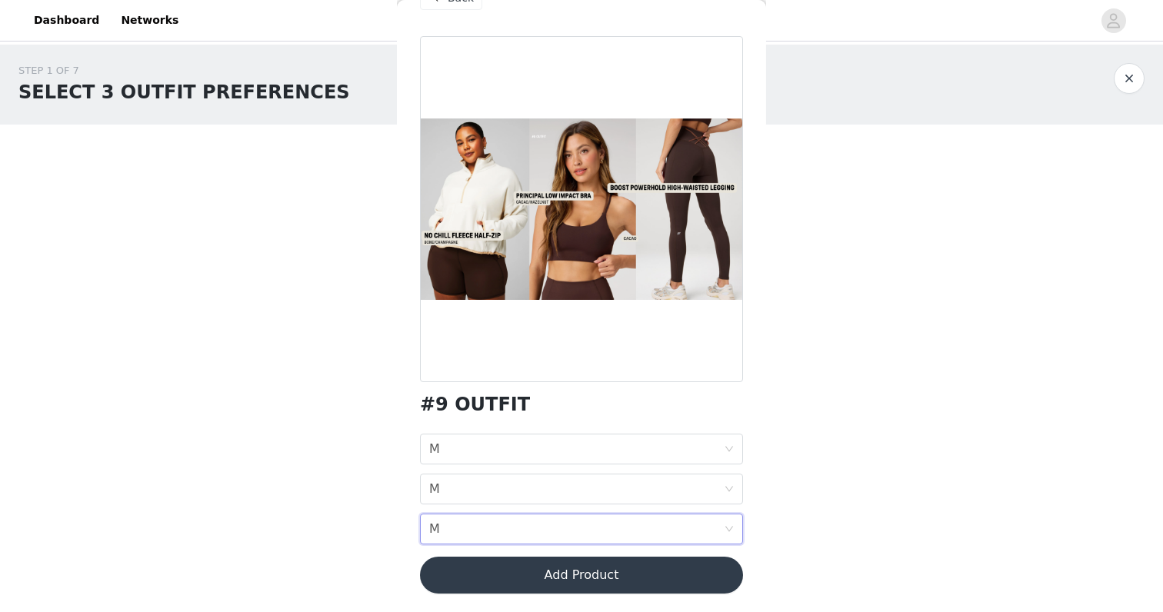
click at [524, 582] on button "Add Product" at bounding box center [581, 575] width 323 height 37
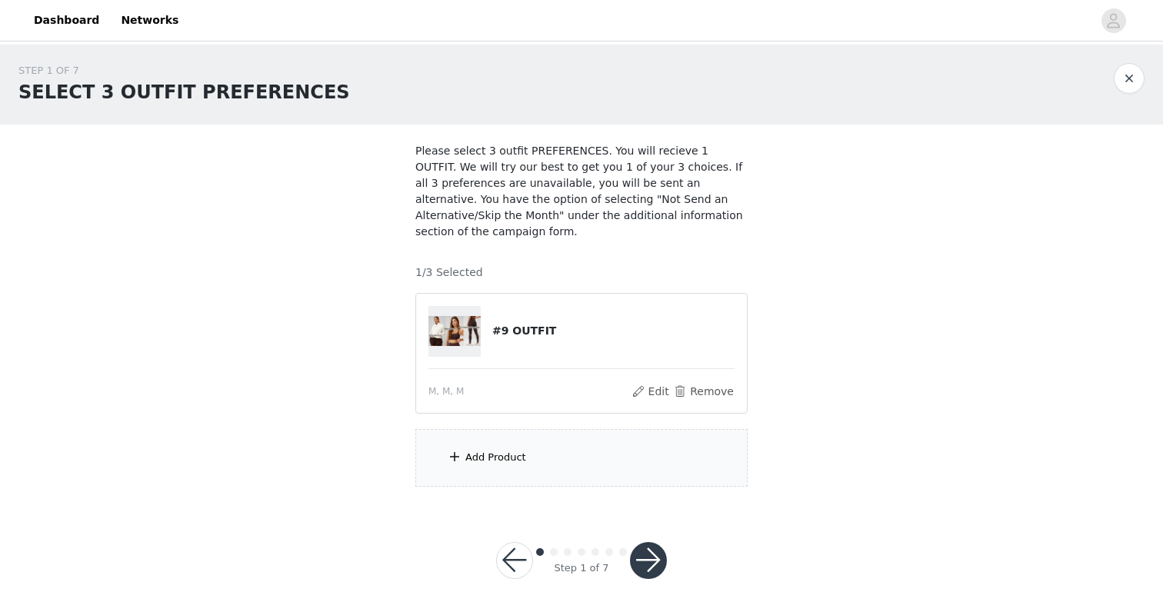
click at [519, 452] on div "Add Product" at bounding box center [495, 457] width 61 height 15
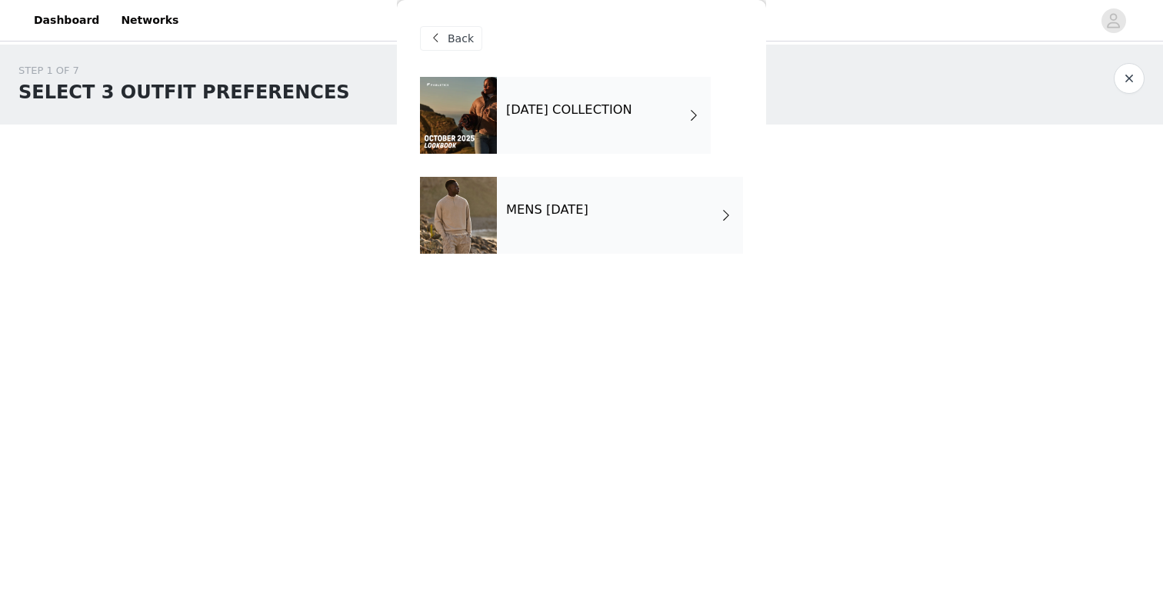
click at [658, 145] on div "[DATE] COLLECTION" at bounding box center [604, 115] width 214 height 77
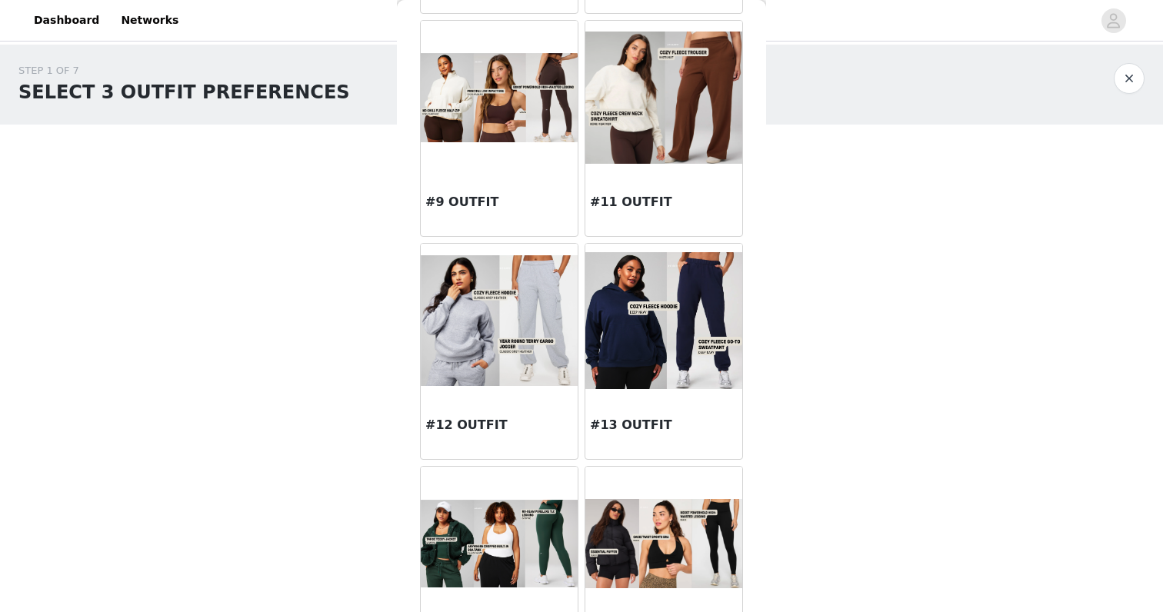
scroll to position [1144, 0]
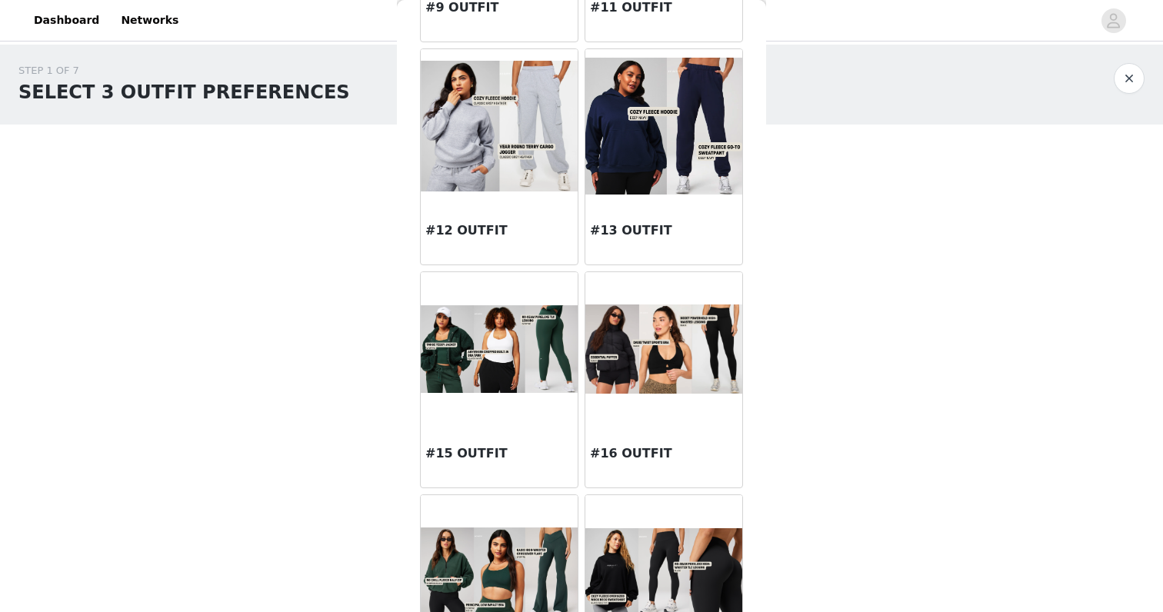
click at [655, 387] on img at bounding box center [663, 349] width 157 height 89
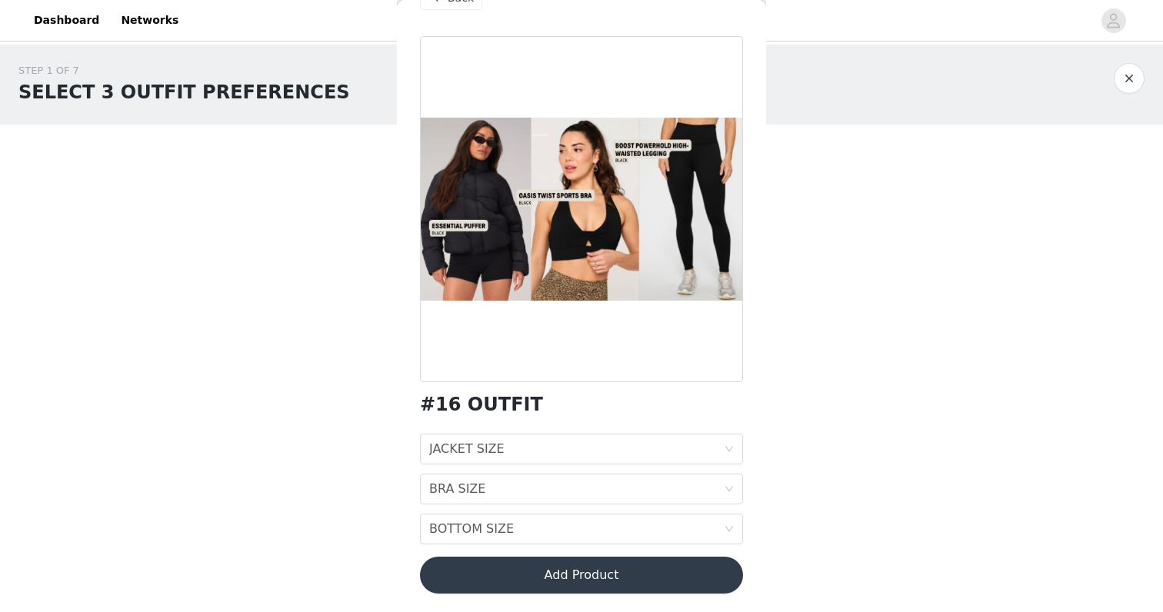
scroll to position [3, 0]
click at [600, 445] on div "JACKET SIZE JACKET SIZE" at bounding box center [576, 449] width 295 height 29
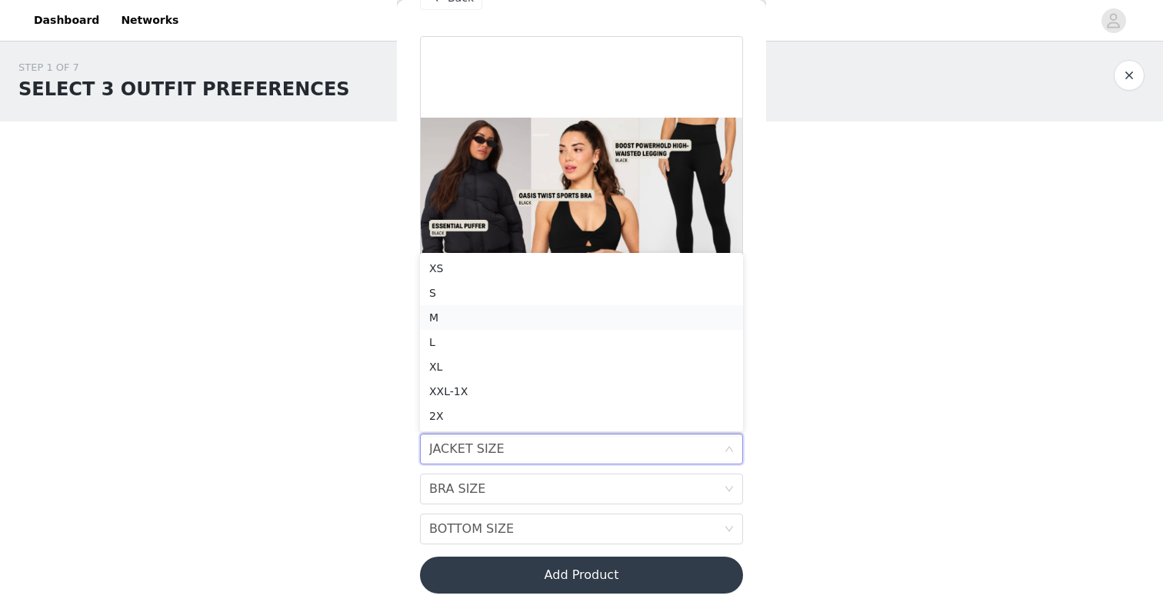
click at [592, 318] on div "M" at bounding box center [581, 317] width 305 height 17
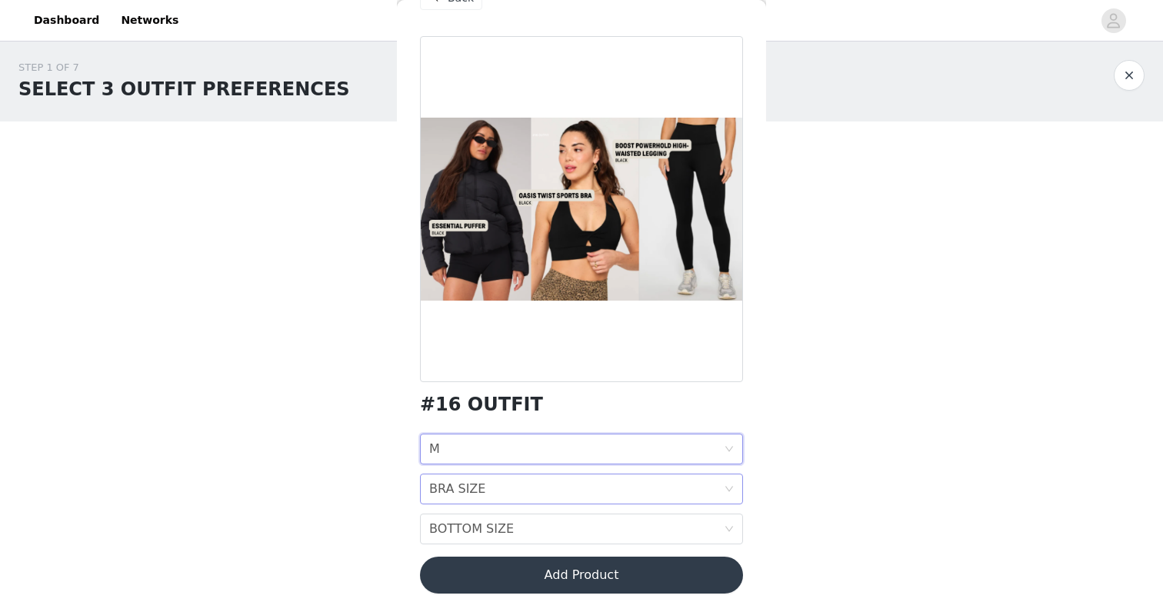
click at [567, 495] on div "BRA SIZE BRA SIZE" at bounding box center [576, 489] width 295 height 29
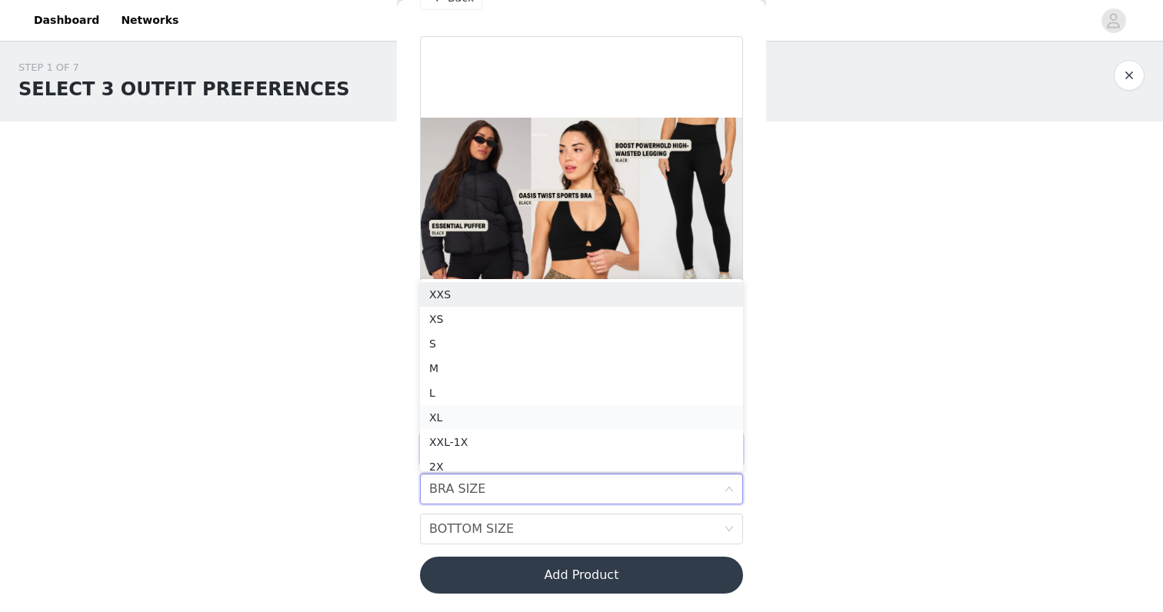
scroll to position [8, 0]
click at [559, 358] on div "M" at bounding box center [581, 360] width 305 height 17
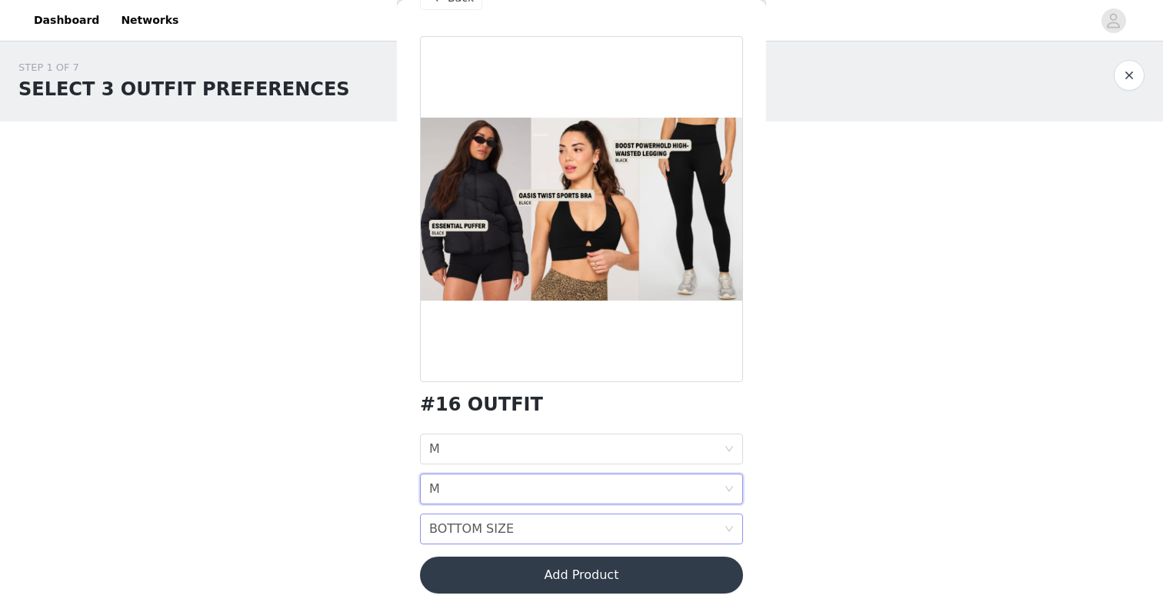
click at [541, 528] on div "BOTTOM SIZE BOTTOM SIZE" at bounding box center [576, 529] width 295 height 29
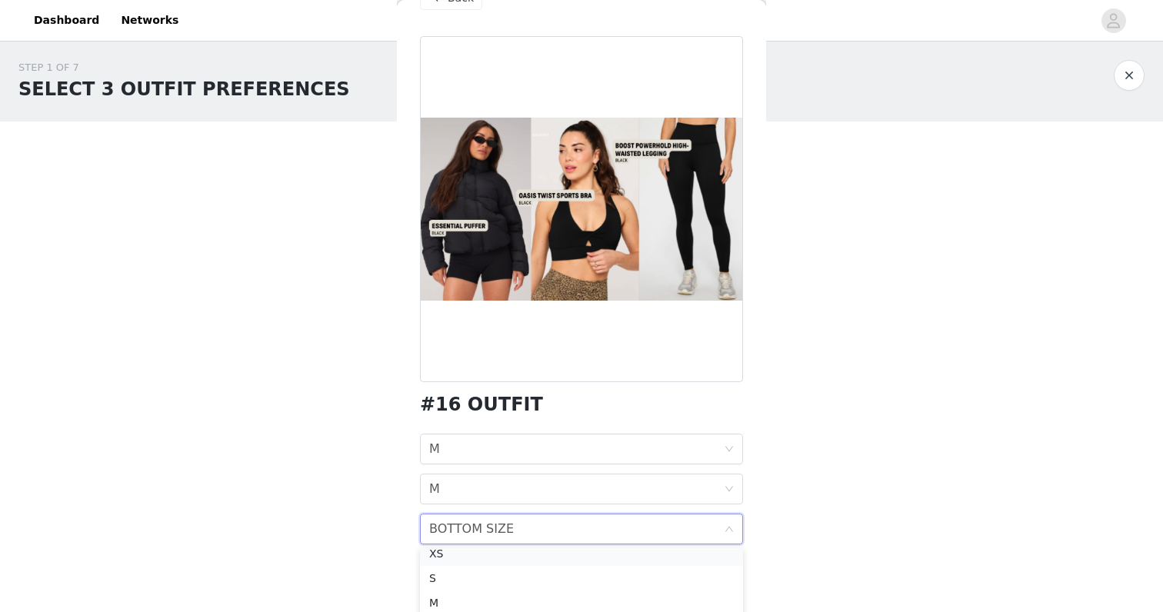
scroll to position [60, 0]
click at [522, 578] on div "M" at bounding box center [581, 577] width 305 height 17
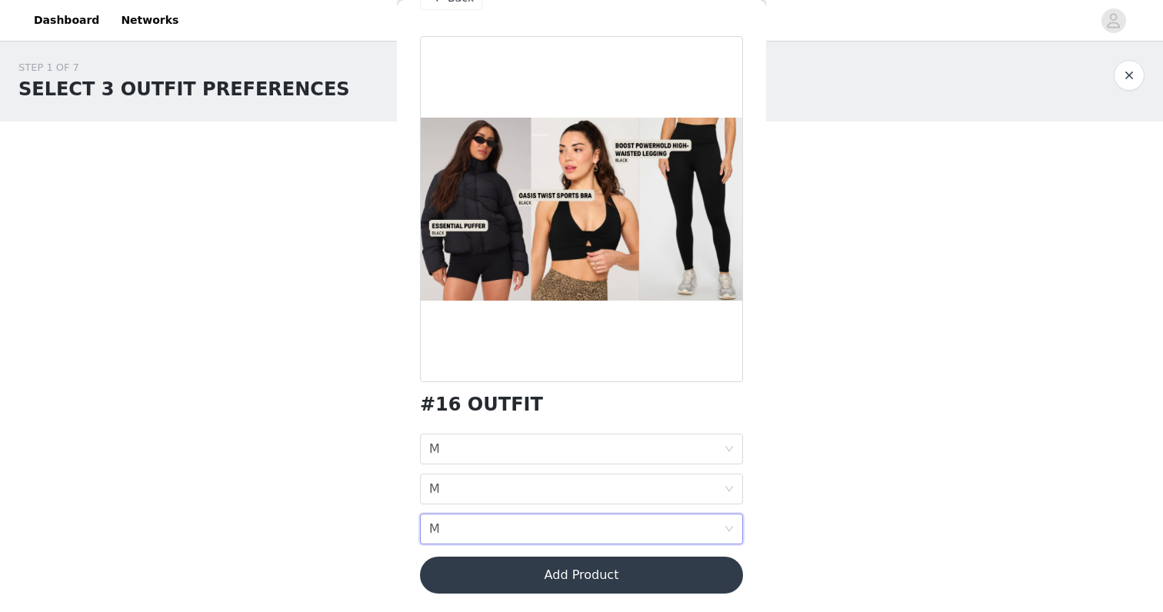
click at [548, 563] on button "Add Product" at bounding box center [581, 575] width 323 height 37
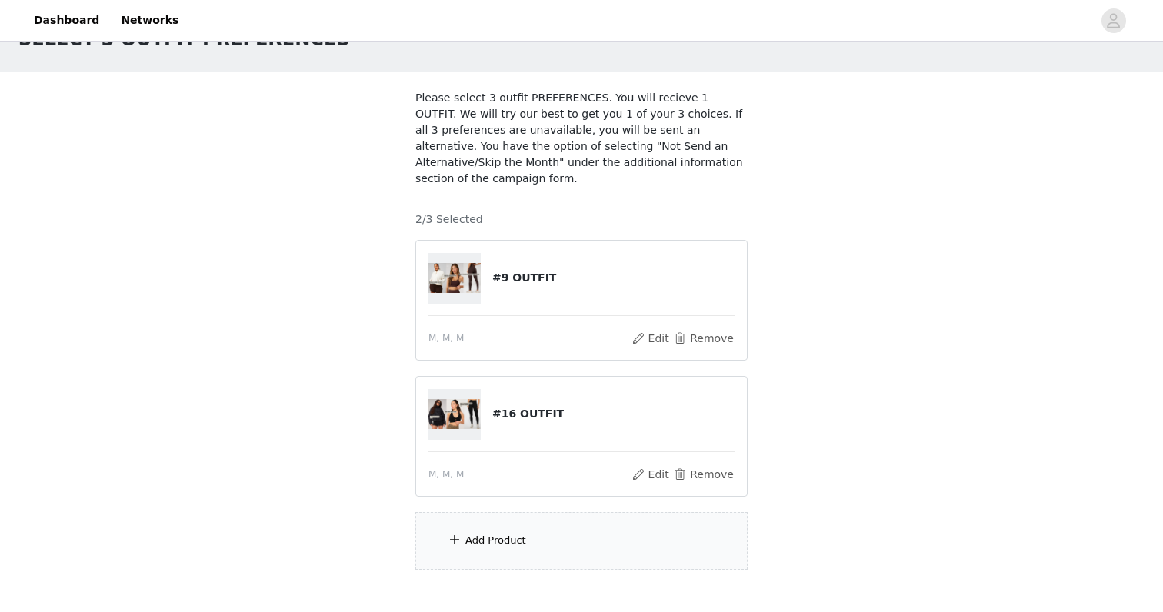
scroll to position [139, 0]
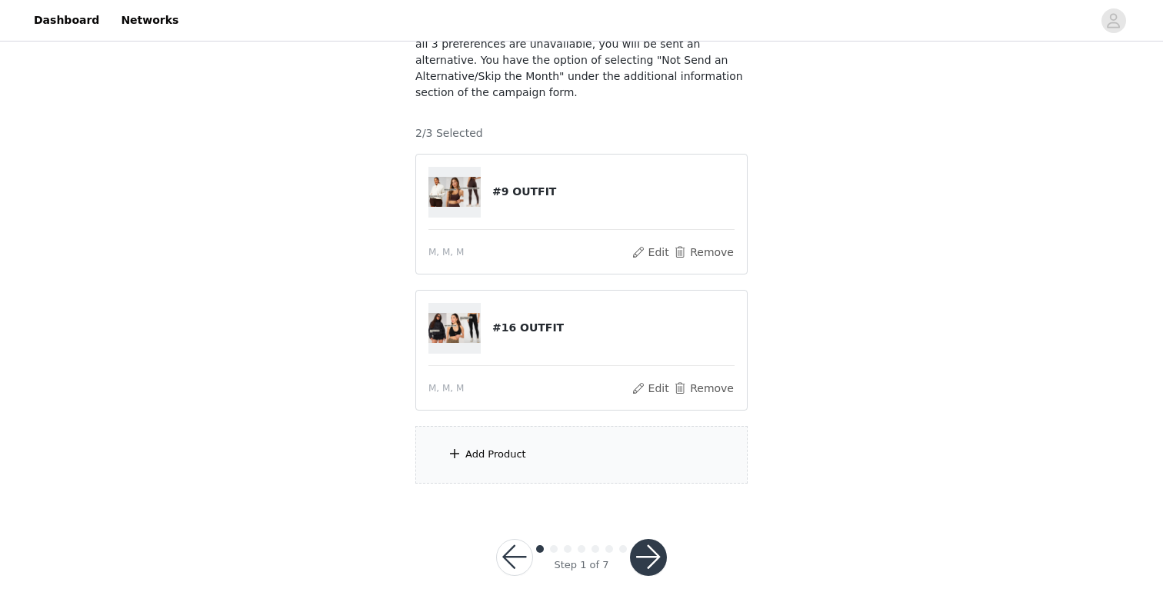
click at [545, 457] on div "Add Product" at bounding box center [581, 455] width 332 height 58
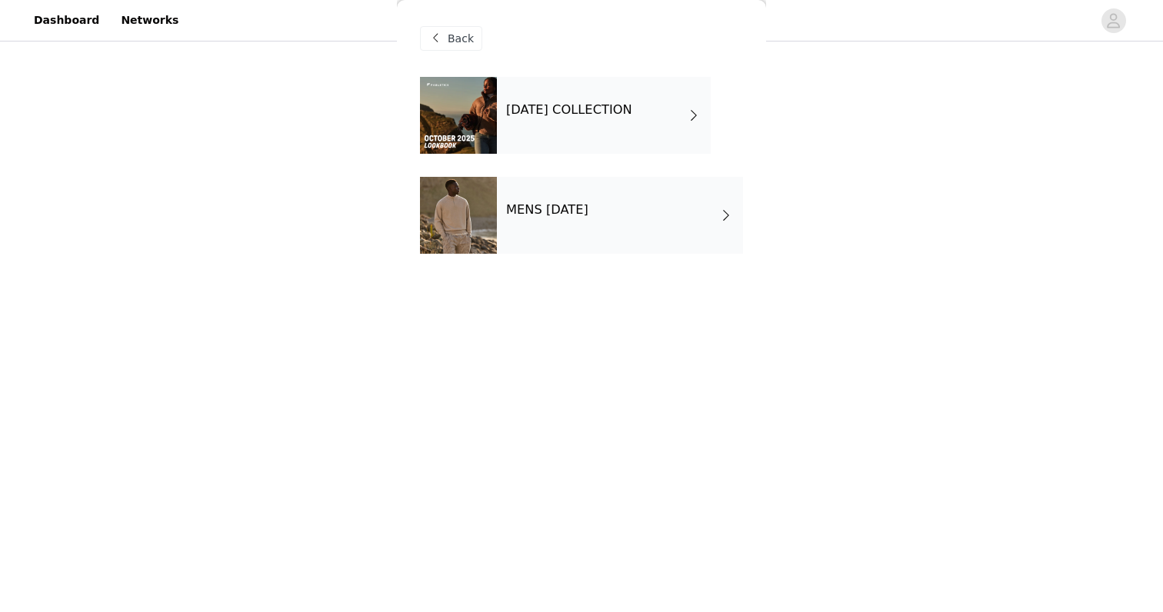
click at [575, 137] on div "[DATE] COLLECTION" at bounding box center [604, 115] width 214 height 77
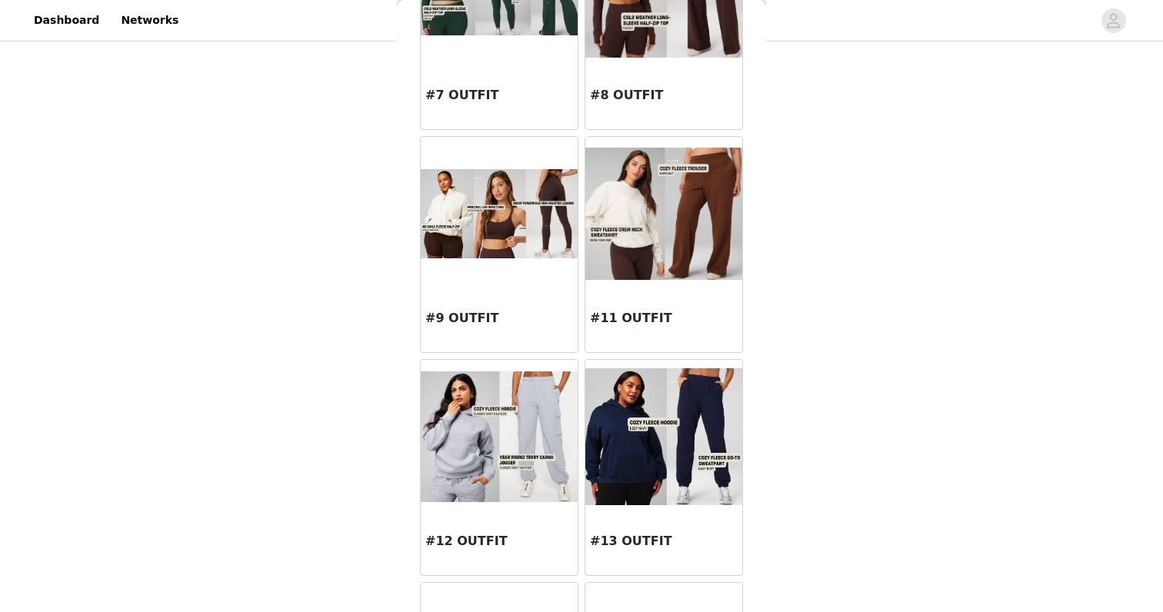
scroll to position [882, 0]
